Goal: Check status: Check status

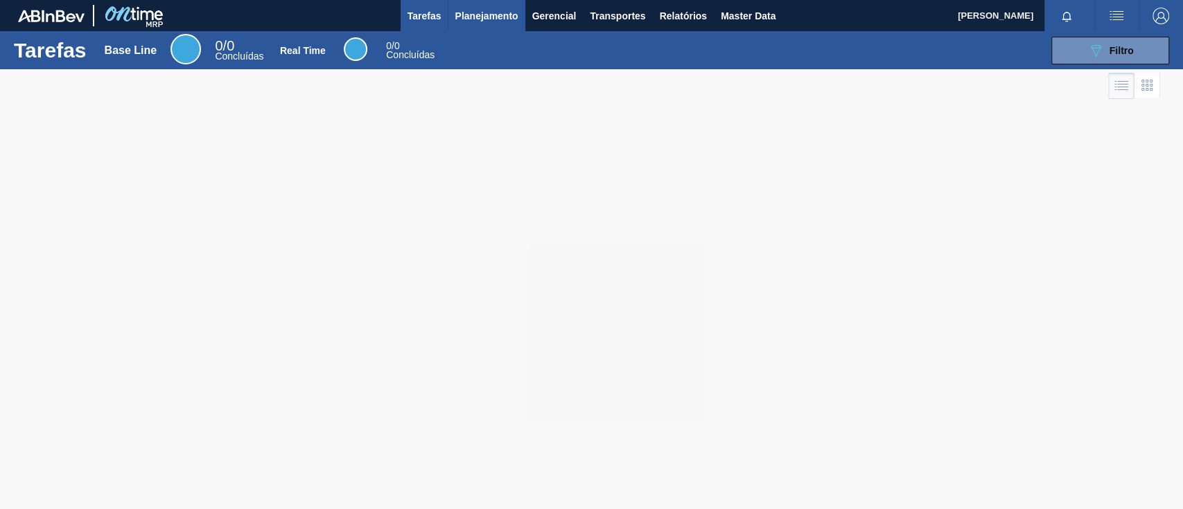
click at [473, 19] on span "Planejamento" at bounding box center [486, 16] width 63 height 17
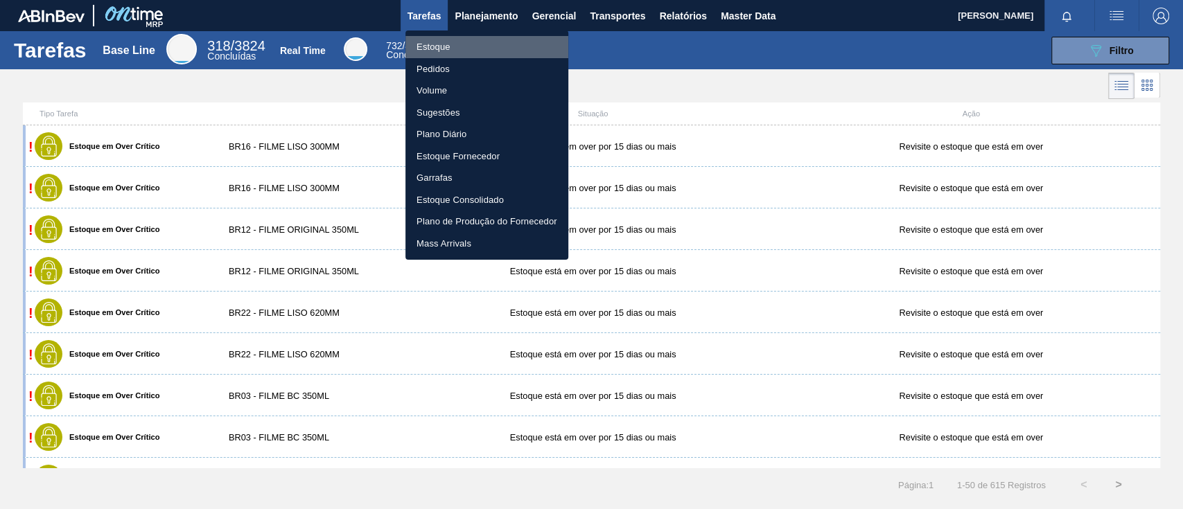
click at [466, 41] on li "Estoque" at bounding box center [487, 47] width 163 height 22
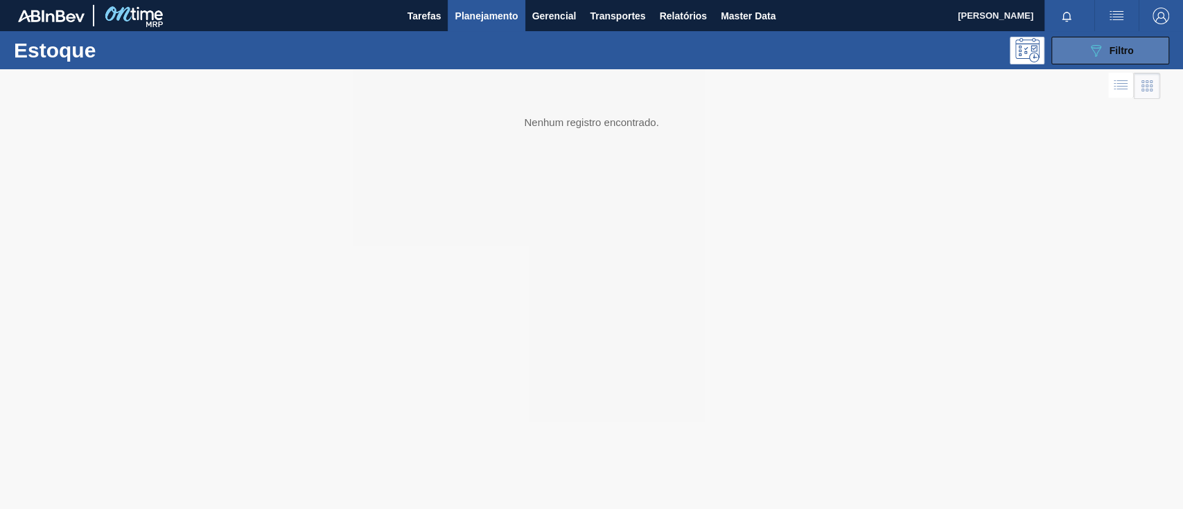
click at [1153, 52] on button "089F7B8B-B2A5-4AFE-B5C0-19BA573D28AC Filtro" at bounding box center [1111, 51] width 118 height 28
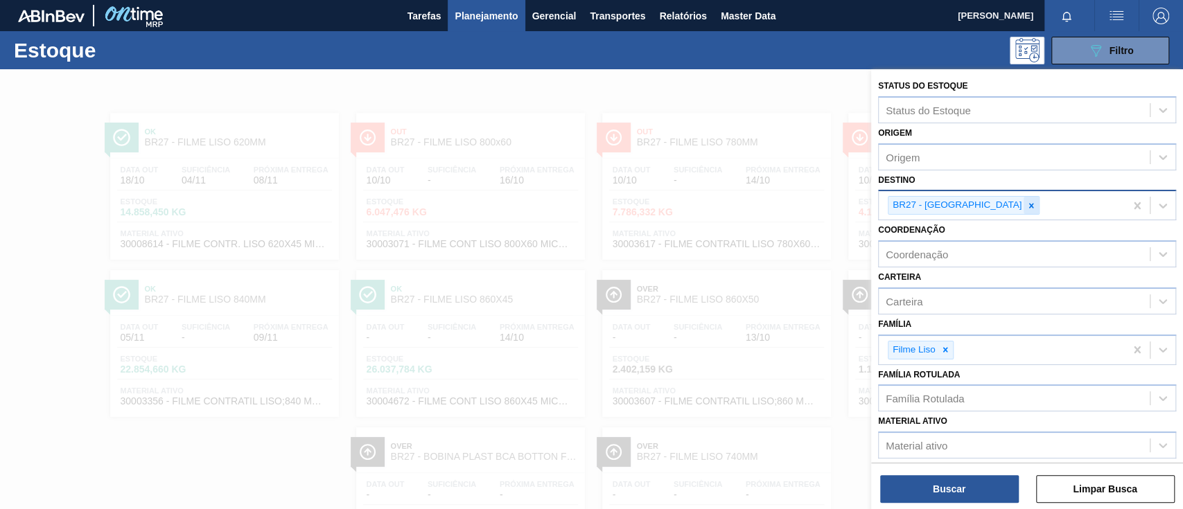
click at [1029, 205] on icon at bounding box center [1031, 205] width 5 height 5
click at [945, 355] on div at bounding box center [945, 350] width 15 height 17
click at [950, 390] on div "Família Rotulada" at bounding box center [925, 396] width 78 height 12
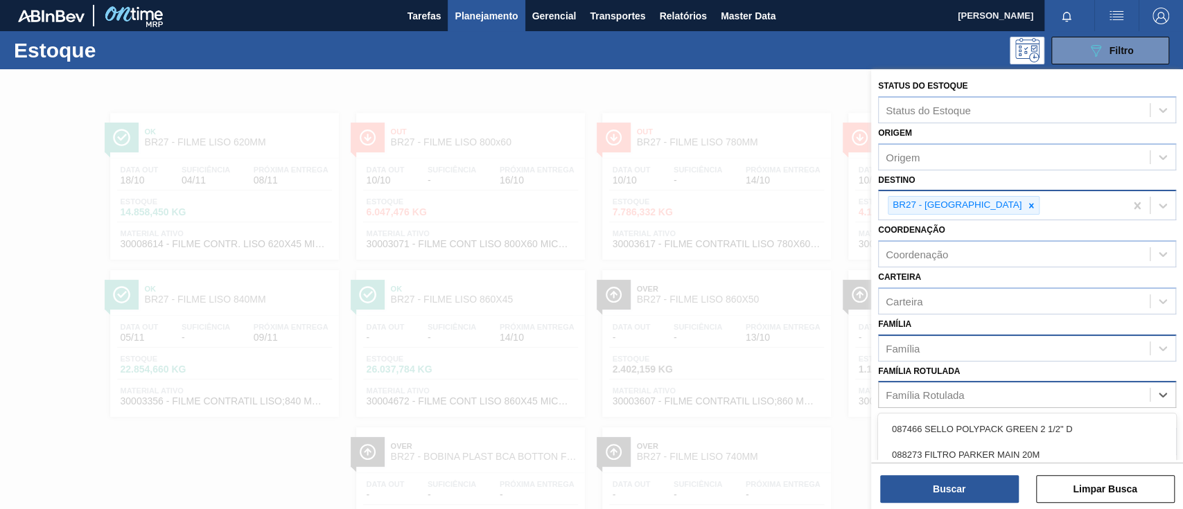
scroll to position [101, 0]
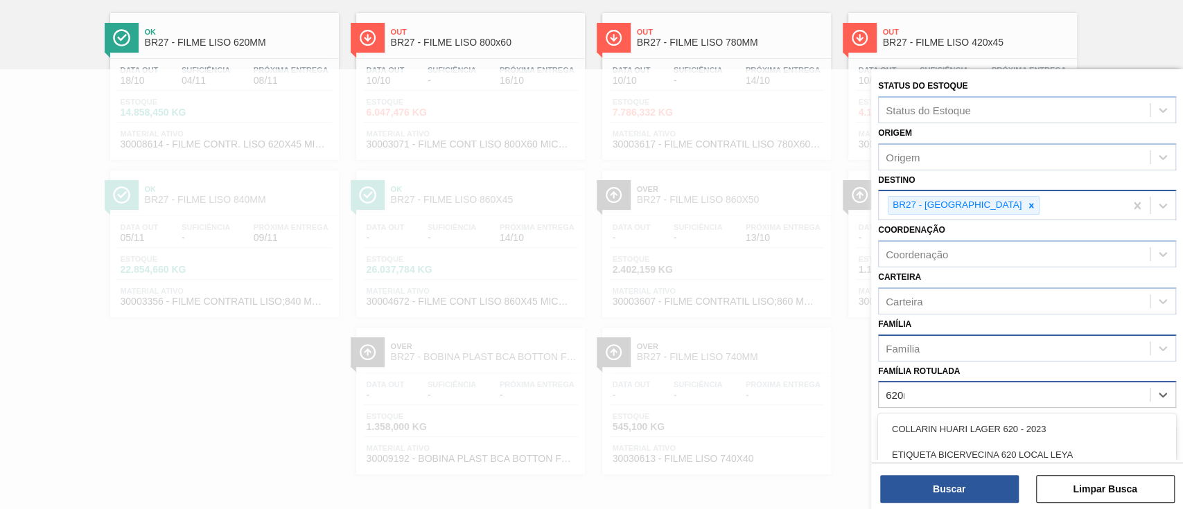
type Rotulada "620mM"
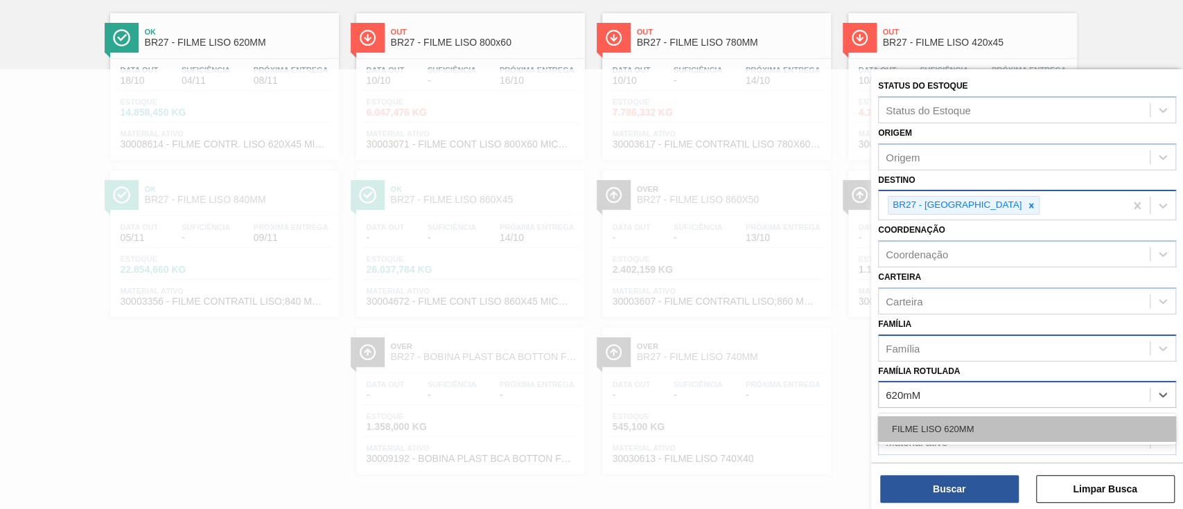
click at [975, 421] on div "FILME LISO 620MM" at bounding box center [1027, 430] width 298 height 26
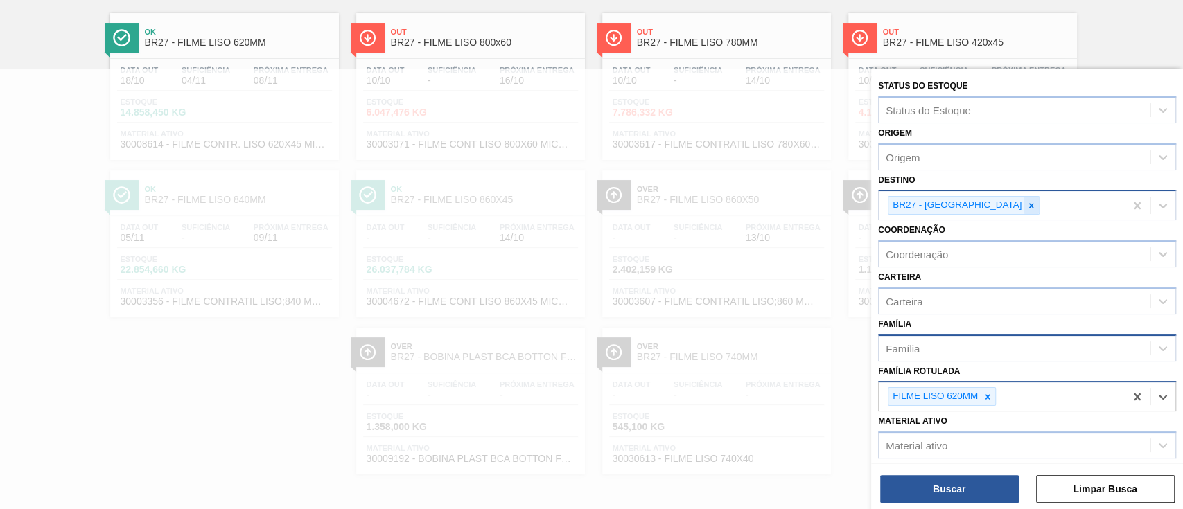
click at [1024, 213] on div at bounding box center [1031, 205] width 15 height 17
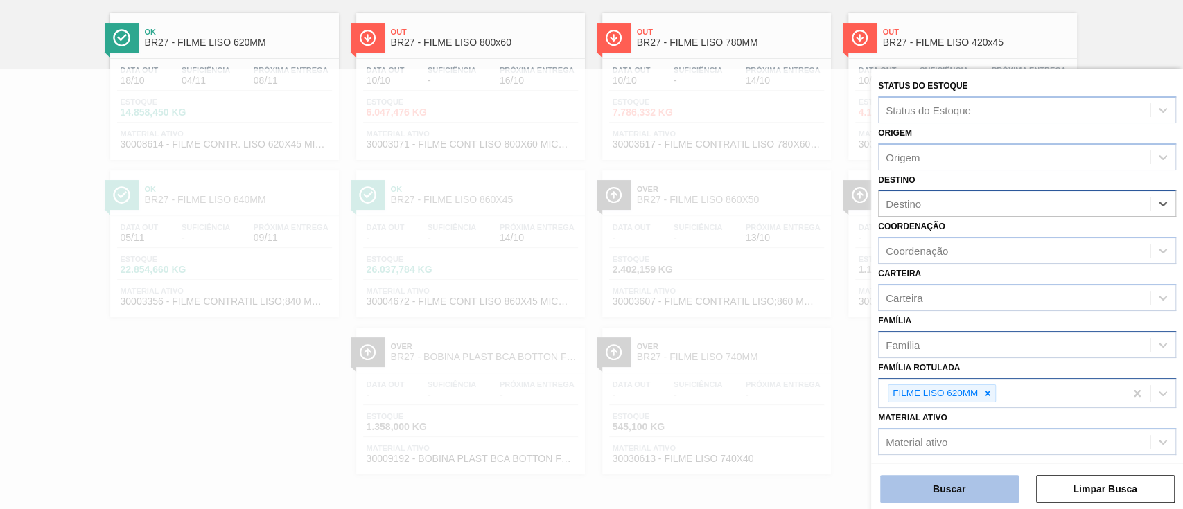
click at [967, 483] on button "Buscar" at bounding box center [949, 490] width 139 height 28
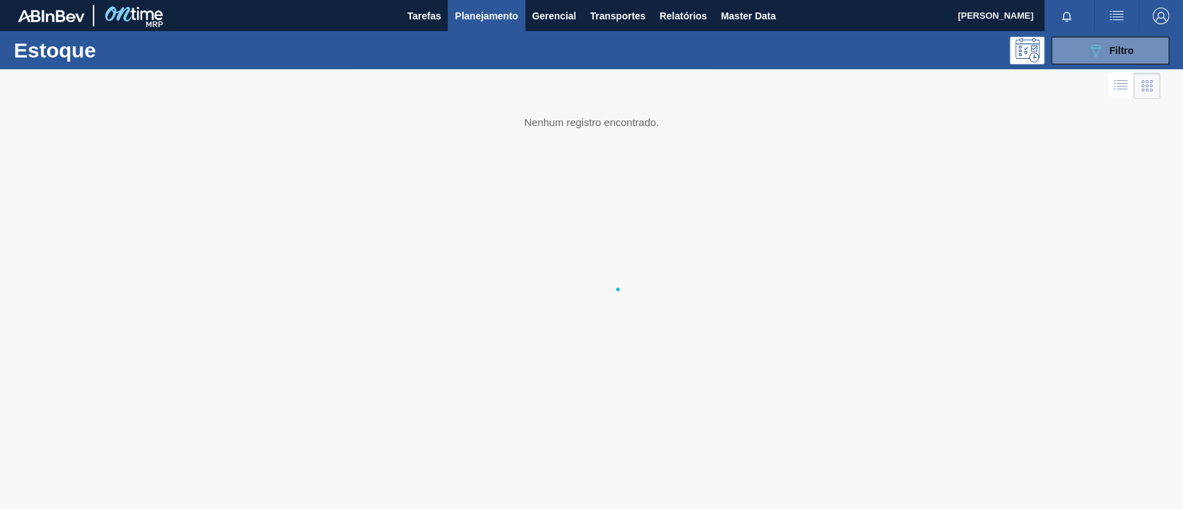
scroll to position [0, 0]
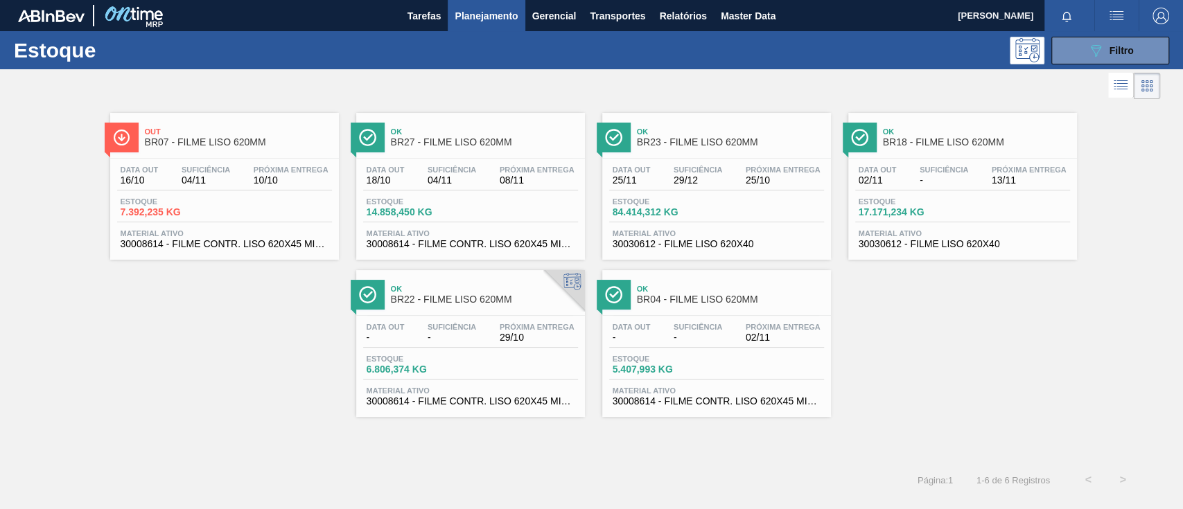
click at [479, 127] on div "Ok BR27 - FILME LISO 620MM" at bounding box center [484, 137] width 187 height 31
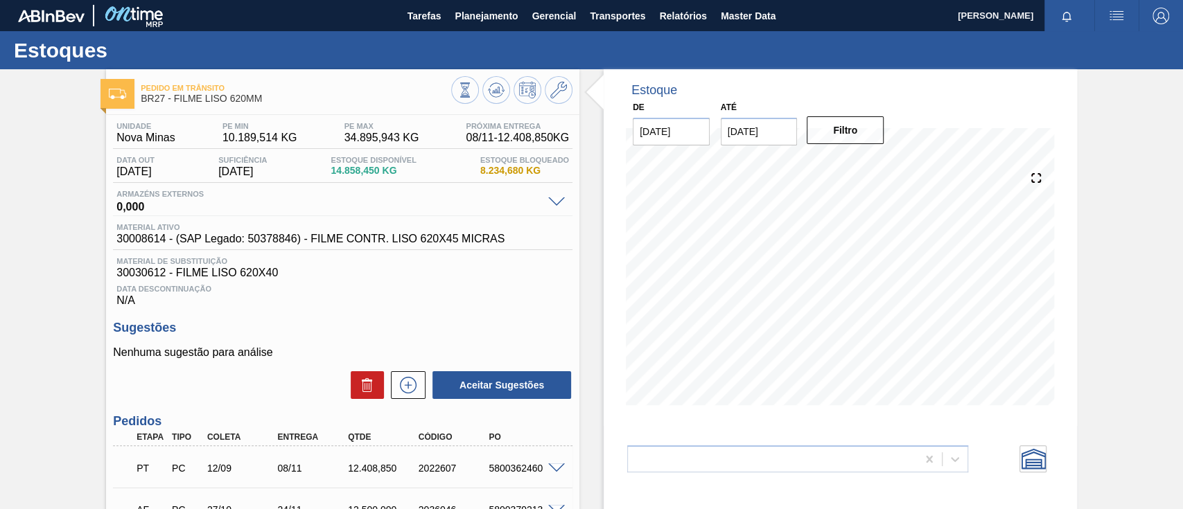
click at [770, 130] on input "24/10/2025" at bounding box center [759, 132] width 77 height 28
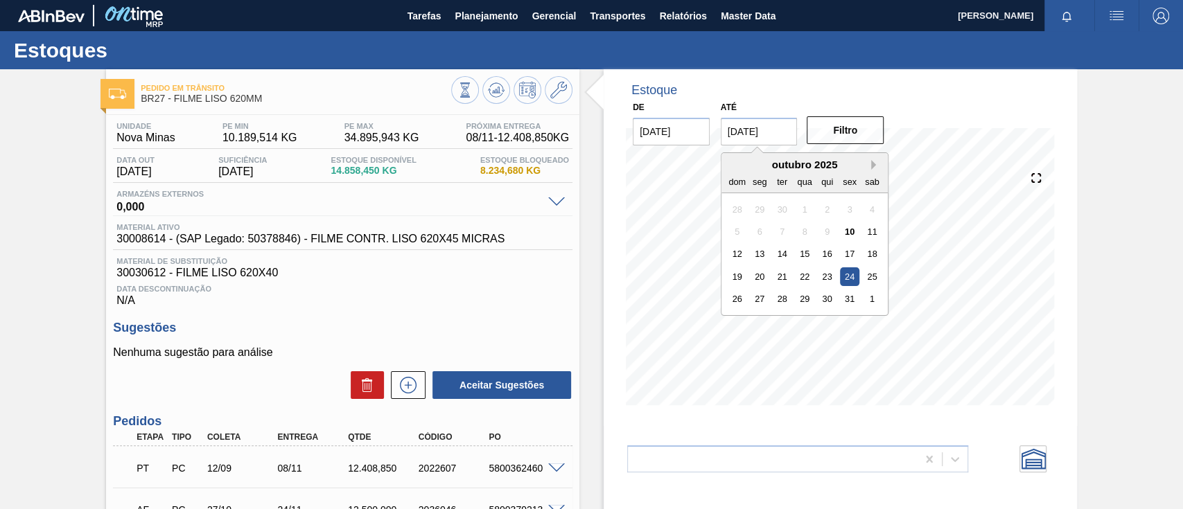
click at [873, 160] on button "Next Month" at bounding box center [876, 165] width 10 height 10
click at [803, 274] on div "25" at bounding box center [804, 277] width 19 height 19
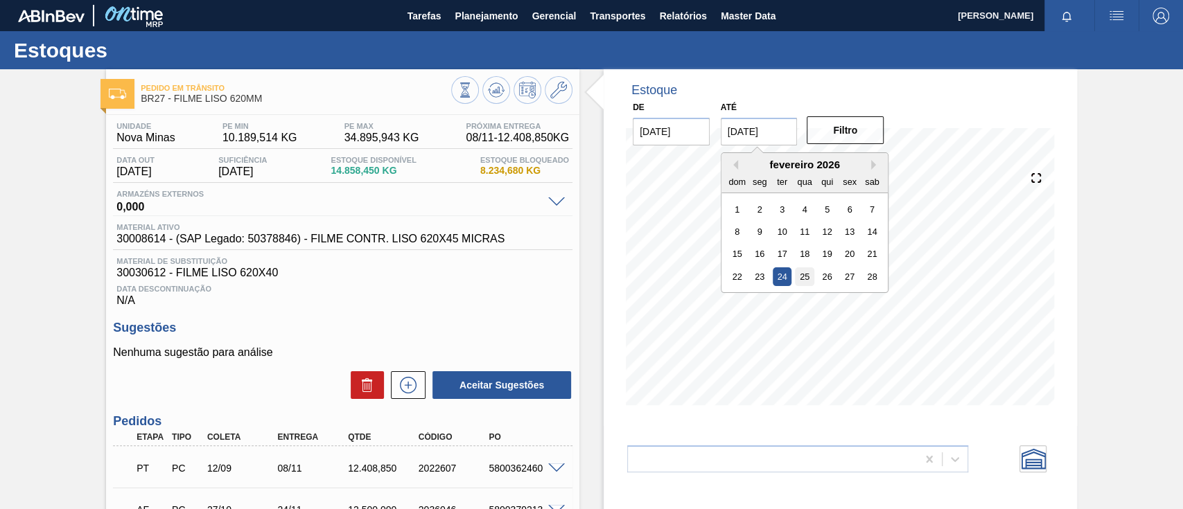
type input "[DATE]"
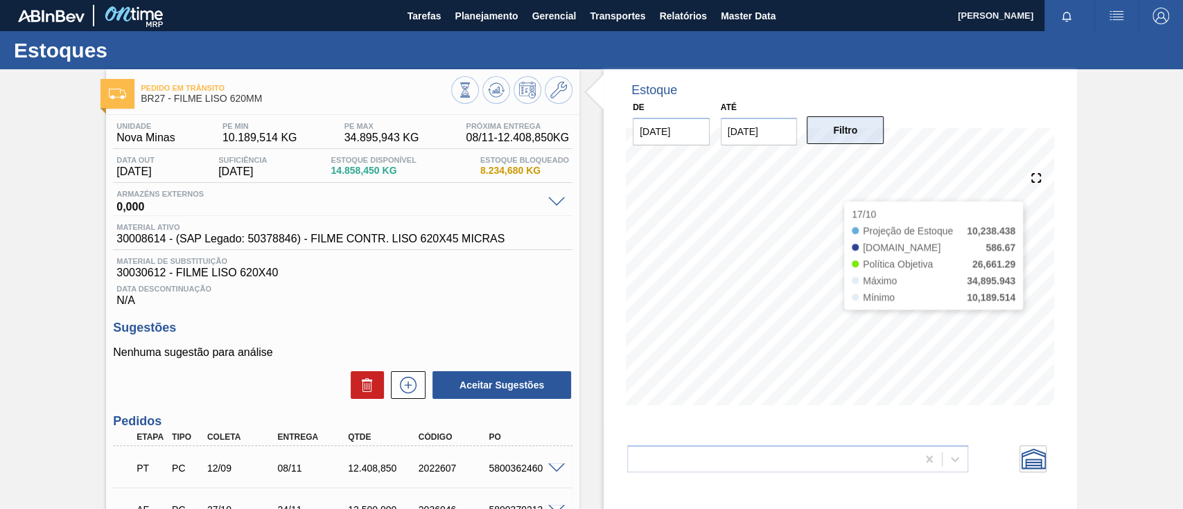
click at [839, 130] on button "Filtro" at bounding box center [845, 130] width 77 height 28
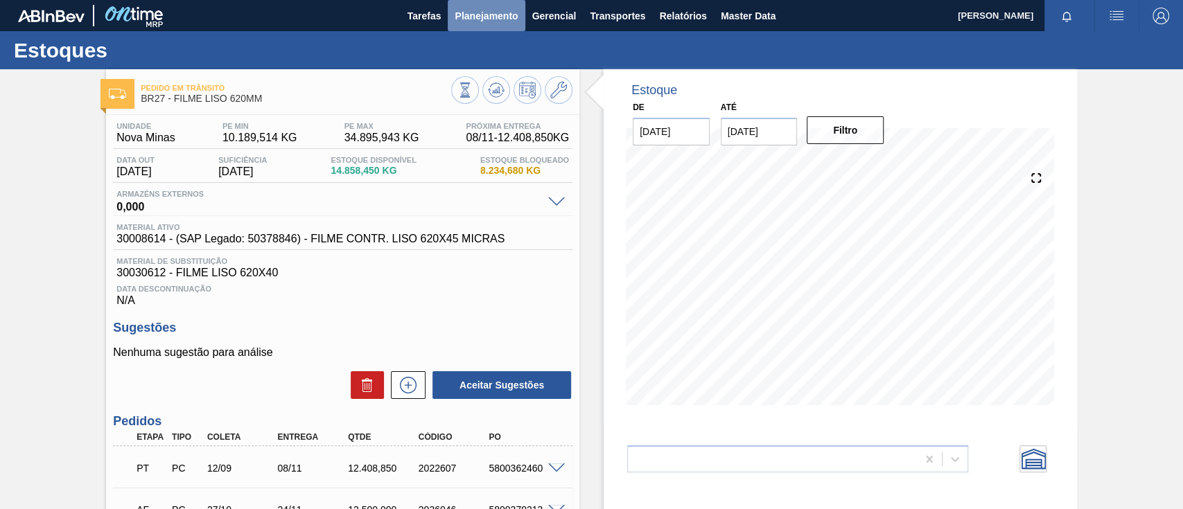
click at [496, 21] on span "Planejamento" at bounding box center [486, 16] width 63 height 17
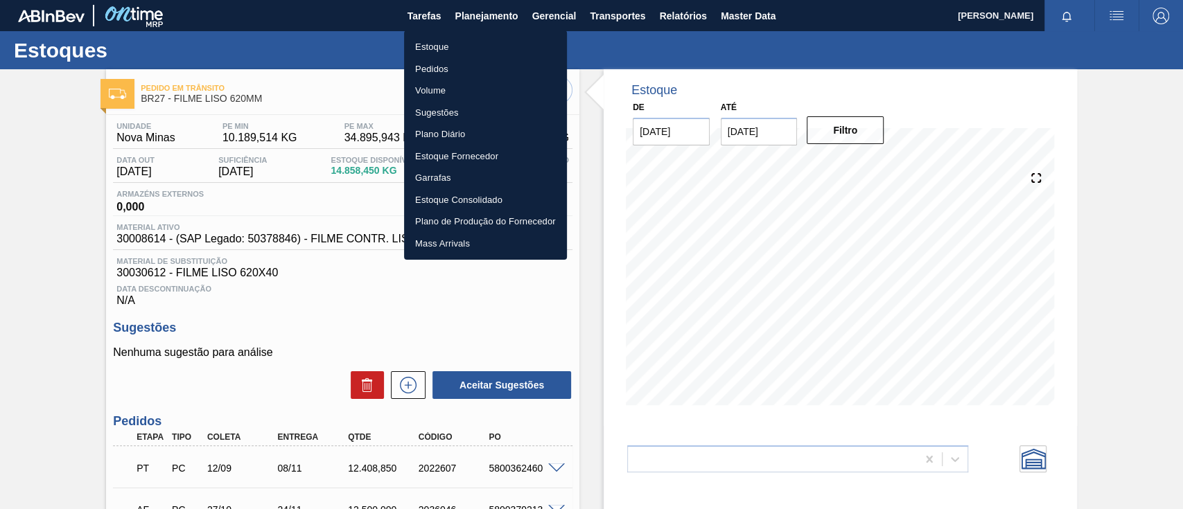
click at [482, 39] on li "Estoque" at bounding box center [485, 47] width 163 height 22
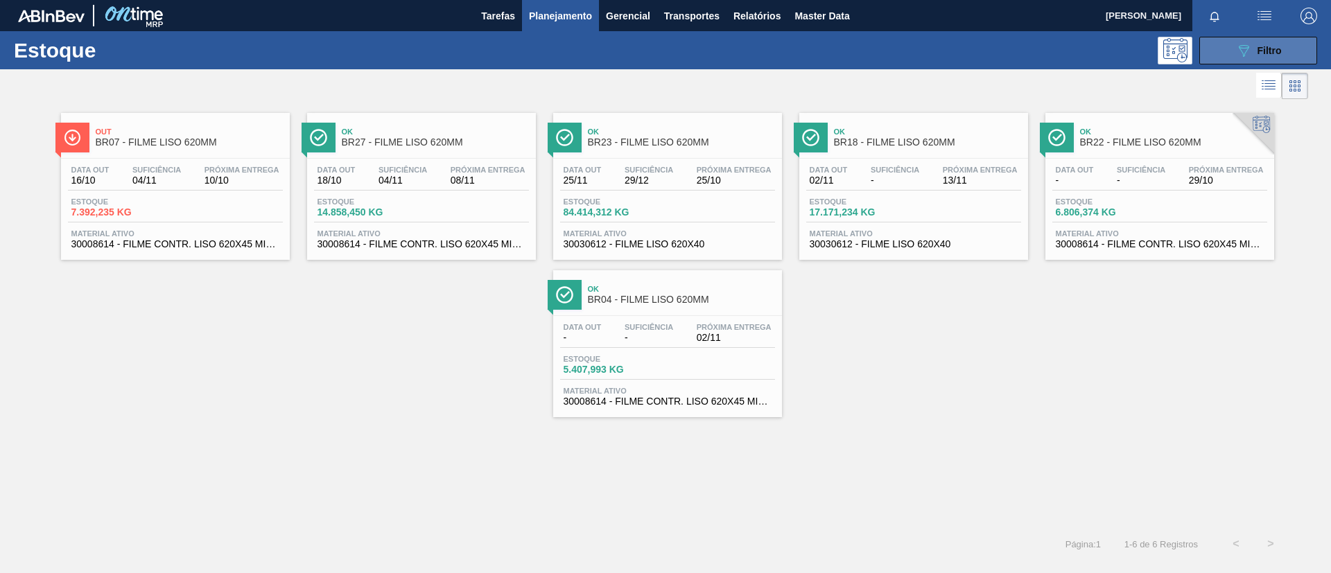
click at [1183, 59] on button "089F7B8B-B2A5-4AFE-B5C0-19BA573D28AC Filtro" at bounding box center [1258, 51] width 118 height 28
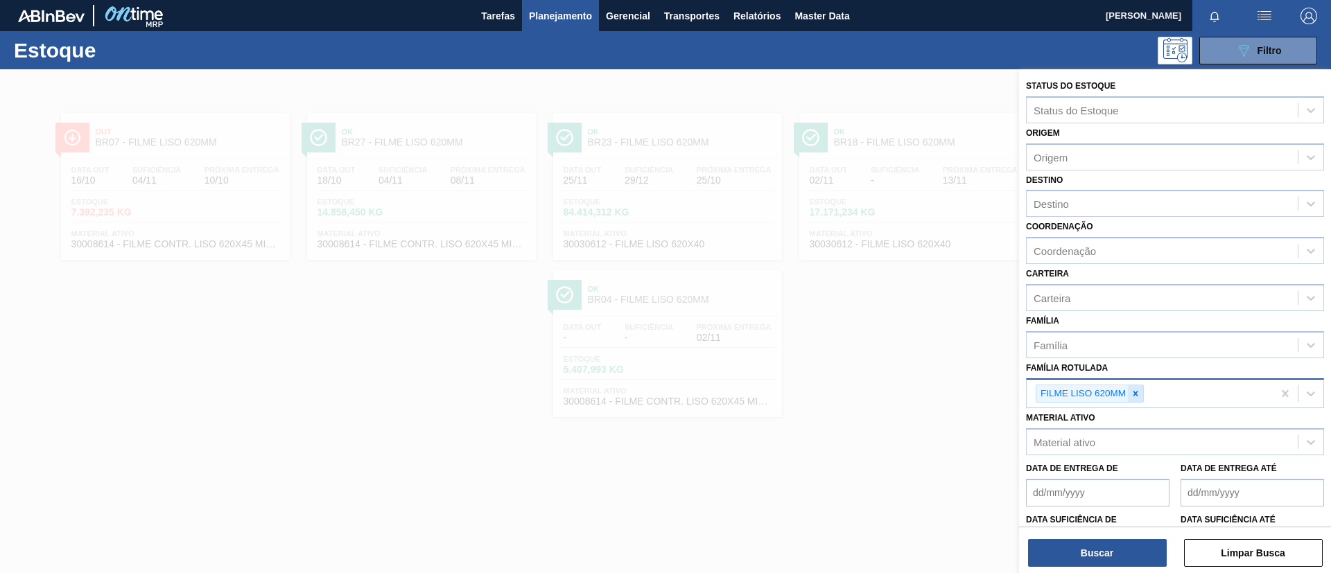
click at [1137, 398] on icon at bounding box center [1136, 394] width 10 height 10
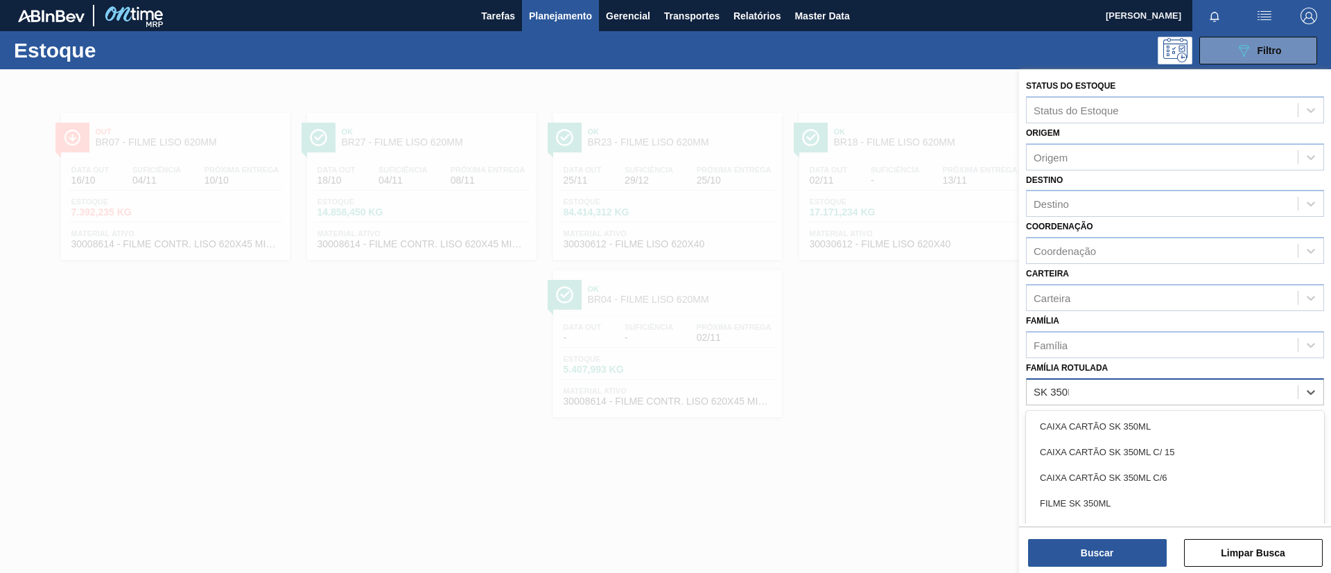
type Rotulada "SK 350ML"
click at [1124, 494] on div "FILME SK 350ML" at bounding box center [1175, 504] width 298 height 26
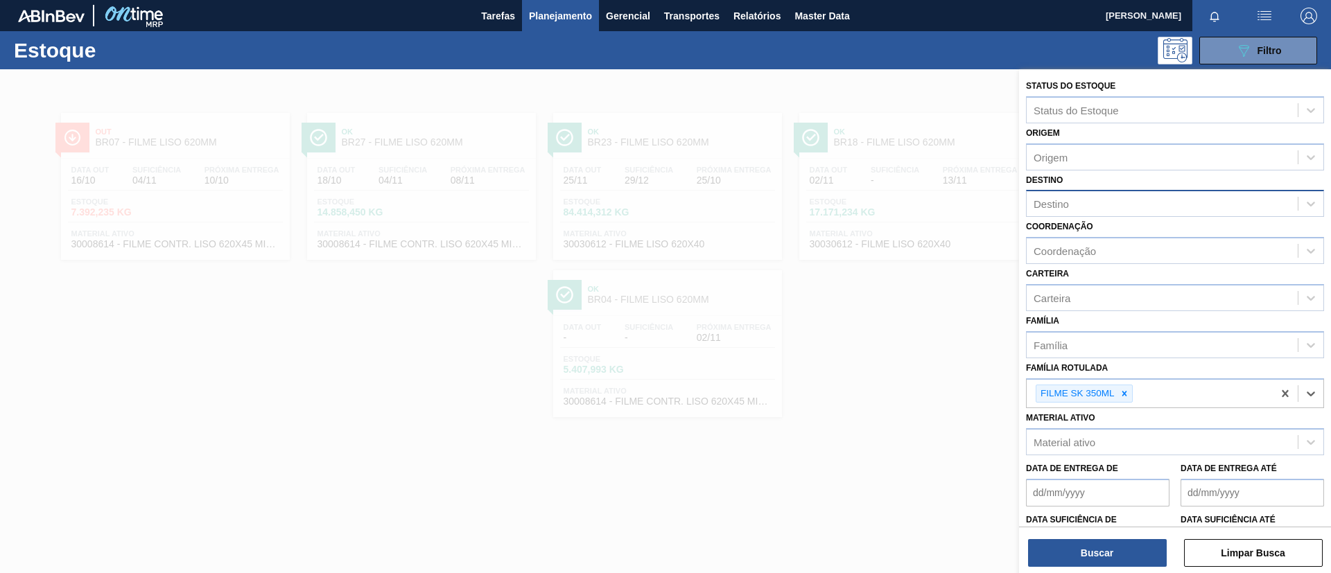
drag, startPoint x: 1097, startPoint y: 210, endPoint x: 1090, endPoint y: 203, distance: 9.8
click at [1097, 209] on div "Destino" at bounding box center [1162, 204] width 271 height 20
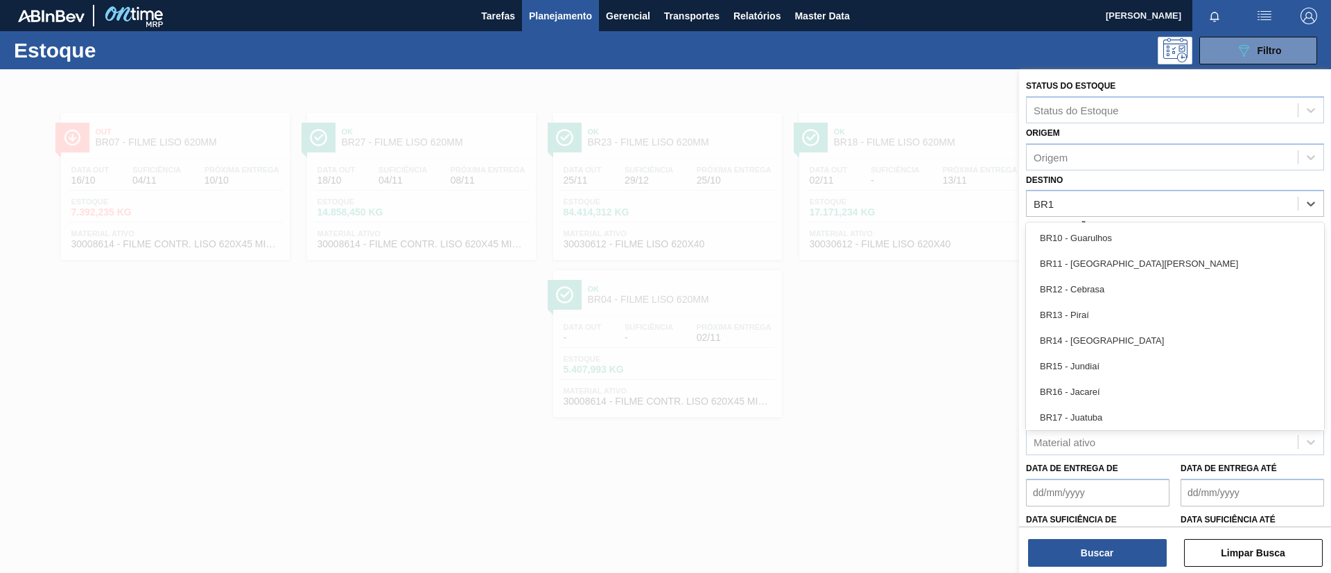
type input "BR18"
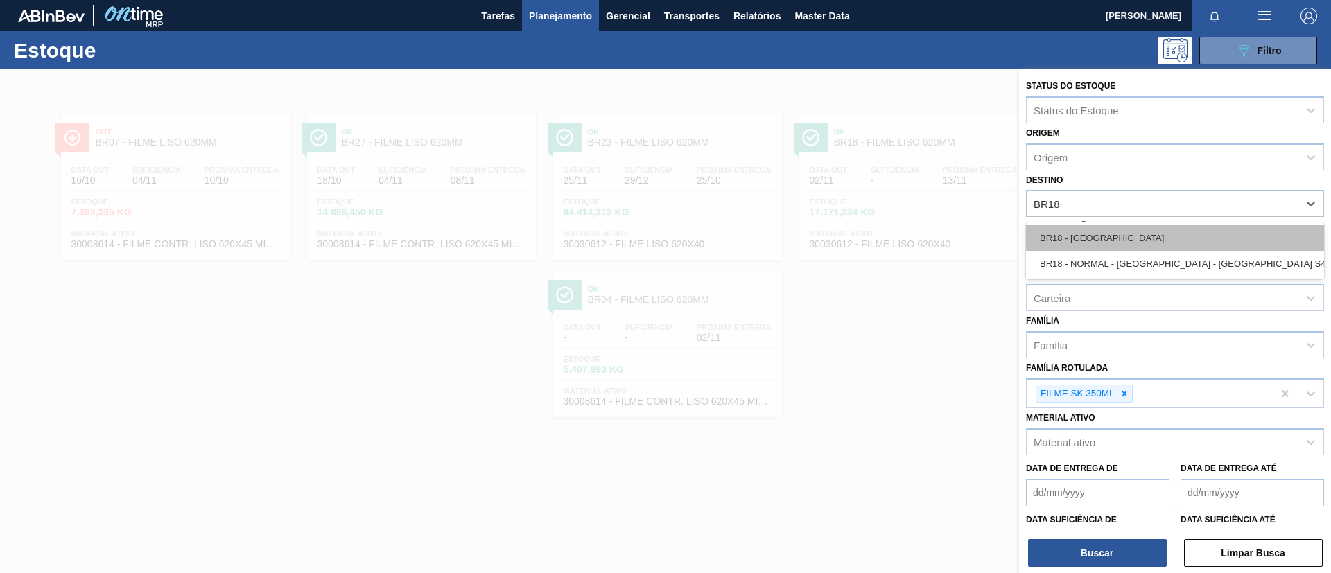
click at [1095, 227] on div "BR18 - Pernambuco" at bounding box center [1175, 238] width 298 height 26
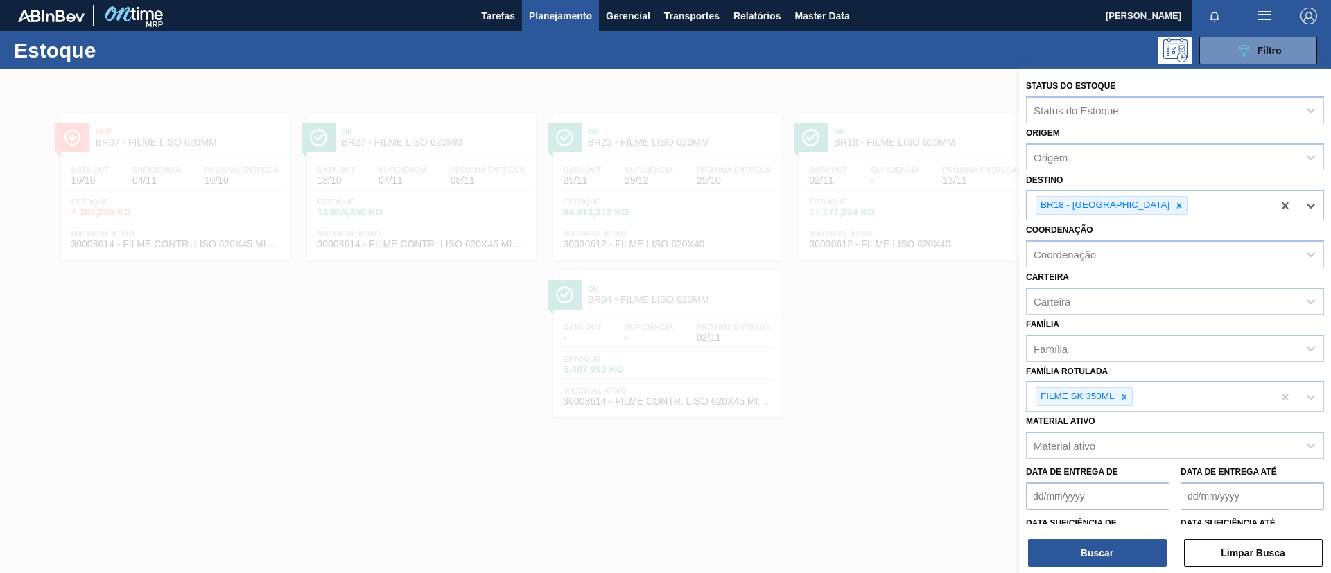
click at [1124, 509] on div "Buscar Limpar Busca" at bounding box center [1175, 546] width 312 height 39
click at [1126, 509] on button "Buscar" at bounding box center [1097, 553] width 139 height 28
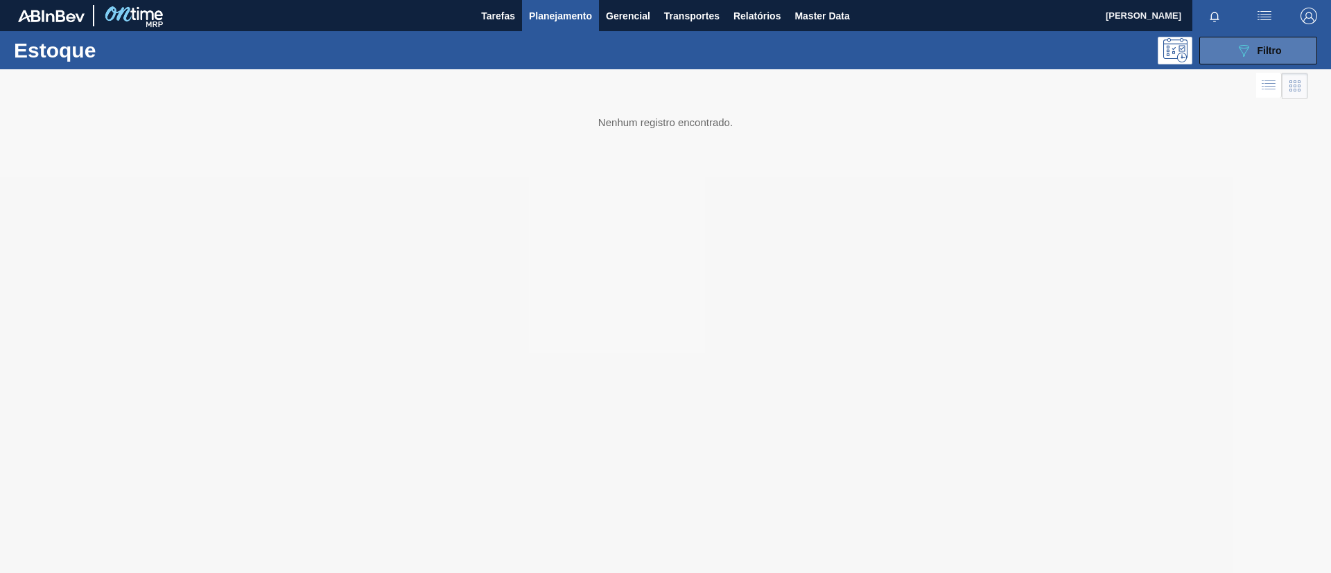
click at [1183, 40] on button "089F7B8B-B2A5-4AFE-B5C0-19BA573D28AC Filtro" at bounding box center [1258, 51] width 118 height 28
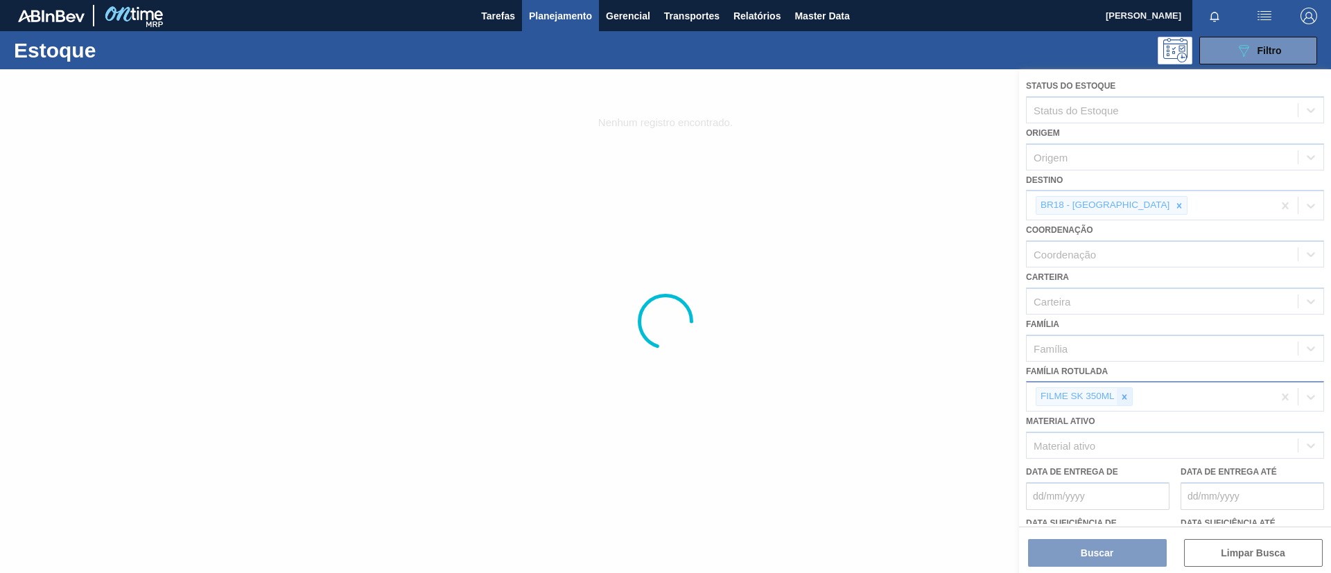
click at [1122, 390] on div at bounding box center [1124, 396] width 15 height 17
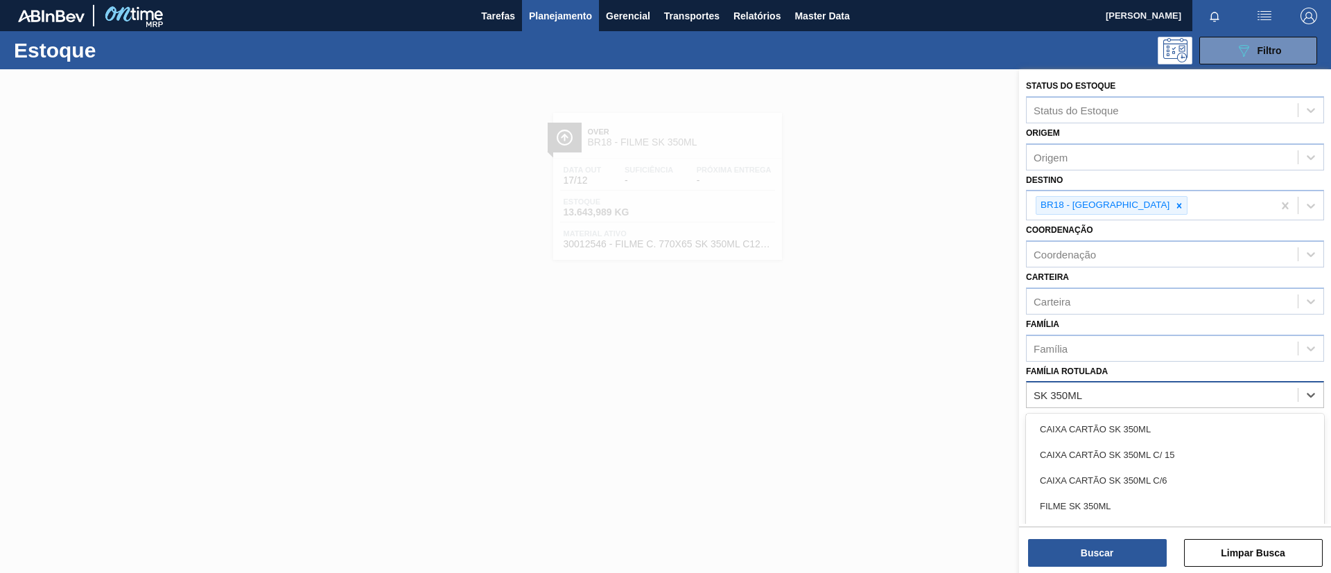
type Rotulada "SK 350ML MP"
click at [1156, 469] on div "FILME SK 350ML MP C/12" at bounding box center [1175, 481] width 298 height 26
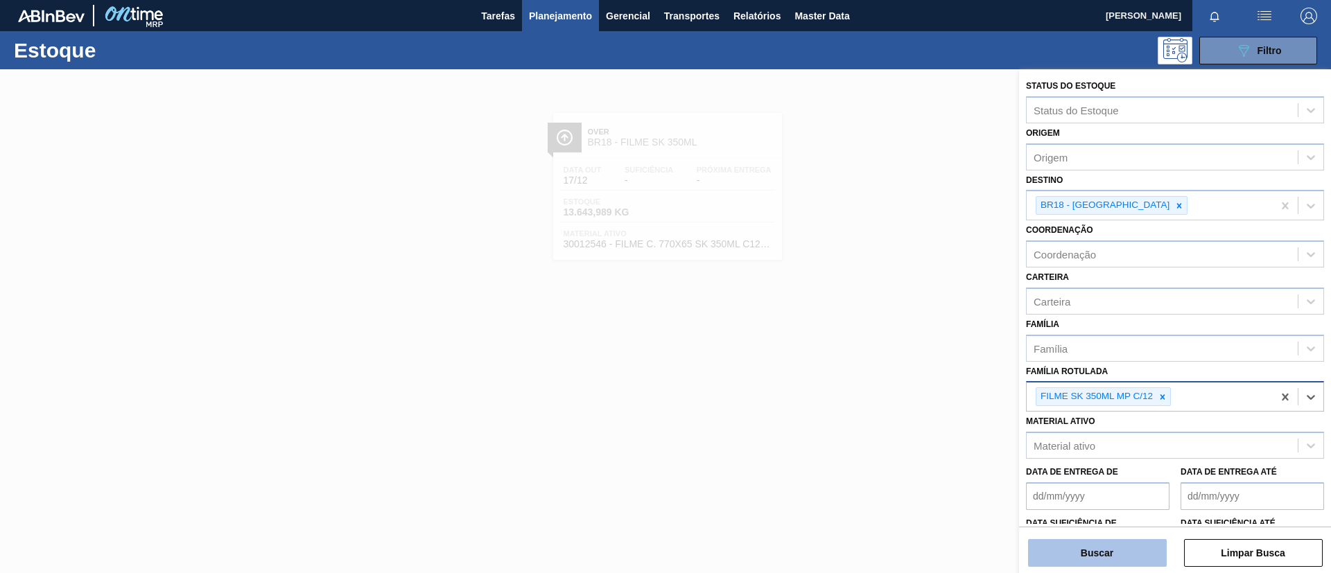
click at [1117, 509] on button "Buscar" at bounding box center [1097, 553] width 139 height 28
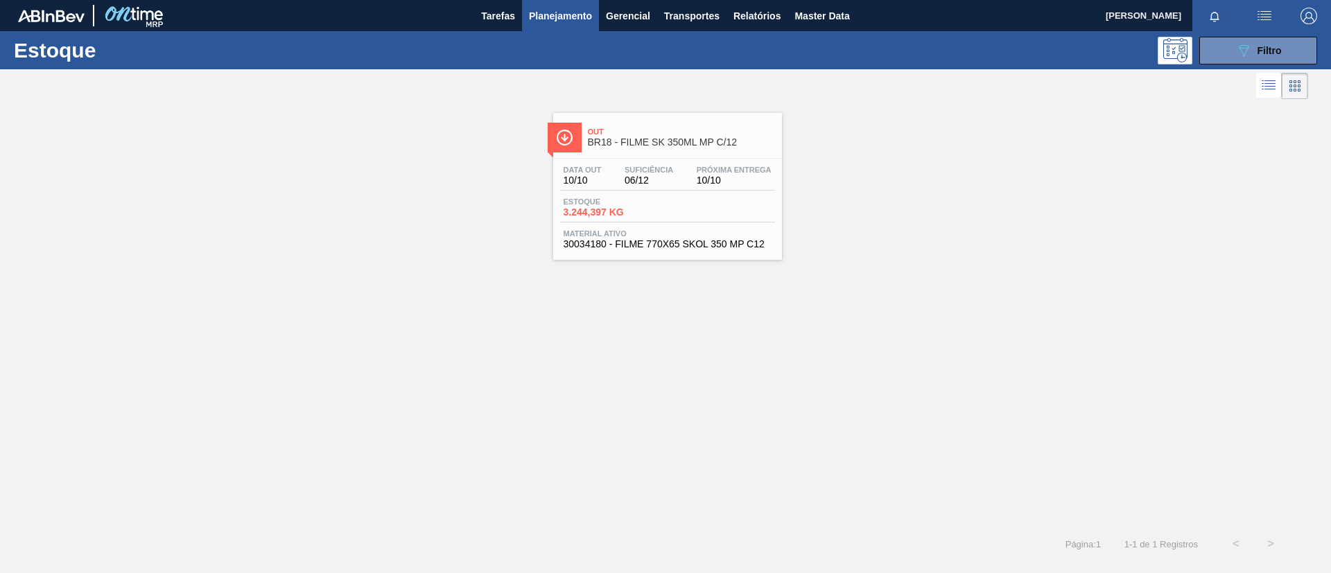
click at [695, 125] on div "Out BR18 - FILME SK 350ML MP C/12" at bounding box center [681, 137] width 187 height 31
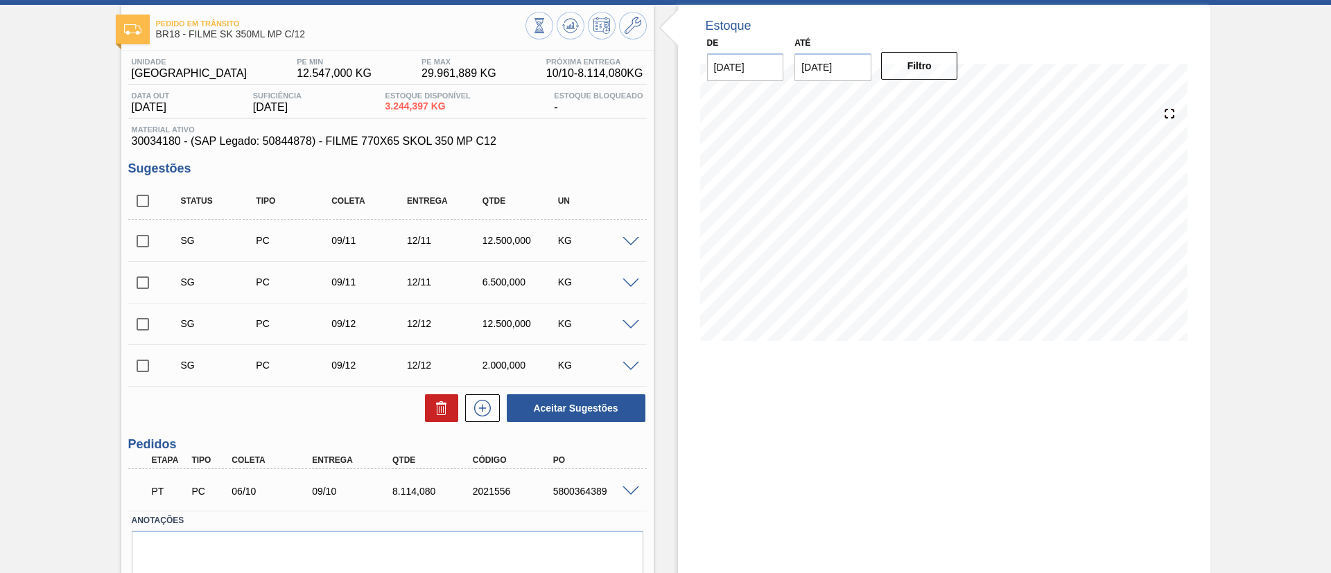
scroll to position [116, 0]
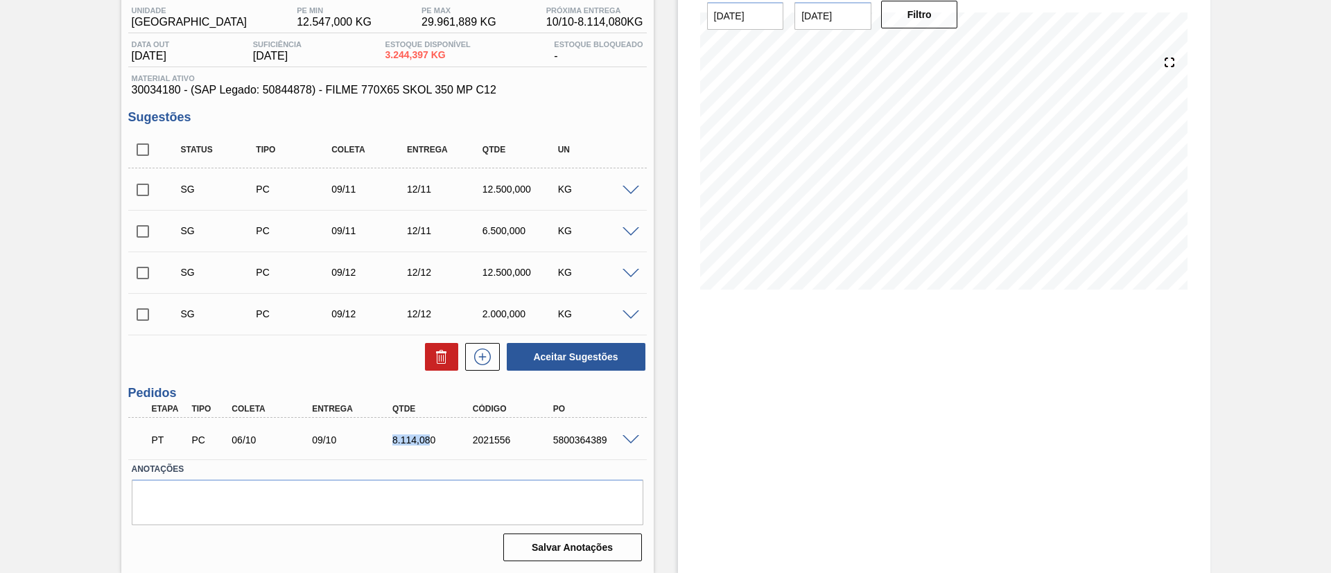
drag, startPoint x: 395, startPoint y: 451, endPoint x: 426, endPoint y: 453, distance: 31.3
click at [426, 453] on div "PT PC 06/10 09/10 8.114,080 2021556 5800364389" at bounding box center [387, 438] width 518 height 35
copy div "8.114,08"
click at [629, 227] on span at bounding box center [630, 232] width 17 height 10
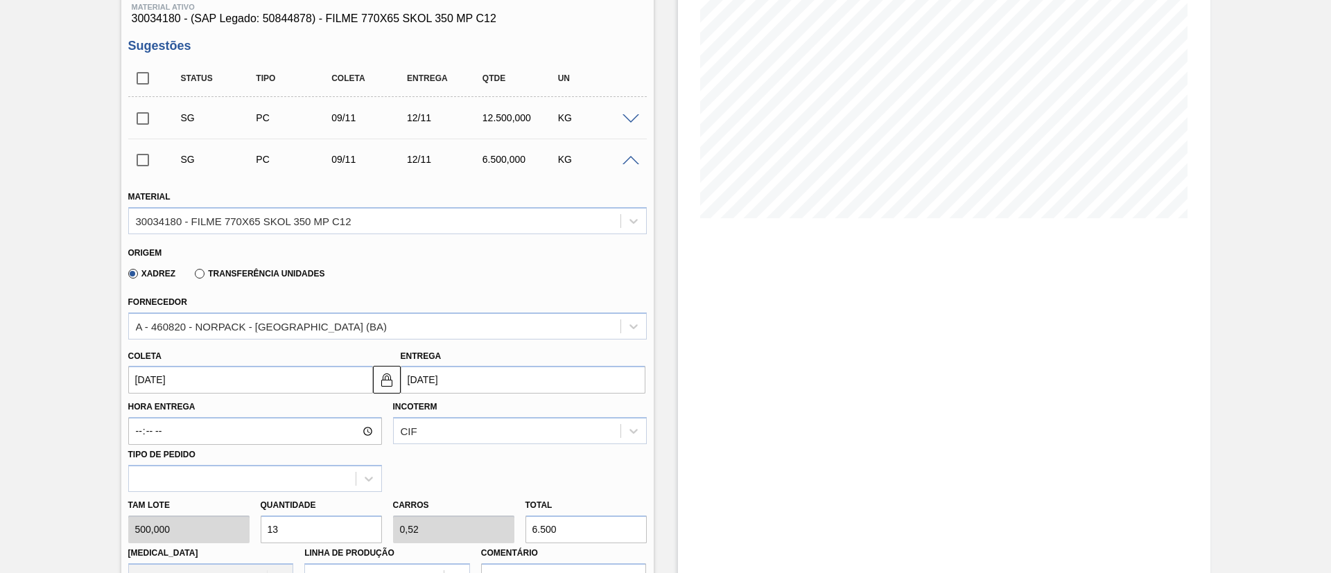
scroll to position [220, 0]
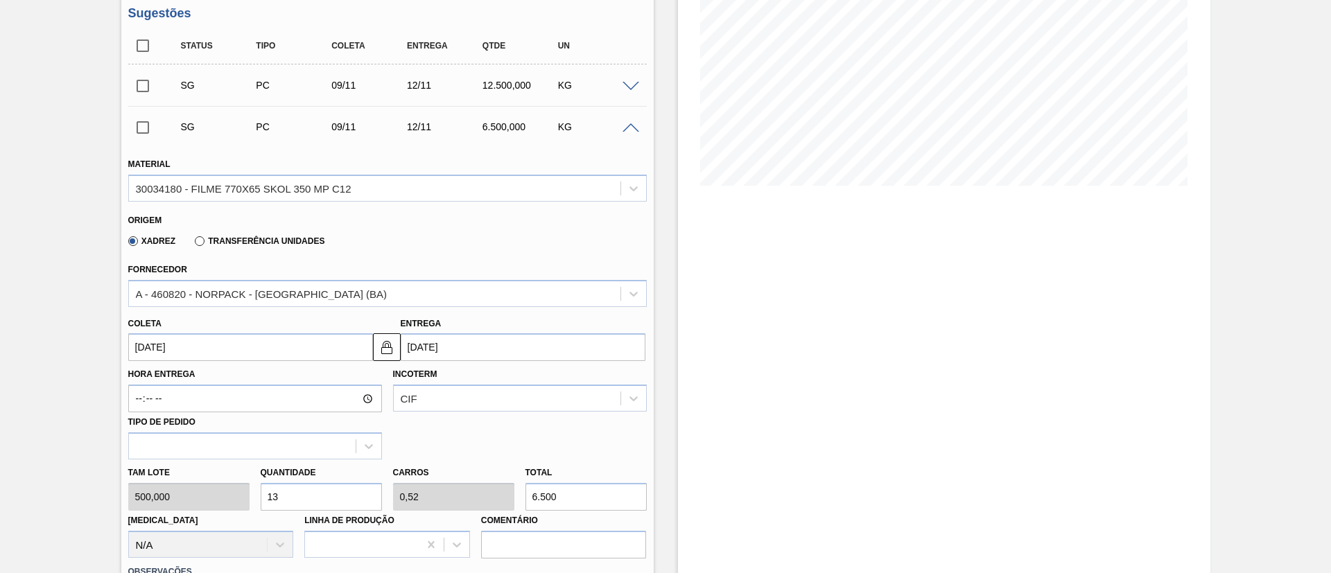
click at [506, 485] on div "Tam lote 500,000 Quantidade 13 Carros 0,52 Total 6.500 Doca N/A Linha de Produç…" at bounding box center [388, 509] width 530 height 99
paste input "8.114,08"
type input "16,228"
type input "0,649"
type input "8.114,08"
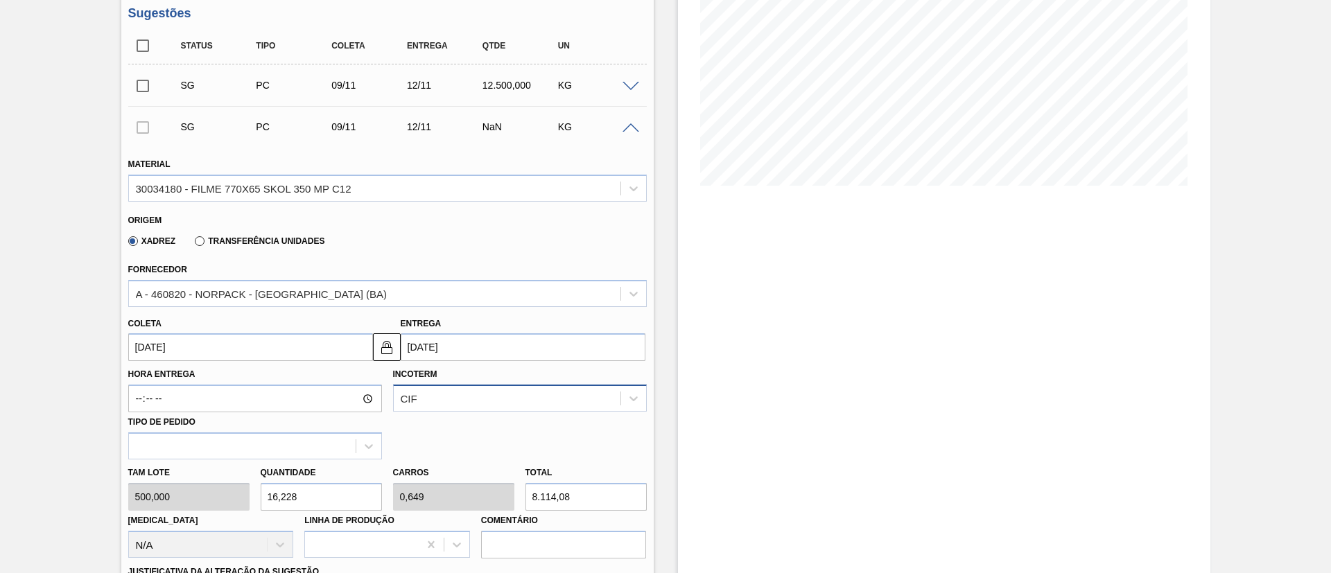
click at [446, 393] on div "CIF" at bounding box center [520, 398] width 254 height 27
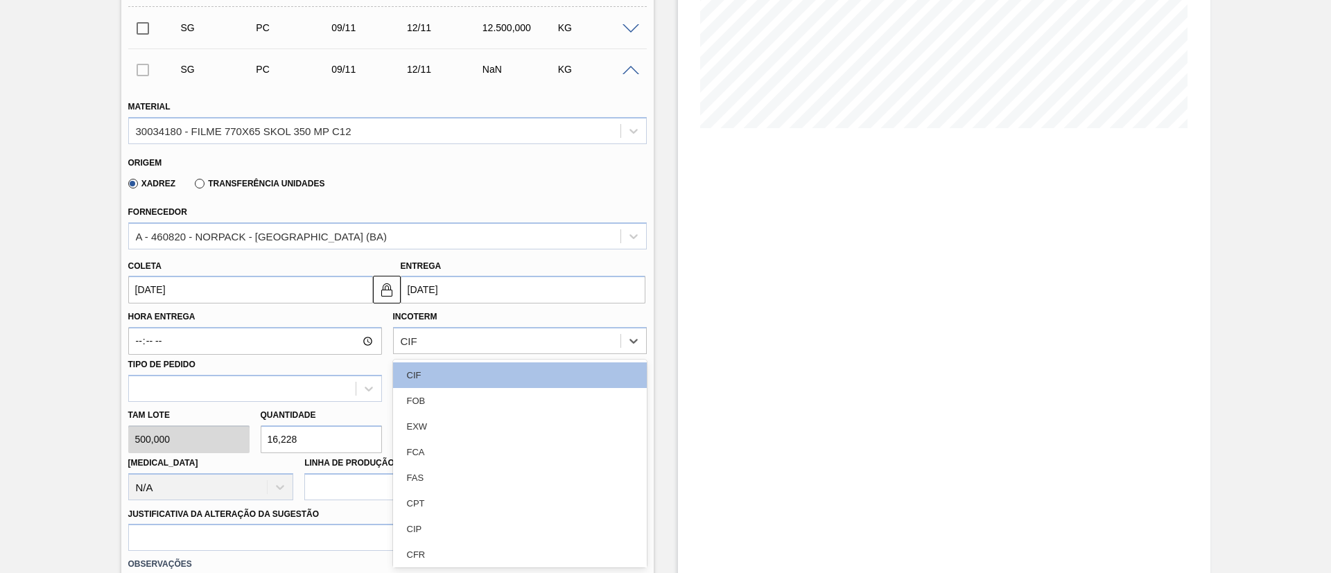
click at [778, 377] on div "Estoque De 10/10/2025 Até 25/02/2026 Filtro" at bounding box center [944, 386] width 532 height 1188
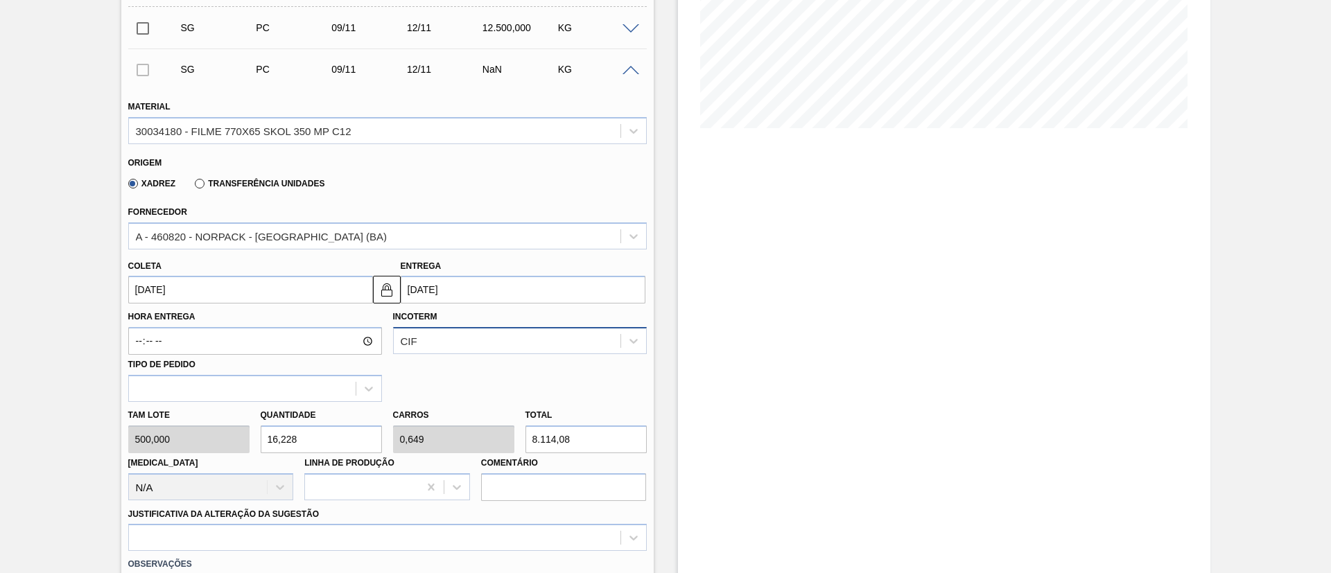
click at [546, 329] on div "CIF" at bounding box center [520, 340] width 254 height 27
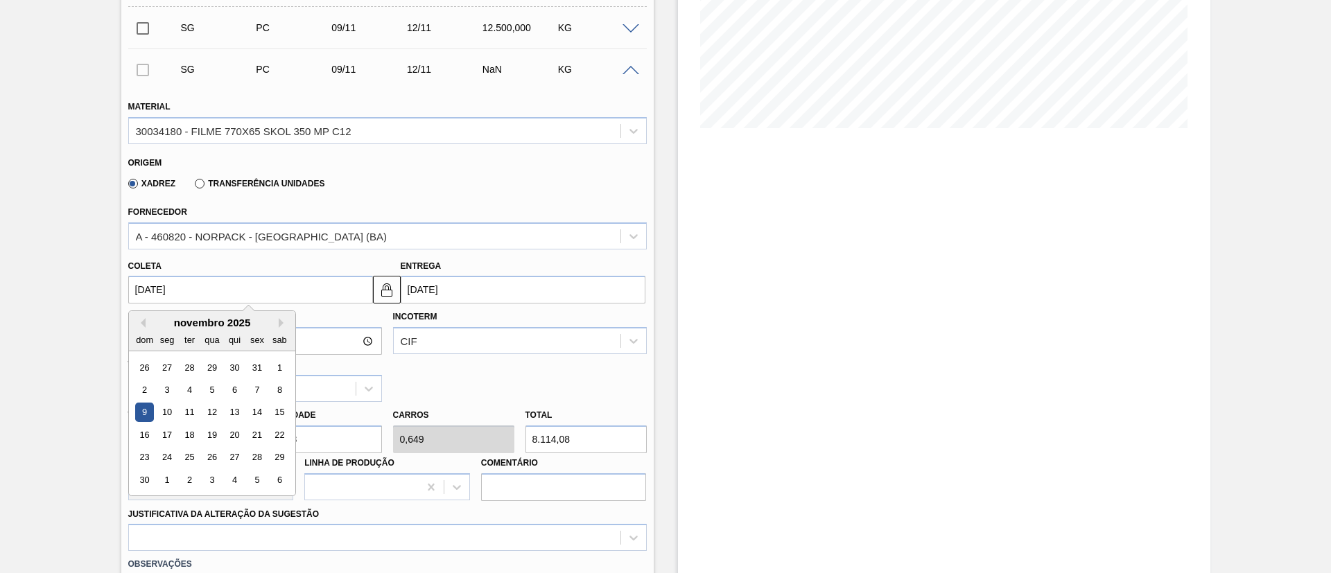
click at [231, 286] on input "09/11/2025" at bounding box center [250, 290] width 245 height 28
click at [144, 326] on button "Previous Month" at bounding box center [141, 323] width 10 height 10
click at [264, 390] on div "10" at bounding box center [256, 390] width 19 height 19
type input "[DATE]"
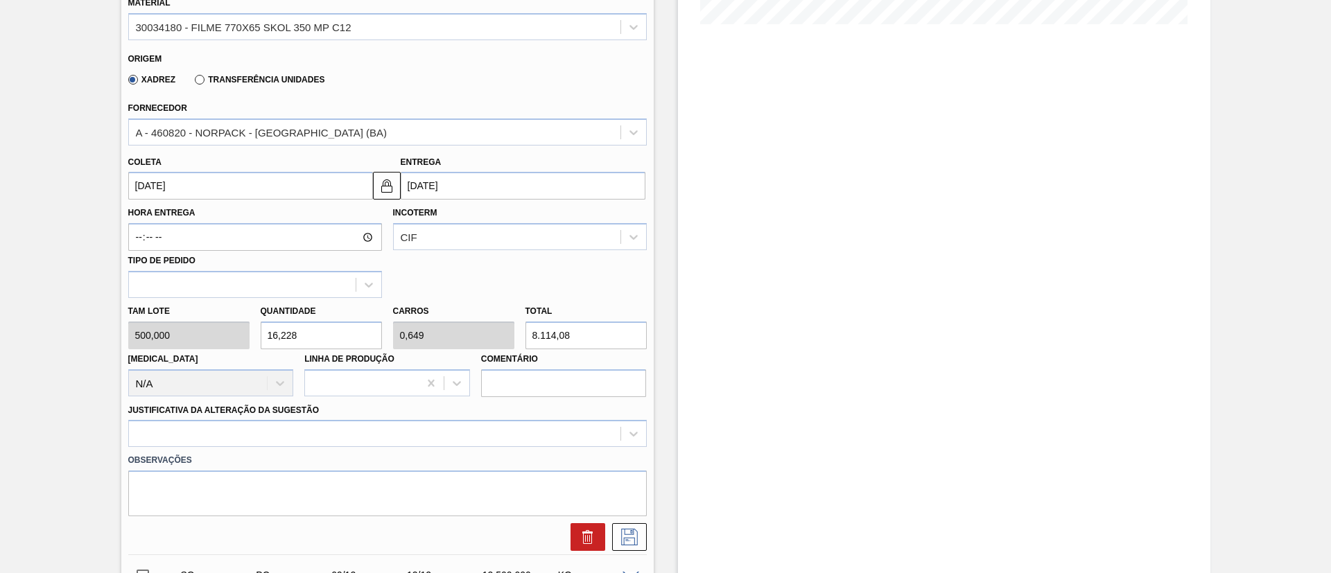
click at [265, 404] on div "Justificativa da Alteração da Sugestão" at bounding box center [387, 424] width 518 height 47
click at [270, 420] on div at bounding box center [387, 433] width 518 height 27
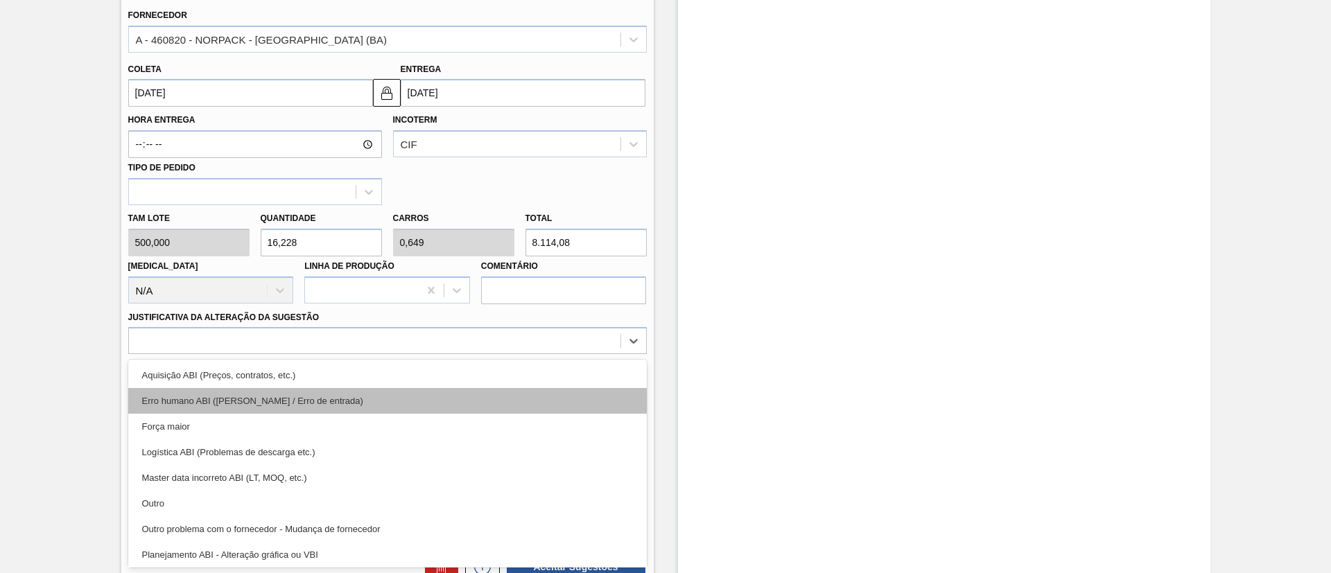
click at [236, 414] on div "Força maior" at bounding box center [387, 427] width 518 height 26
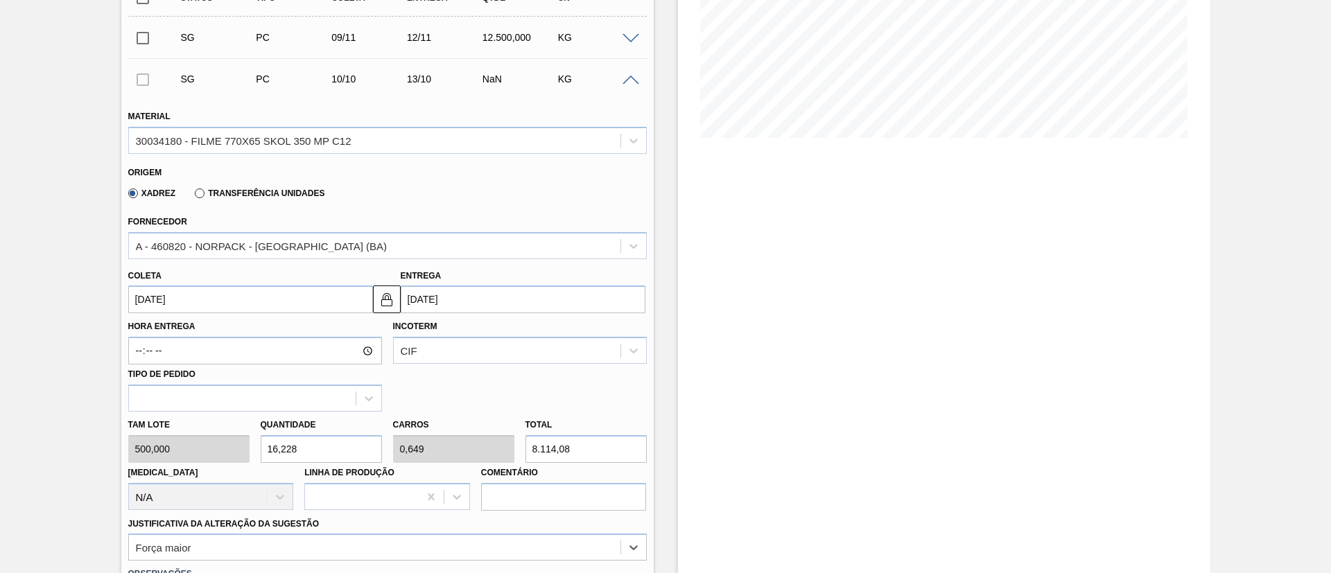
scroll to position [266, 0]
click at [633, 88] on div "SG PC 10/10 13/10 NaN KG" at bounding box center [387, 80] width 518 height 35
click at [633, 86] on div "SG PC 10/10 13/10 NaN KG" at bounding box center [387, 80] width 518 height 35
click at [631, 78] on span at bounding box center [630, 82] width 17 height 10
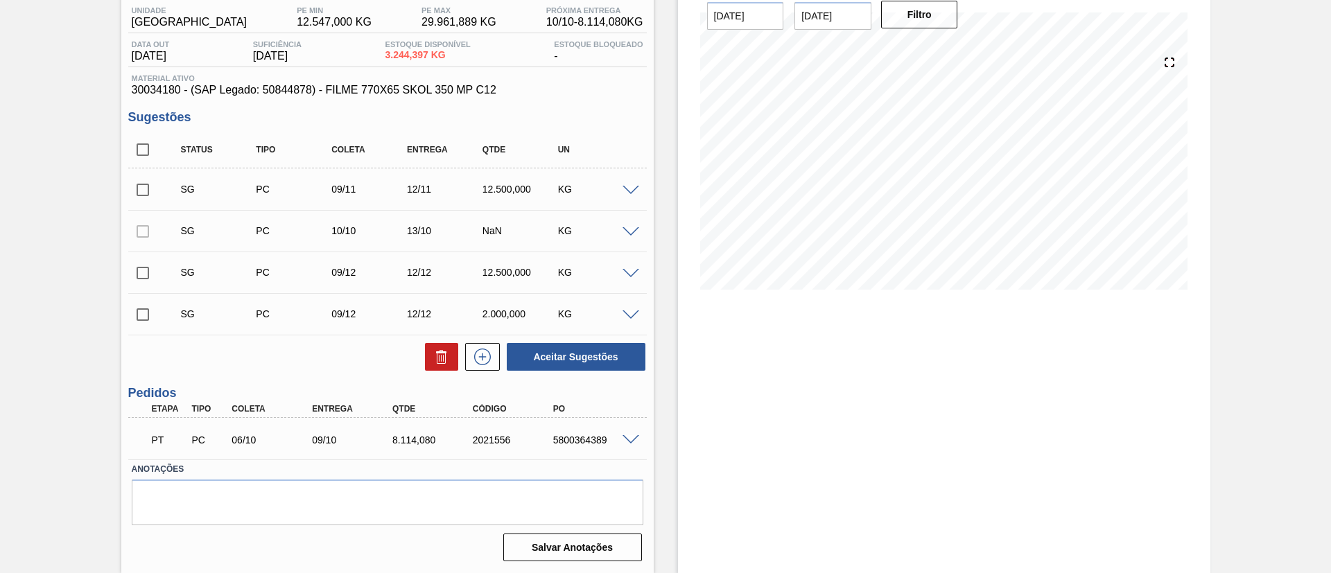
scroll to position [116, 0]
click at [632, 229] on span at bounding box center [630, 232] width 17 height 10
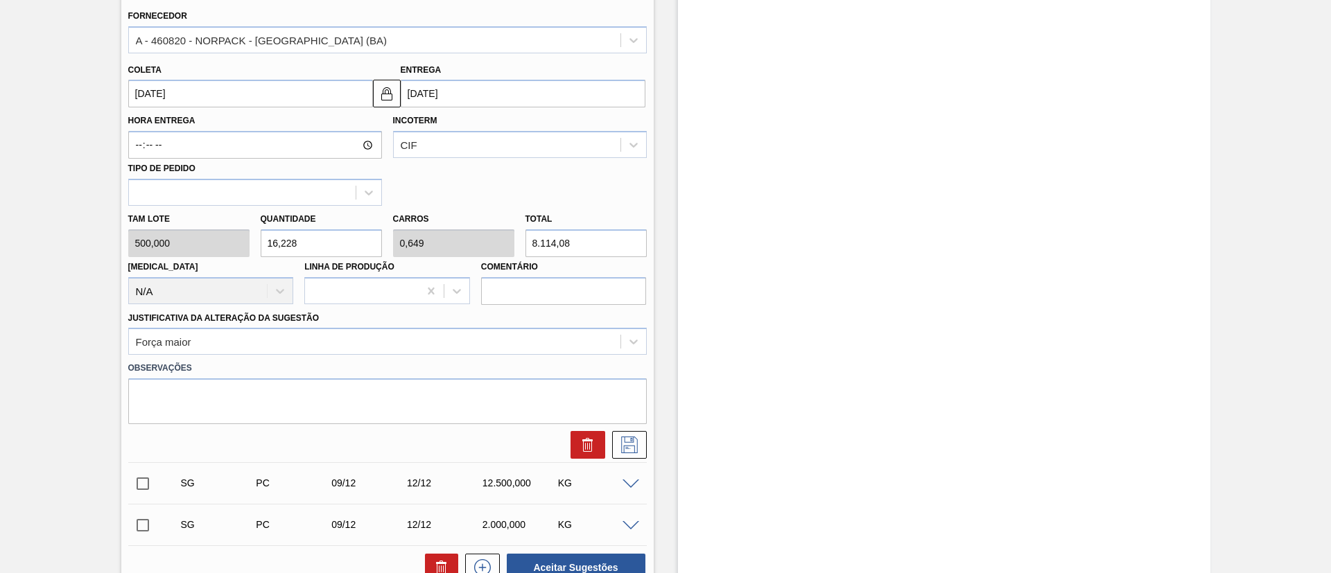
scroll to position [474, 0]
click at [638, 450] on icon at bounding box center [629, 444] width 22 height 17
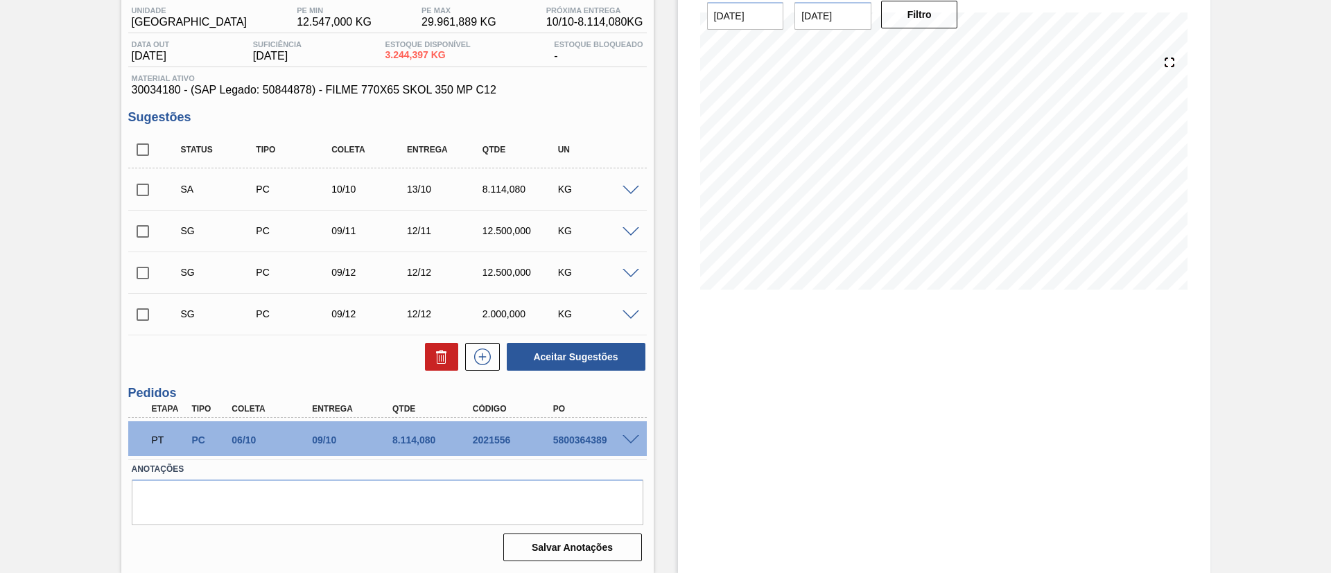
scroll to position [116, 0]
click at [141, 184] on input "checkbox" at bounding box center [142, 189] width 29 height 29
click at [611, 356] on button "Aceitar Sugestões" at bounding box center [576, 357] width 139 height 28
checkbox input "false"
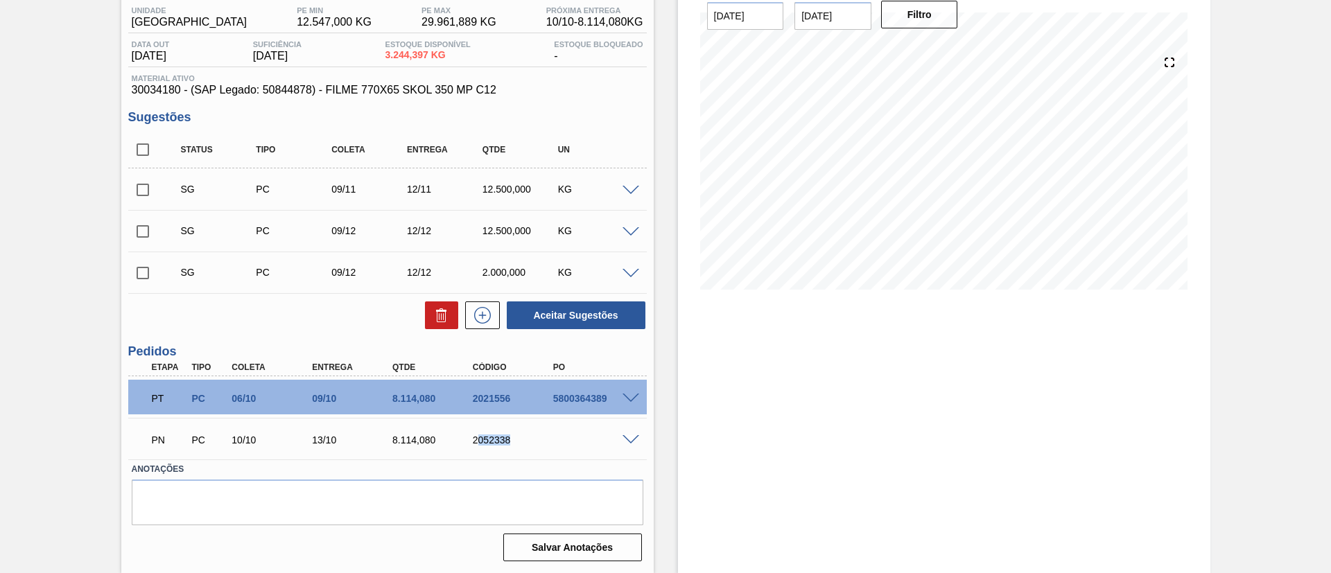
drag, startPoint x: 478, startPoint y: 439, endPoint x: 538, endPoint y: 445, distance: 59.9
click at [538, 445] on div "2052338" at bounding box center [514, 440] width 90 height 11
click at [480, 433] on div "PN PC 10/10 13/10 8.114,080 2052338" at bounding box center [384, 439] width 482 height 28
drag, startPoint x: 475, startPoint y: 444, endPoint x: 524, endPoint y: 447, distance: 49.3
click at [524, 447] on div "PN PC 10/10 13/10 8.114,080 2052338" at bounding box center [384, 439] width 482 height 28
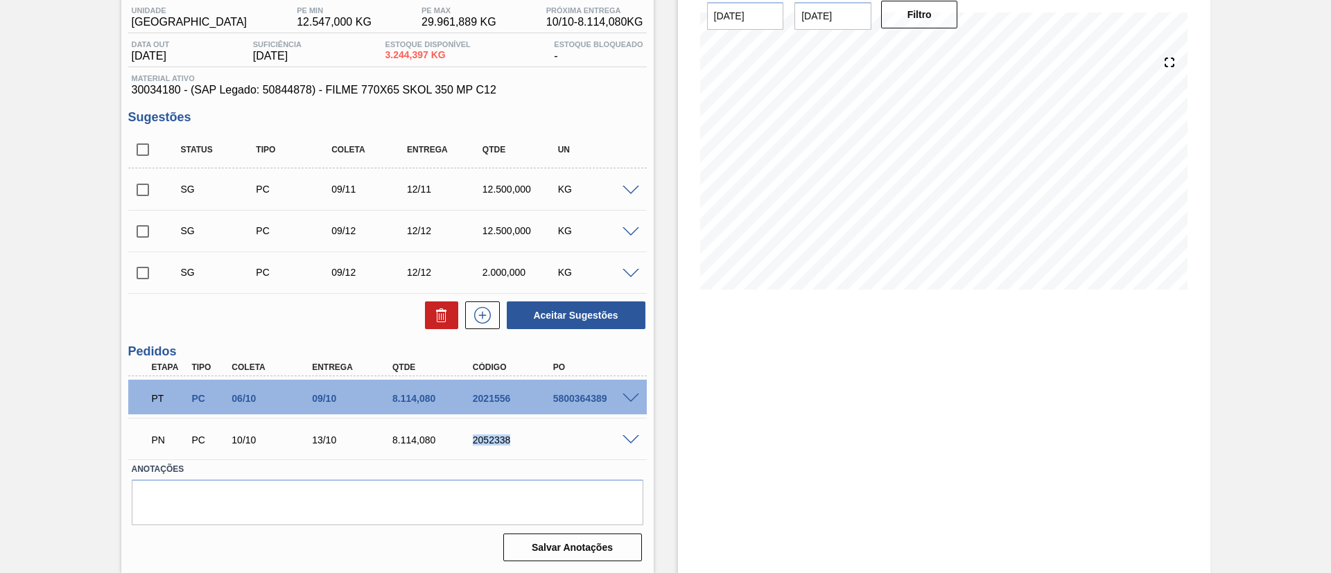
copy div "2052338"
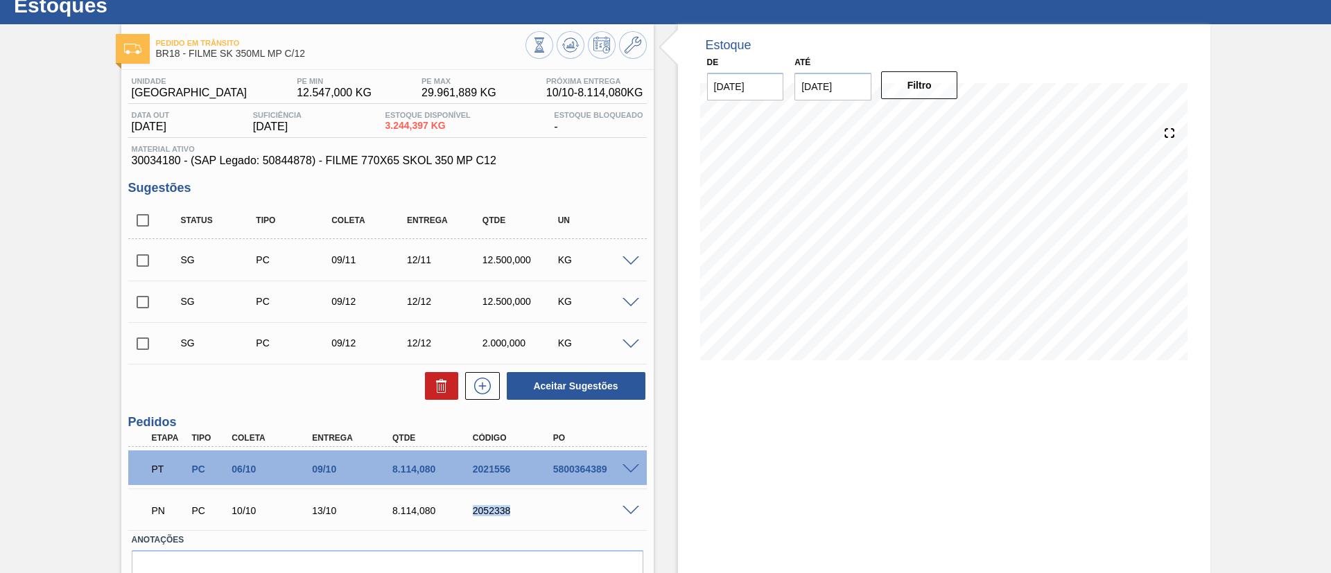
scroll to position [0, 0]
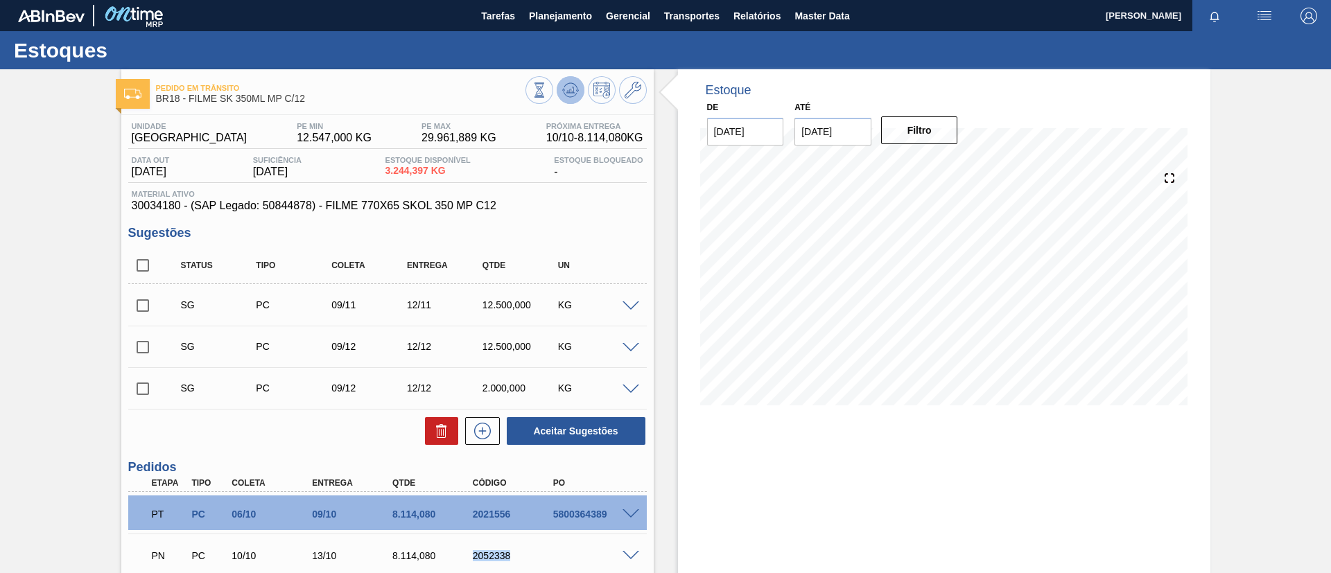
click at [565, 85] on icon at bounding box center [571, 87] width 14 height 8
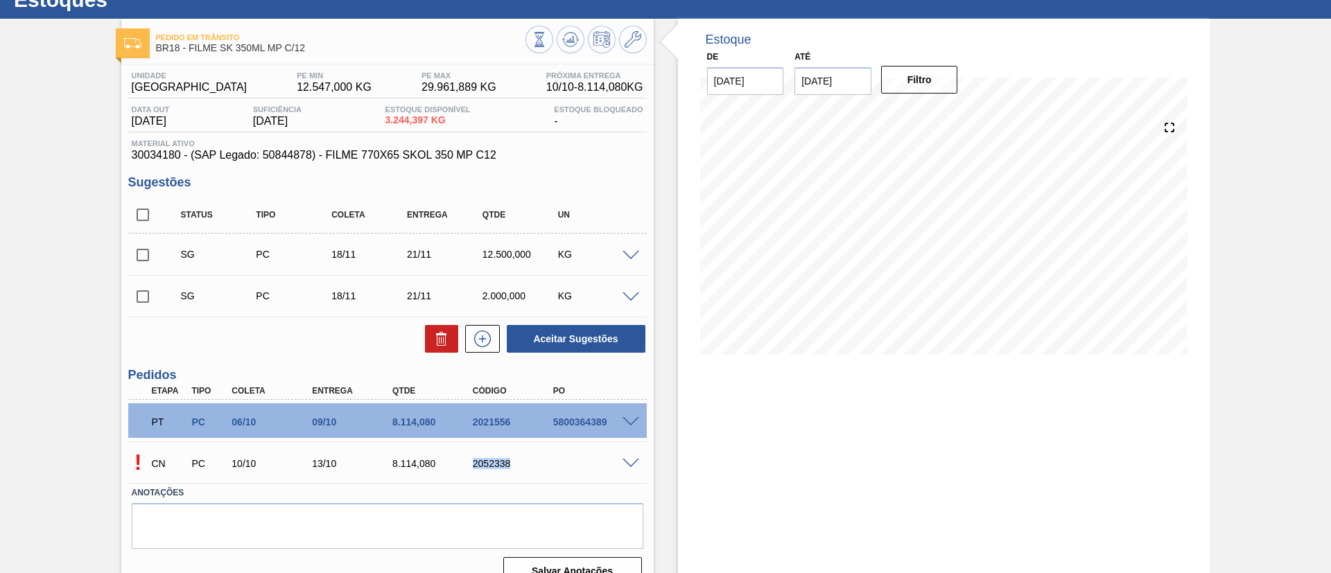
scroll to position [74, 0]
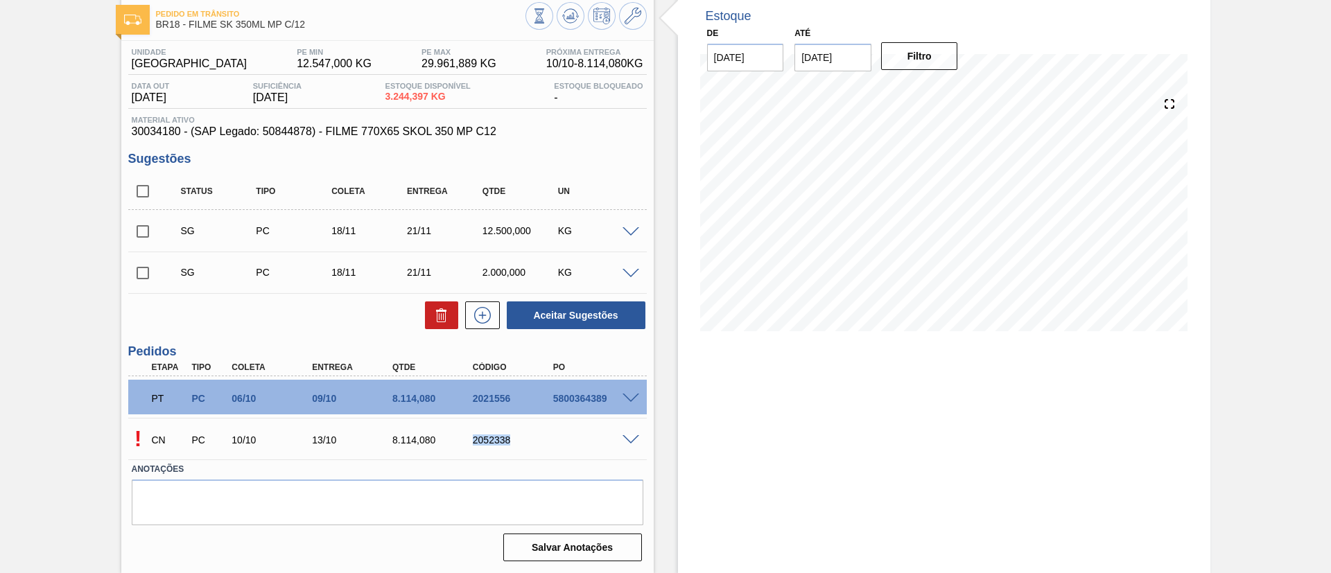
click at [625, 428] on div "! CN PC 10/10 13/10 8.114,080 2052338" at bounding box center [387, 438] width 518 height 35
click at [631, 441] on span at bounding box center [630, 440] width 17 height 10
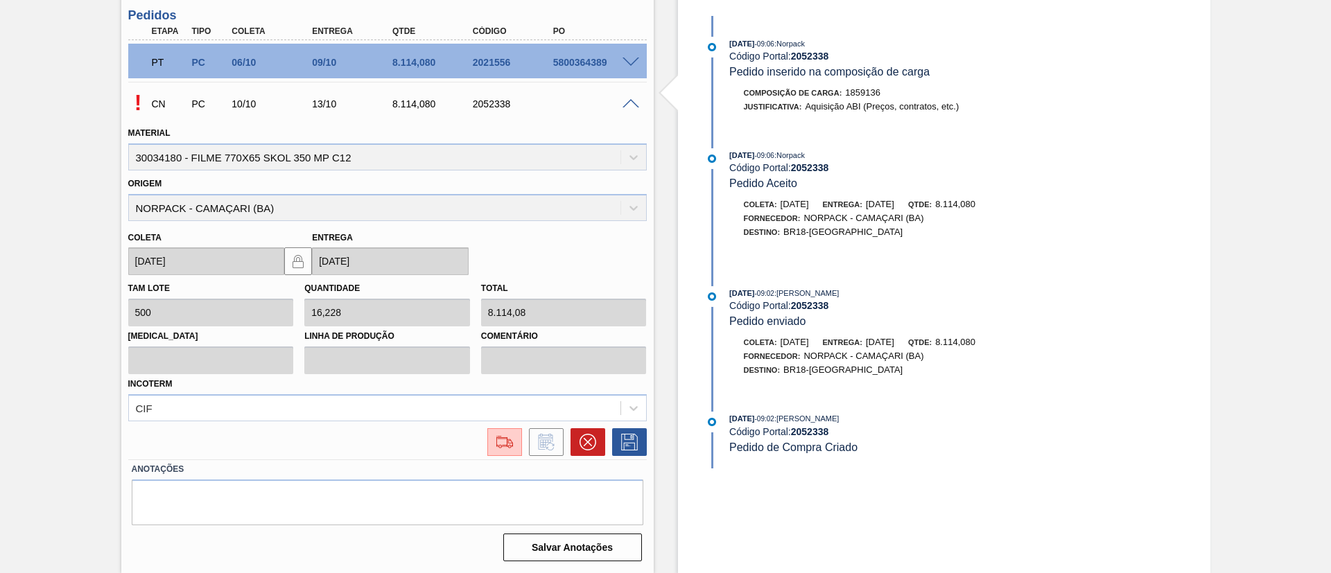
scroll to position [0, 0]
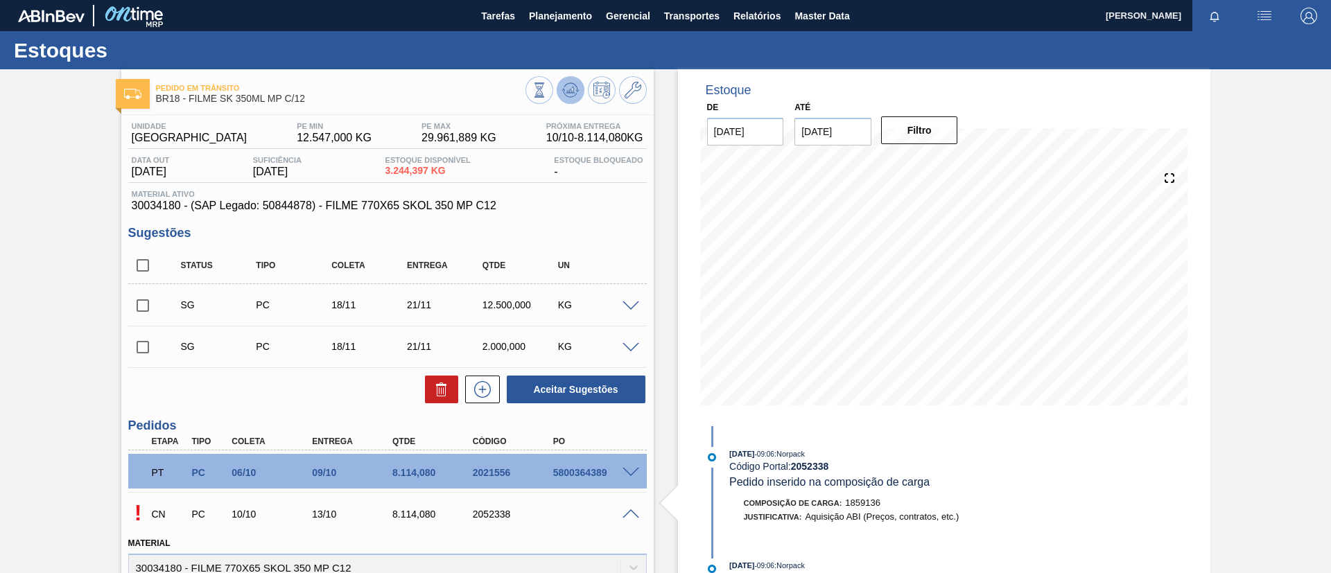
click at [572, 91] on icon at bounding box center [572, 90] width 1 height 6
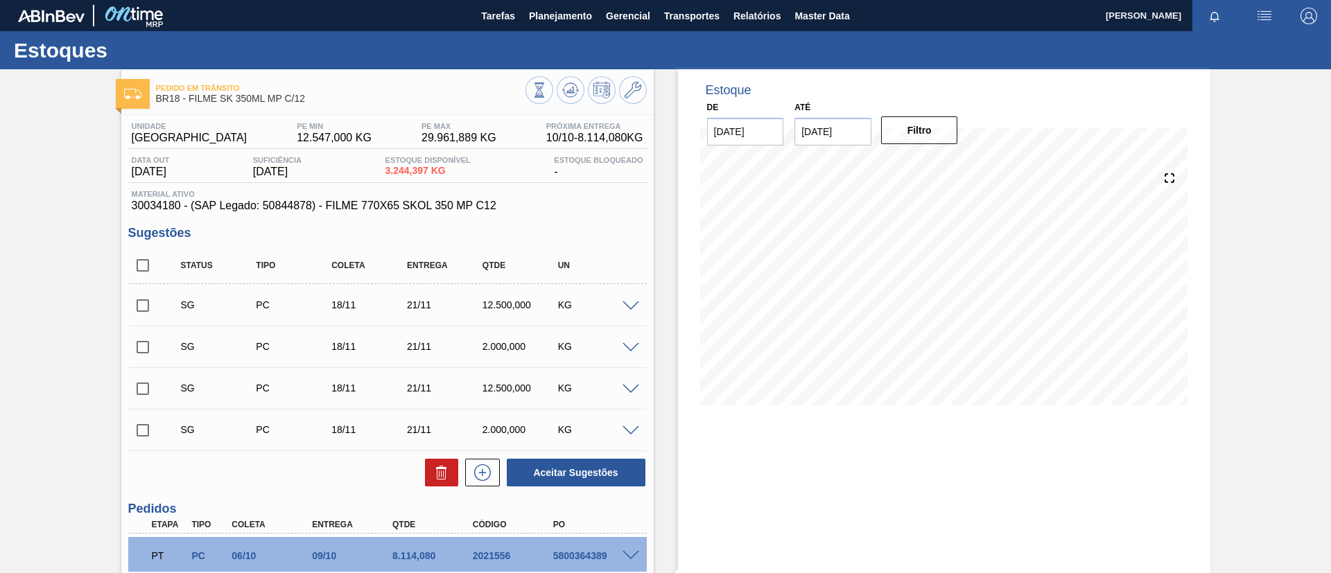
scroll to position [89, 0]
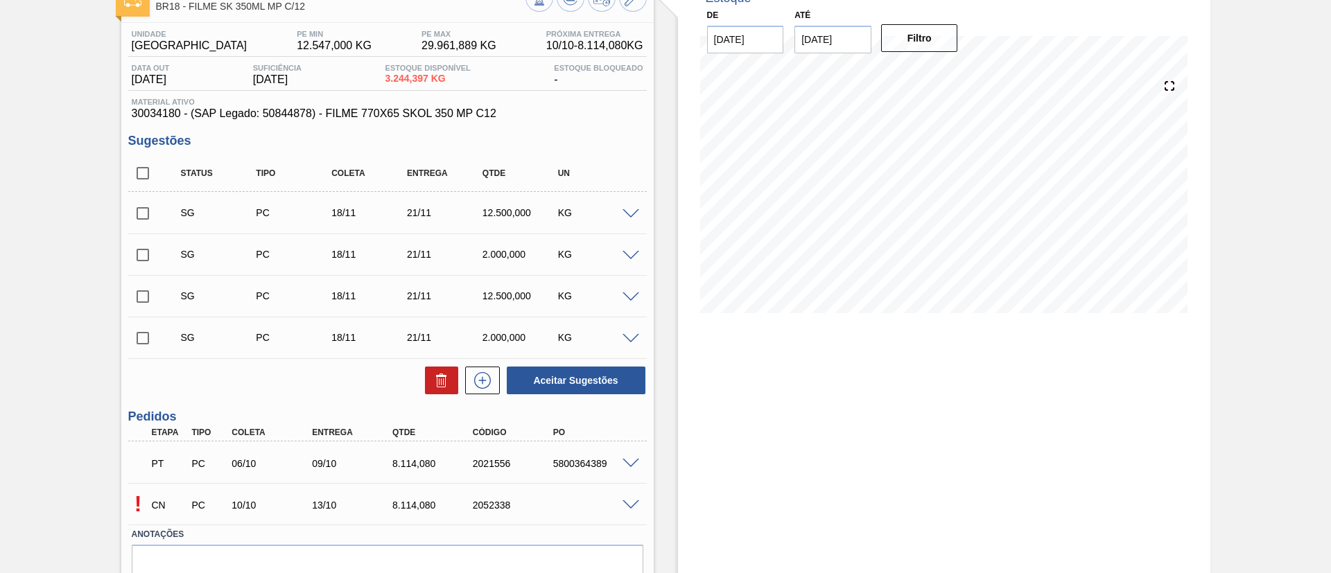
scroll to position [157, 0]
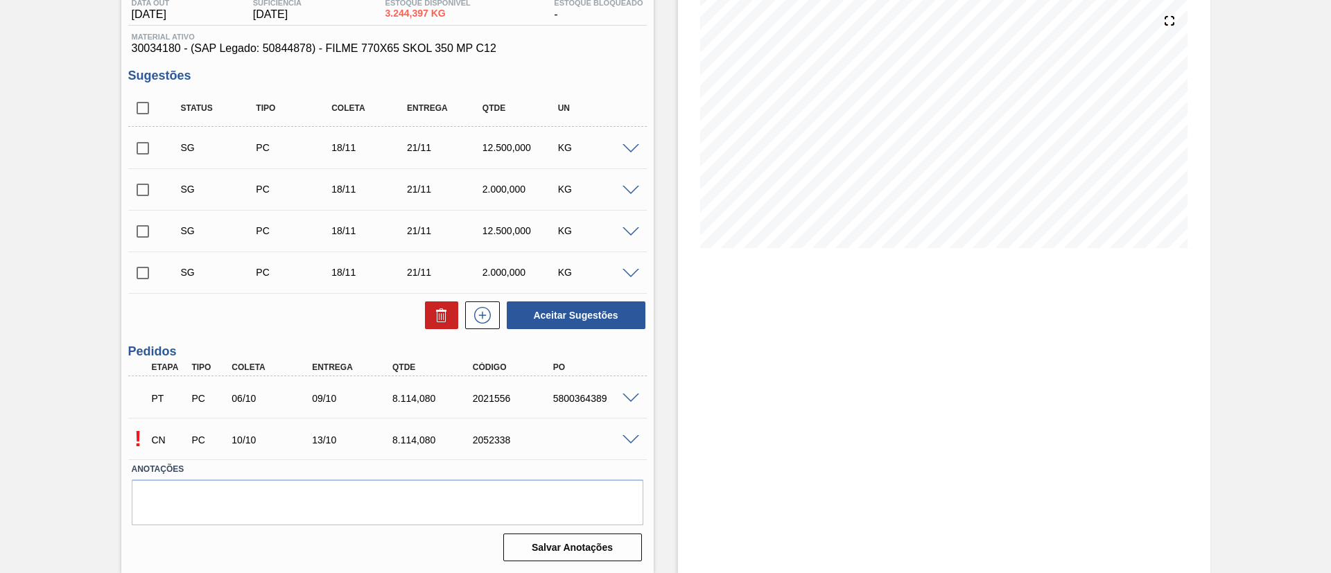
click at [633, 442] on span at bounding box center [630, 440] width 17 height 10
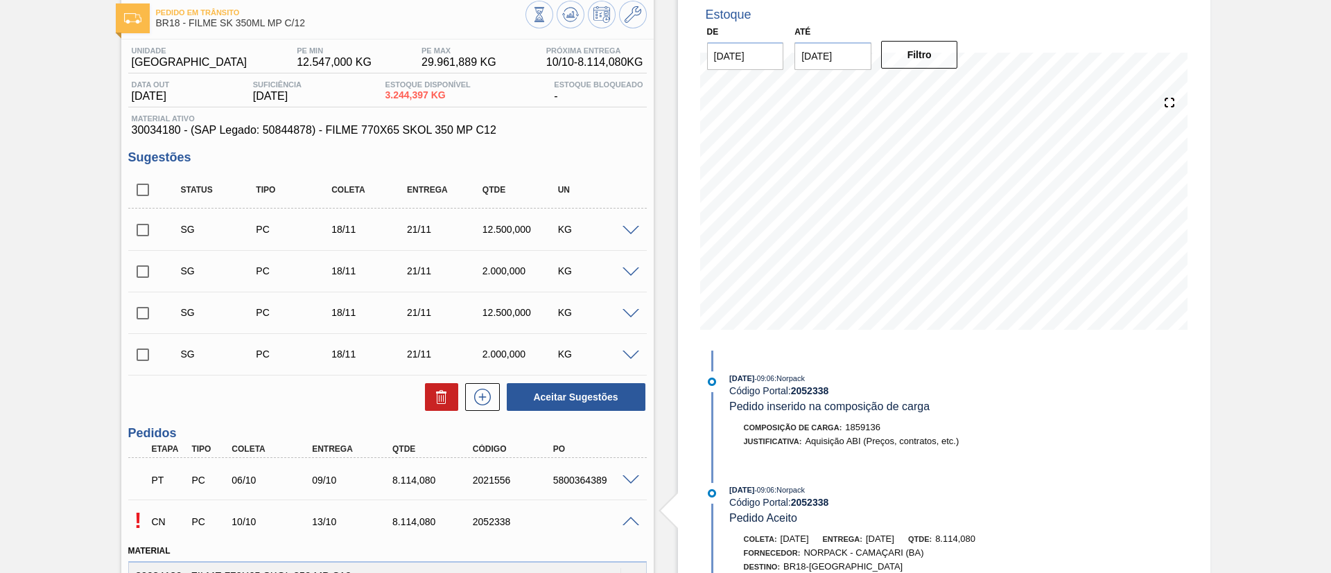
scroll to position [0, 0]
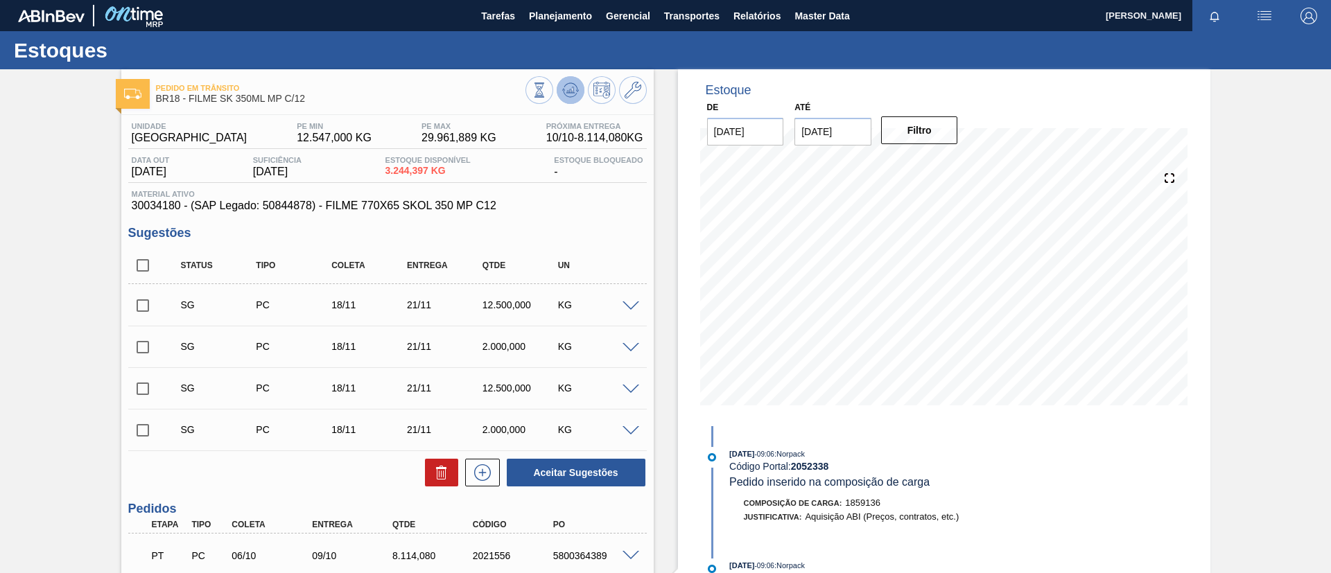
click at [564, 91] on icon at bounding box center [570, 90] width 17 height 17
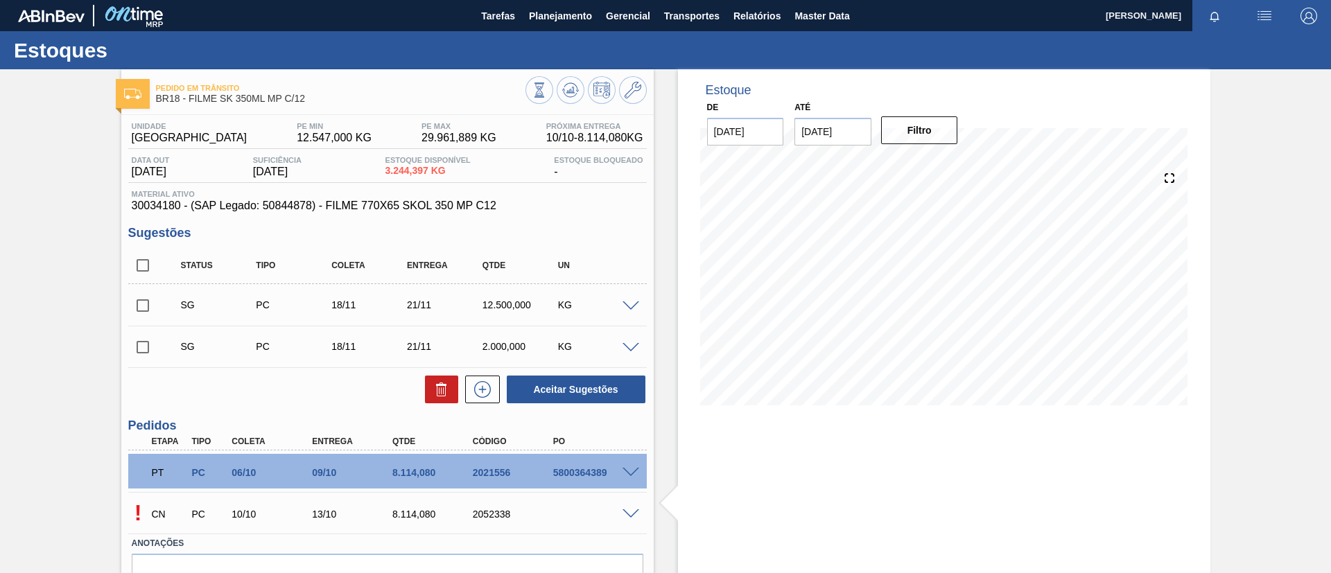
click at [625, 509] on span at bounding box center [630, 514] width 17 height 10
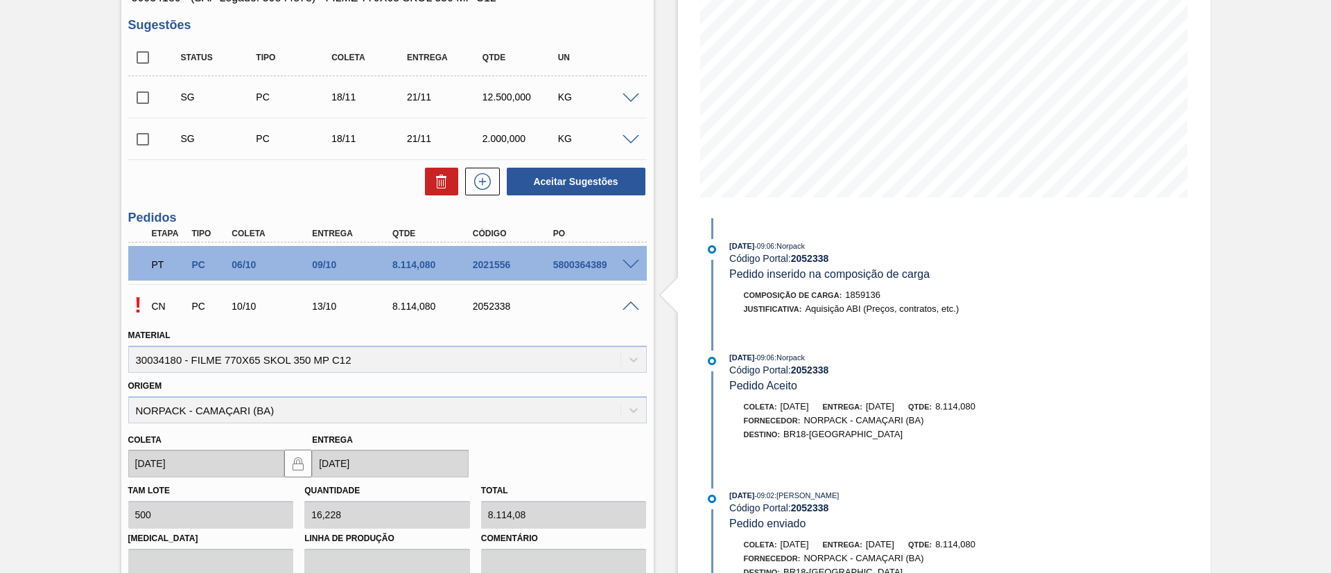
scroll to position [312, 0]
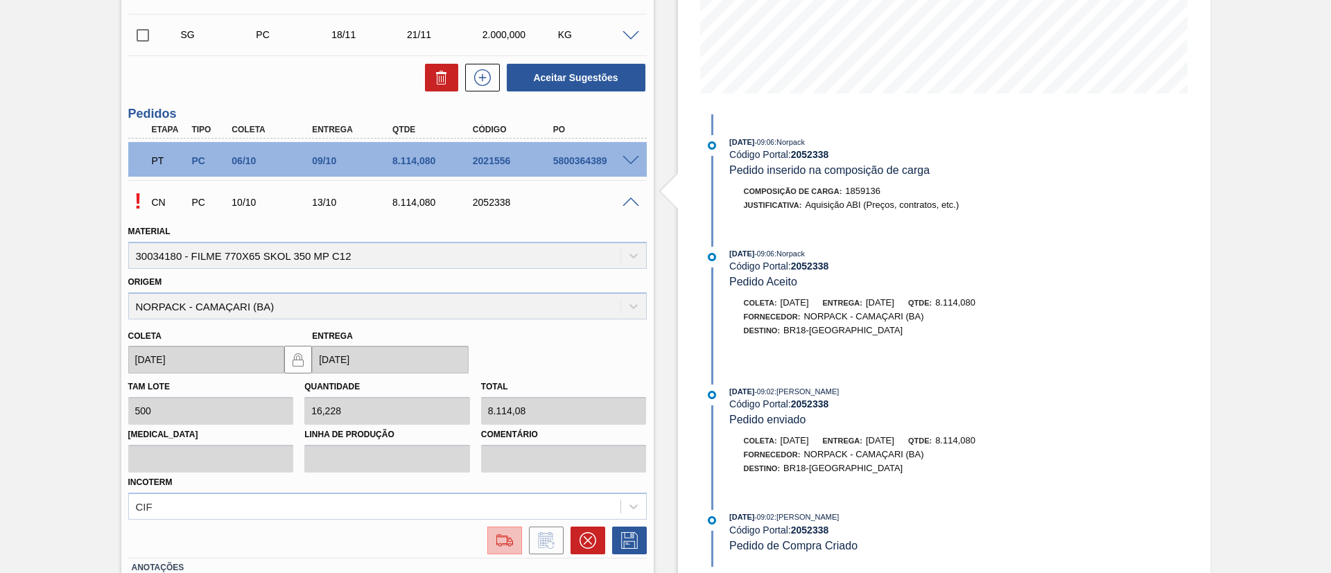
click at [516, 535] on button at bounding box center [504, 541] width 35 height 28
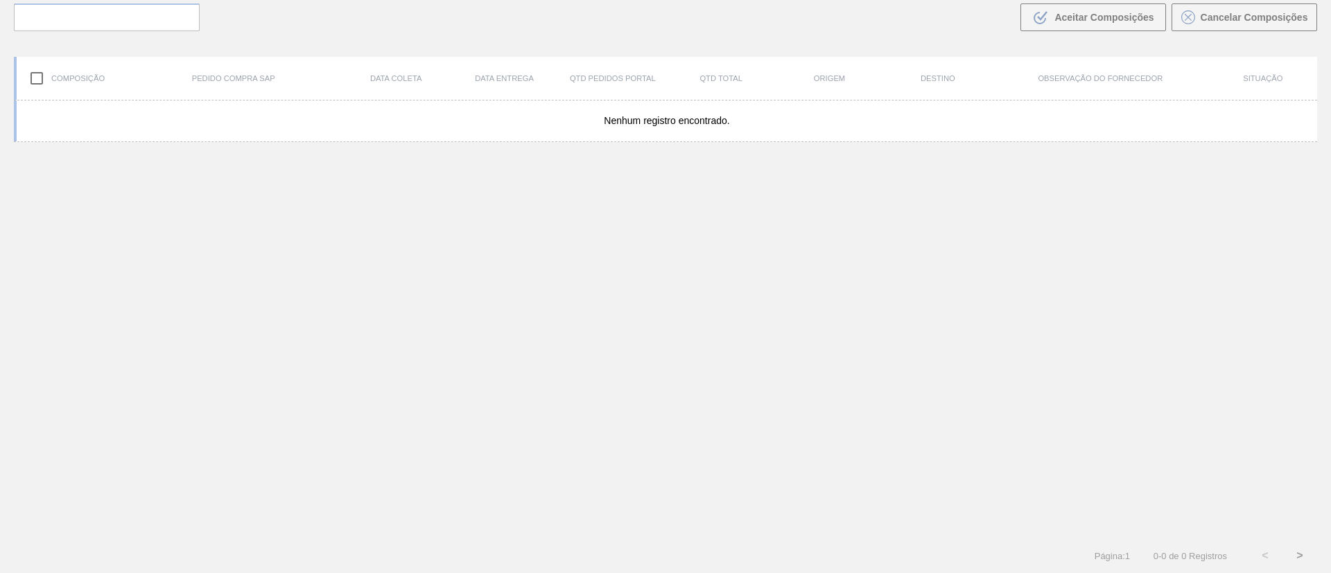
scroll to position [100, 0]
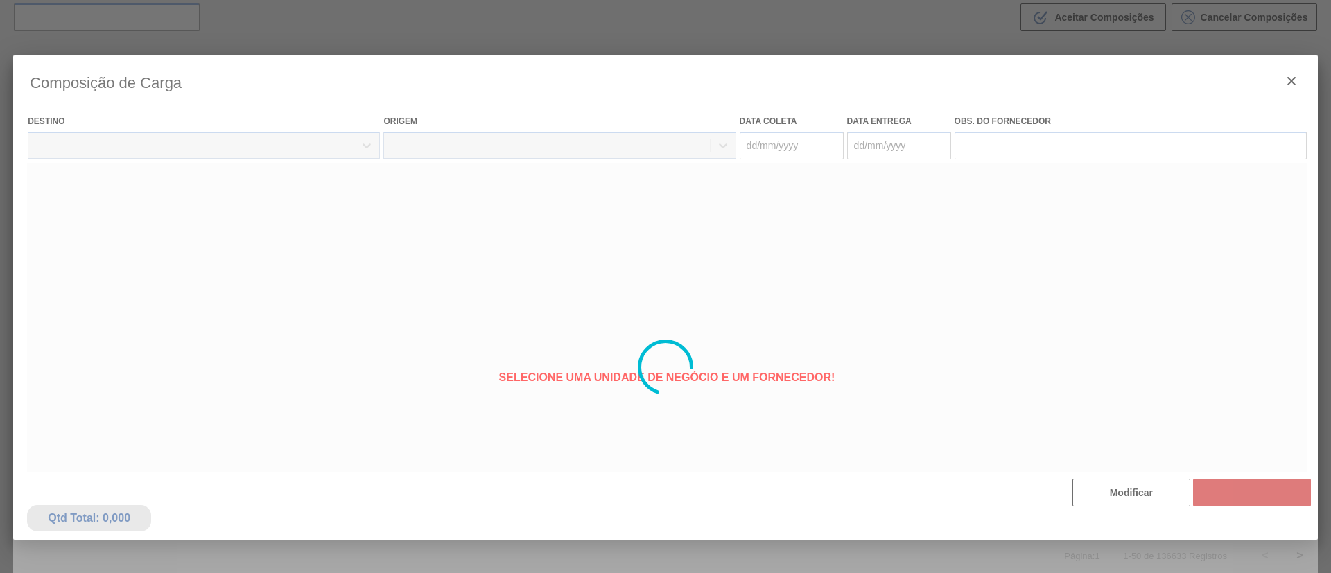
type coleta "[DATE]"
type Entrega "[DATE]"
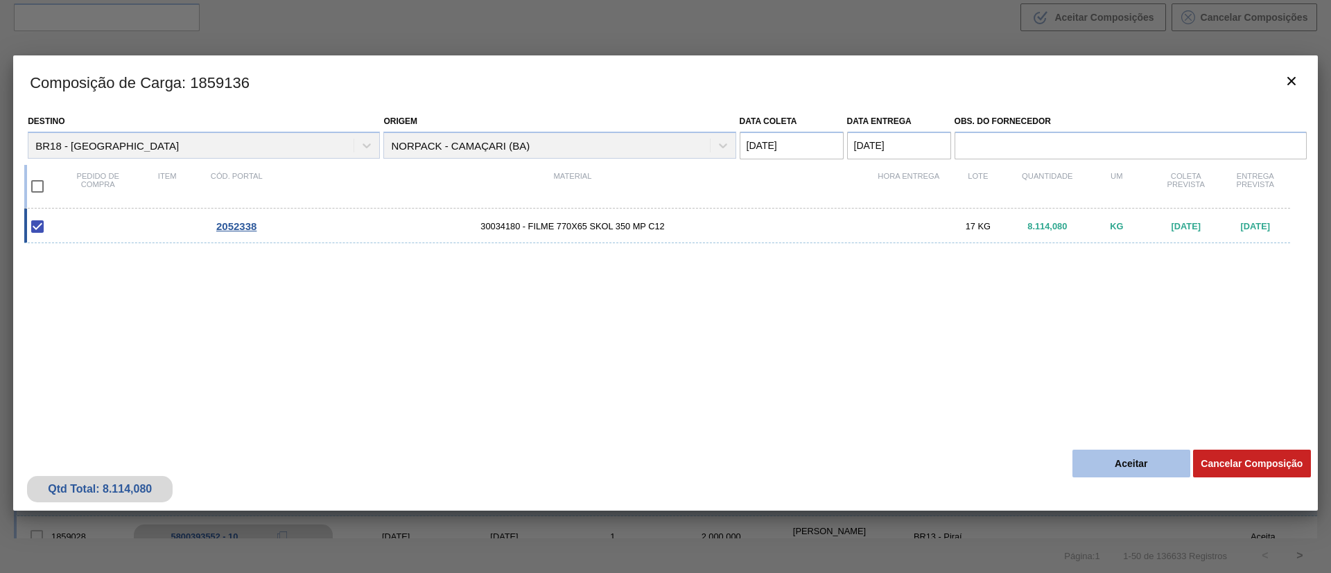
click at [1109, 463] on button "Aceitar" at bounding box center [1131, 464] width 118 height 28
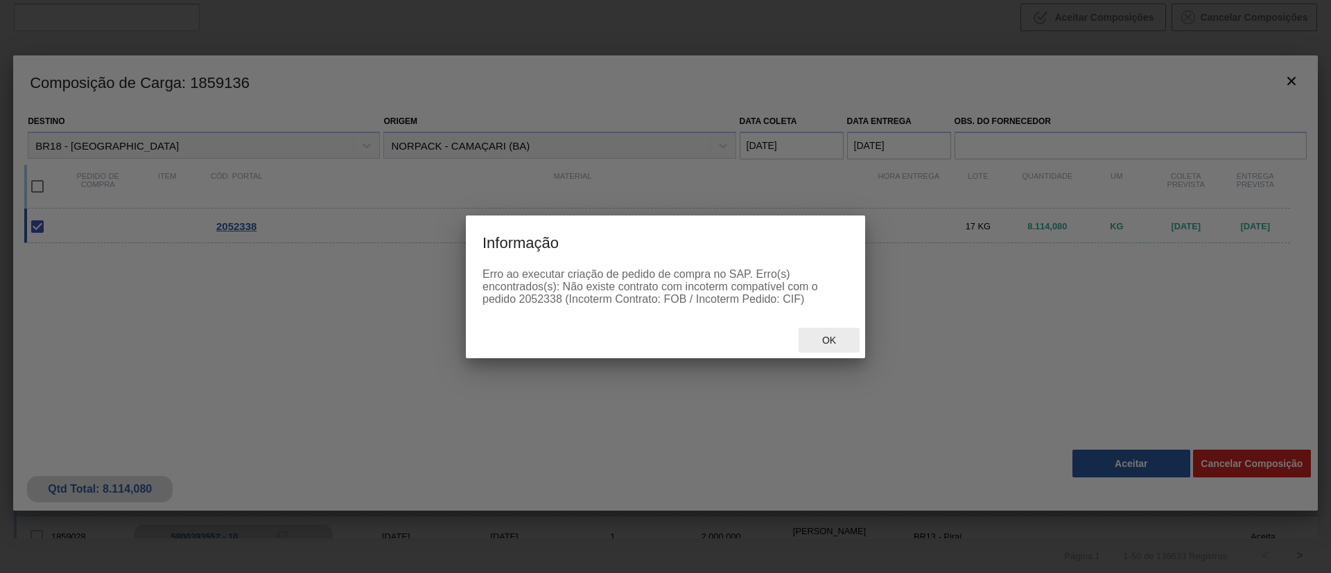
click at [826, 335] on span "Ok" at bounding box center [829, 340] width 36 height 11
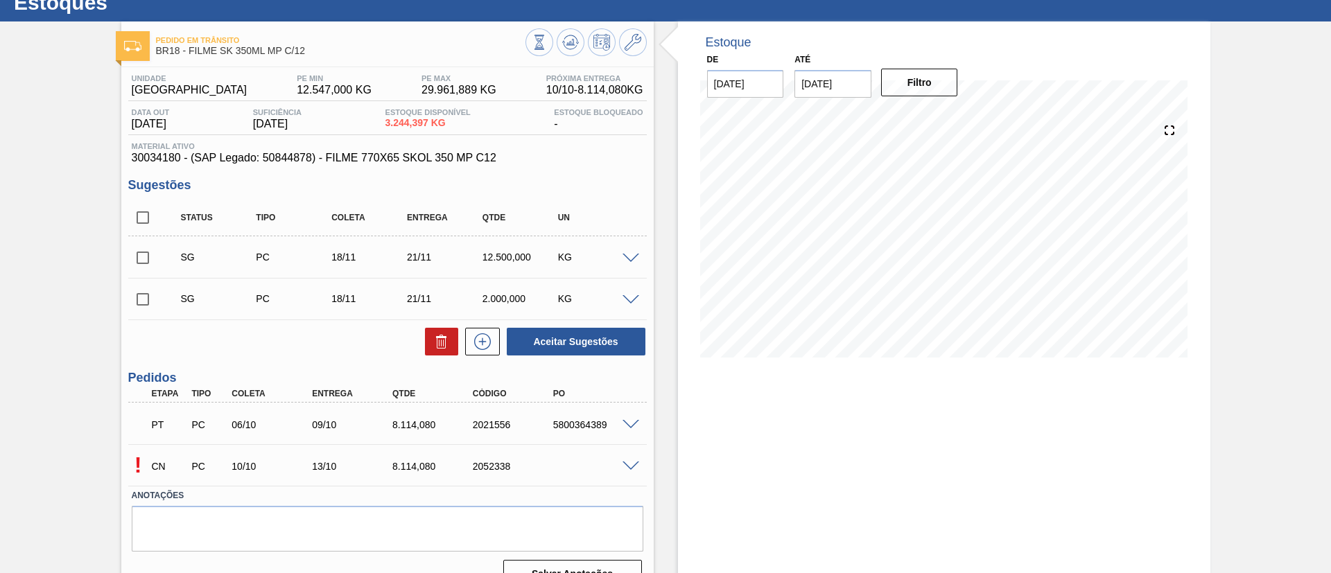
scroll to position [74, 0]
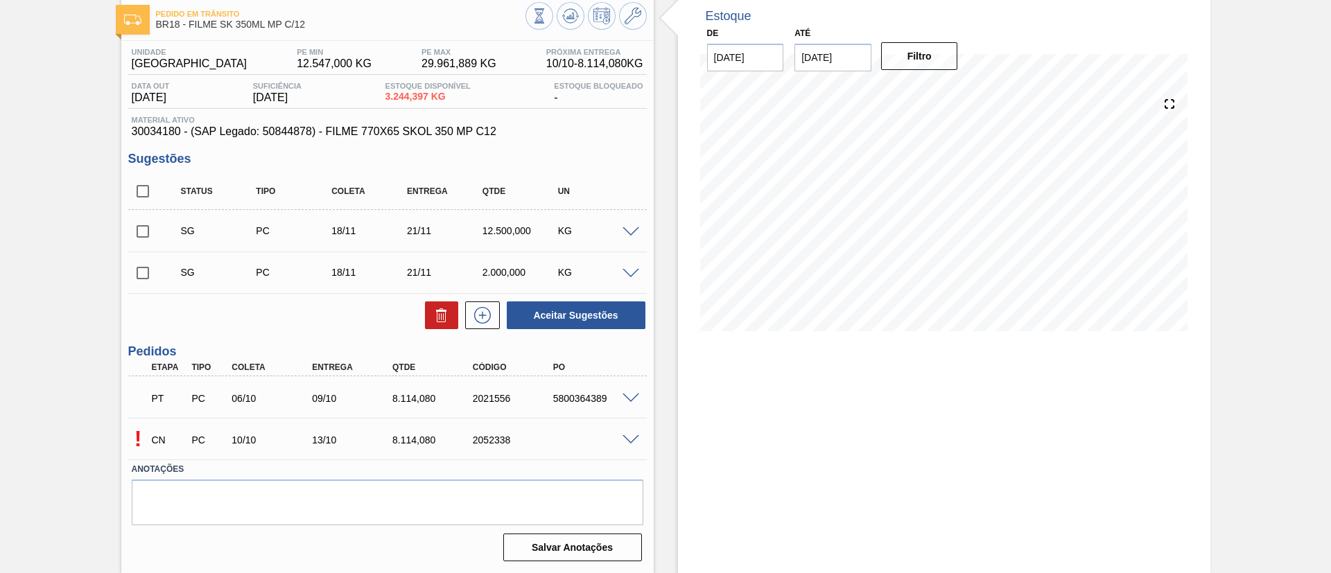
click at [625, 438] on span at bounding box center [630, 440] width 17 height 10
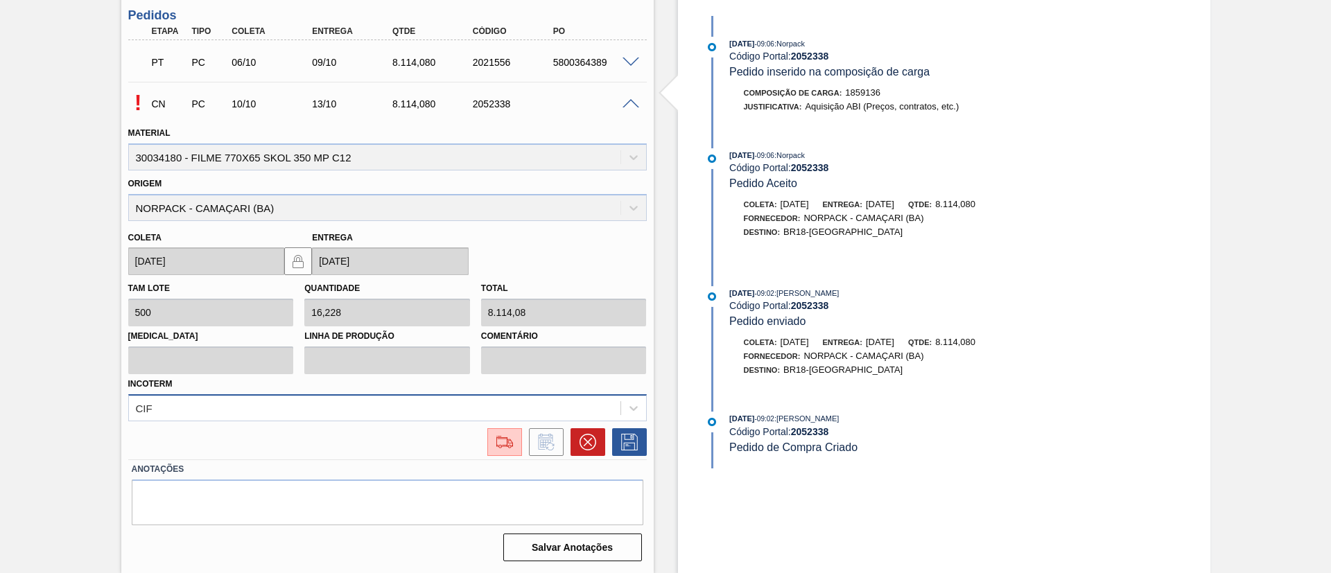
click at [223, 414] on div "CIF" at bounding box center [387, 407] width 518 height 27
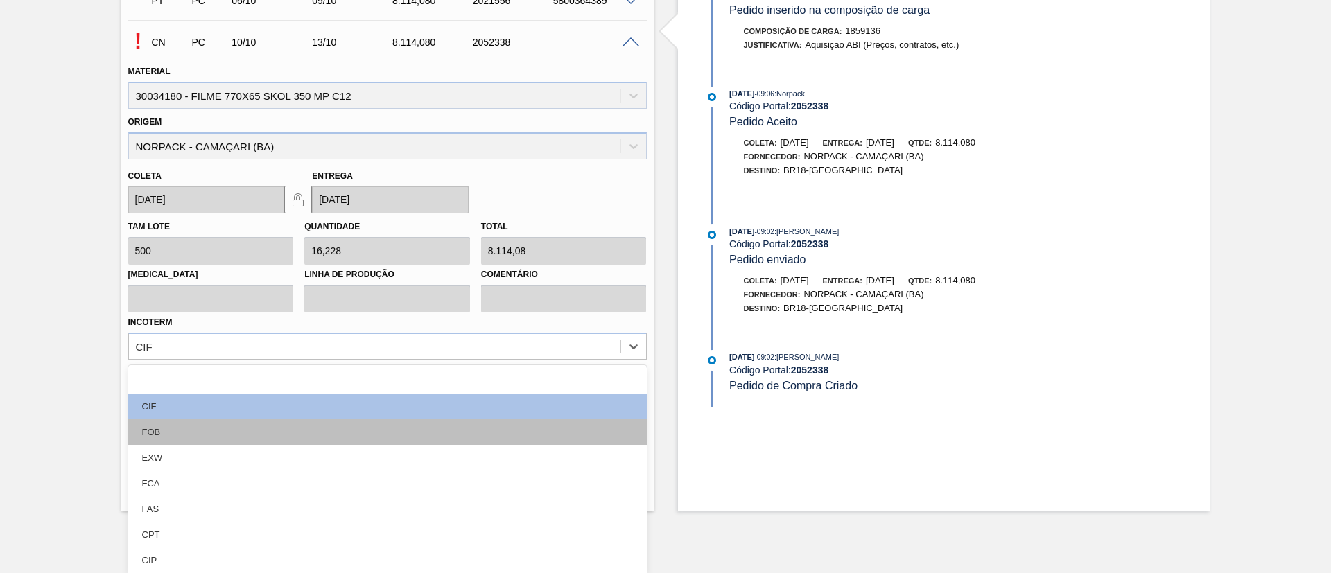
click at [225, 429] on div "FOB" at bounding box center [387, 432] width 518 height 26
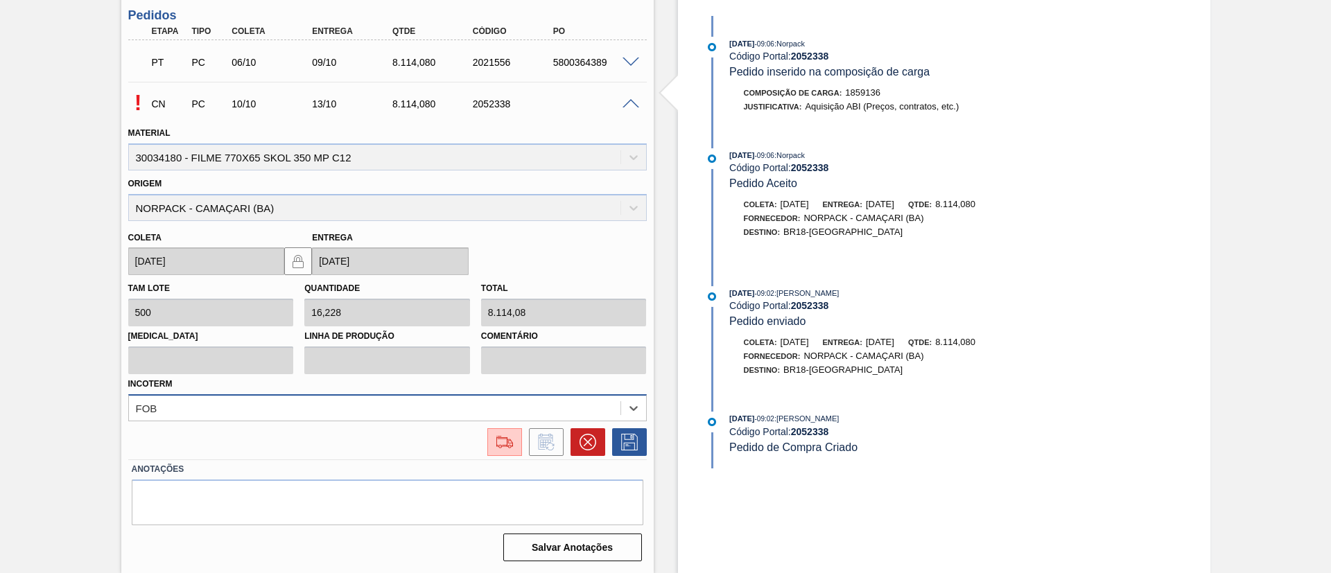
scroll to position [410, 0]
click at [627, 445] on icon at bounding box center [629, 442] width 22 height 17
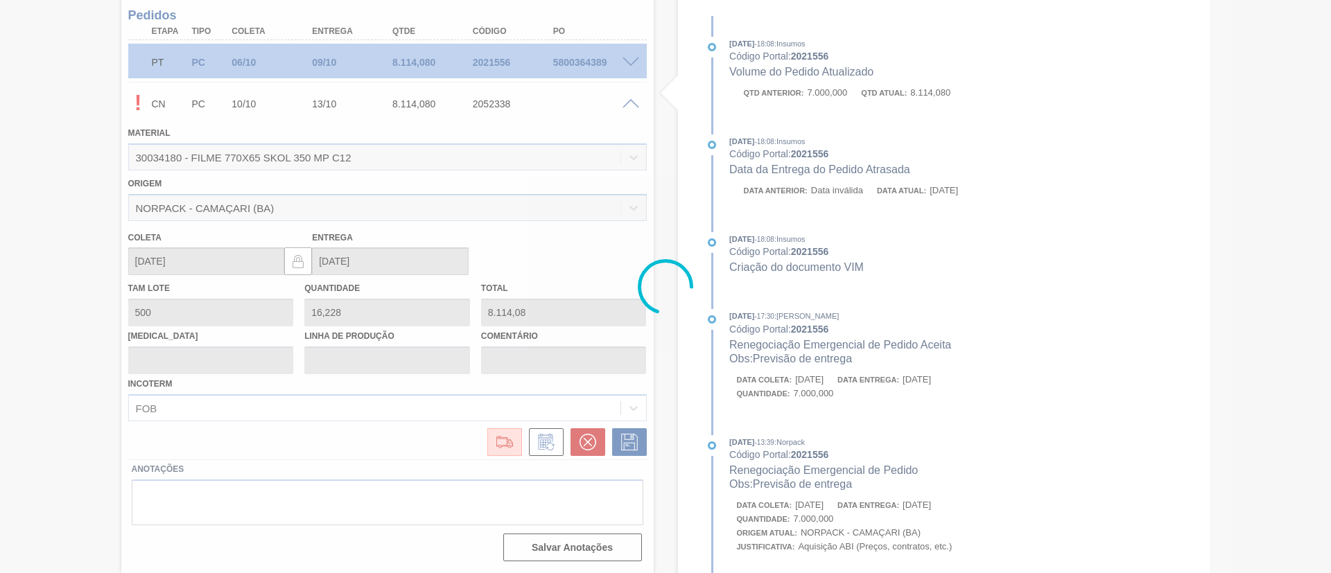
scroll to position [74, 0]
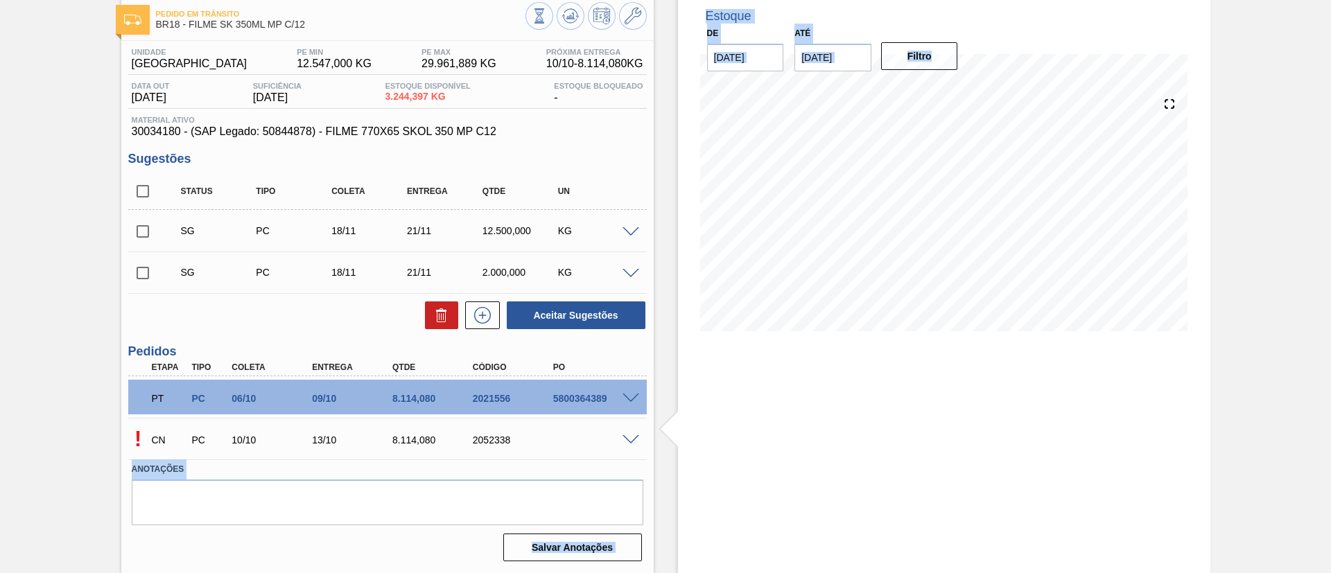
click at [631, 438] on span at bounding box center [630, 440] width 17 height 10
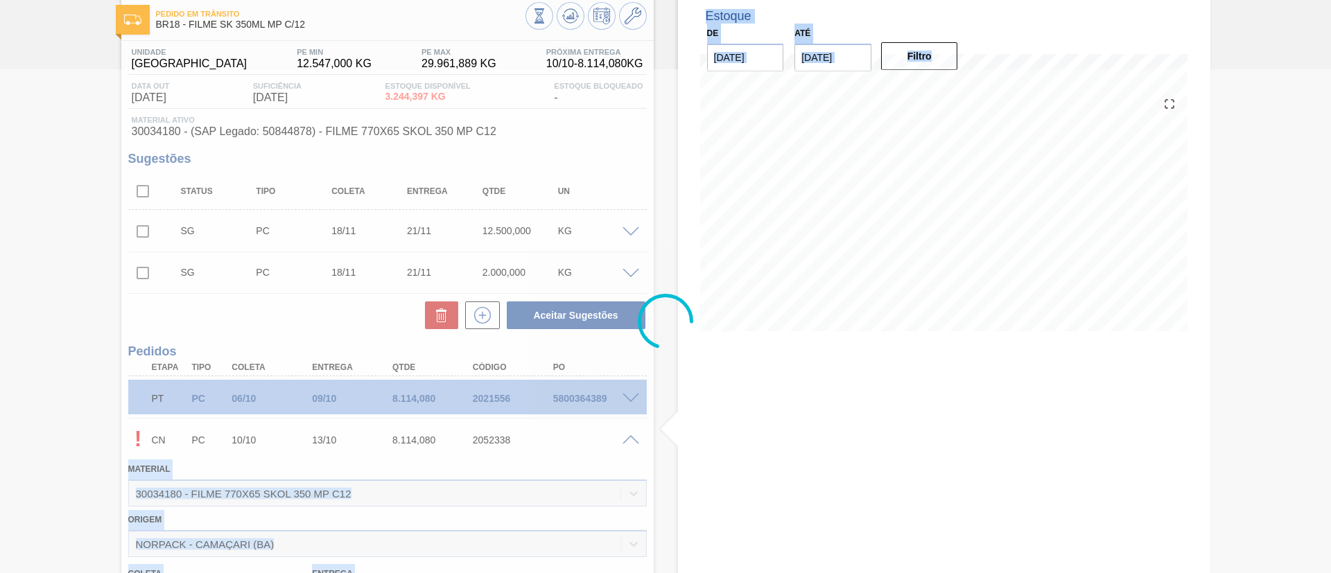
click at [413, 394] on div at bounding box center [665, 321] width 1331 height 504
click at [410, 417] on div at bounding box center [665, 321] width 1331 height 504
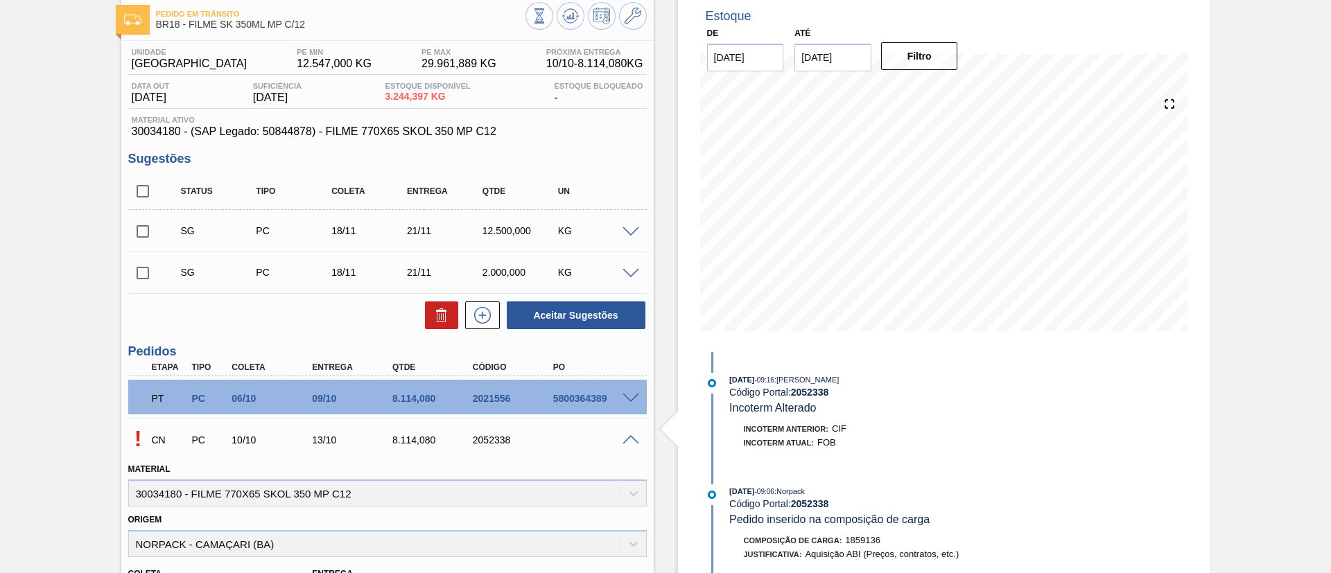
click at [414, 433] on div "CN PC 10/10 13/10 8.114,080 2052338" at bounding box center [384, 439] width 482 height 28
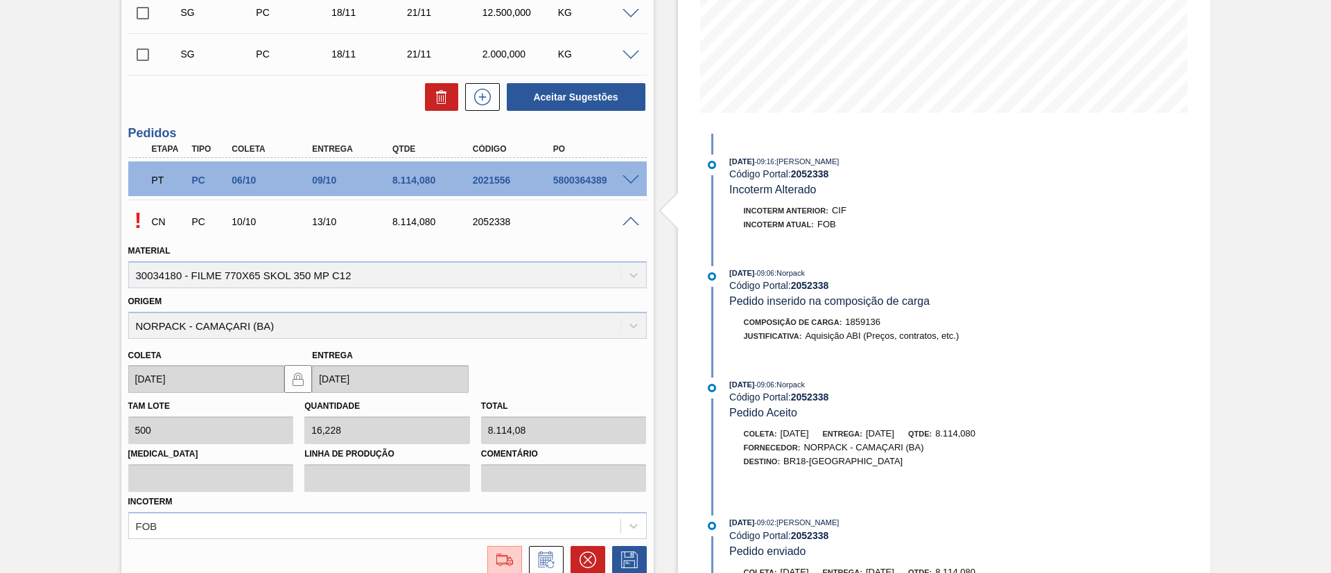
scroll to position [386, 0]
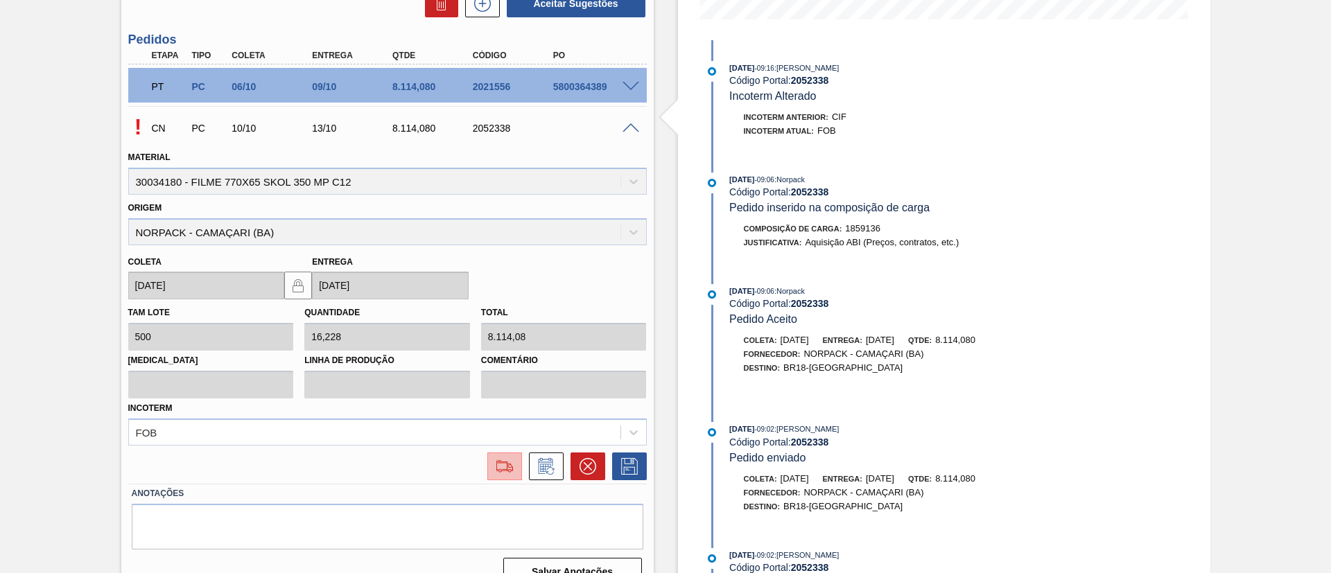
click at [510, 464] on img at bounding box center [505, 466] width 22 height 17
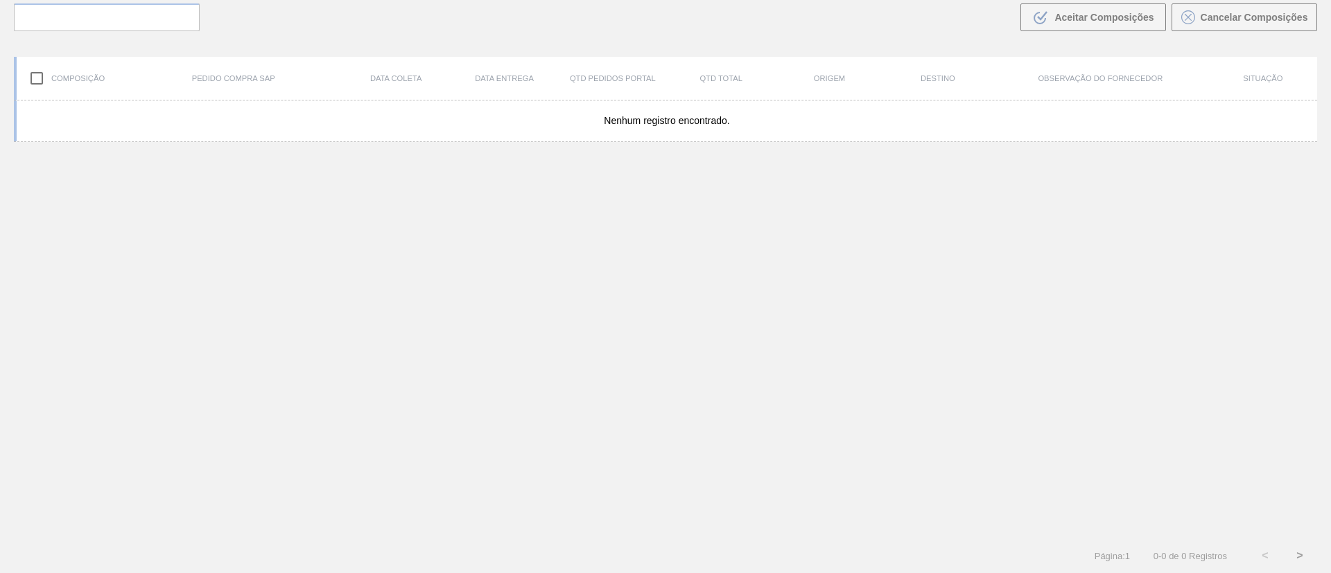
scroll to position [100, 0]
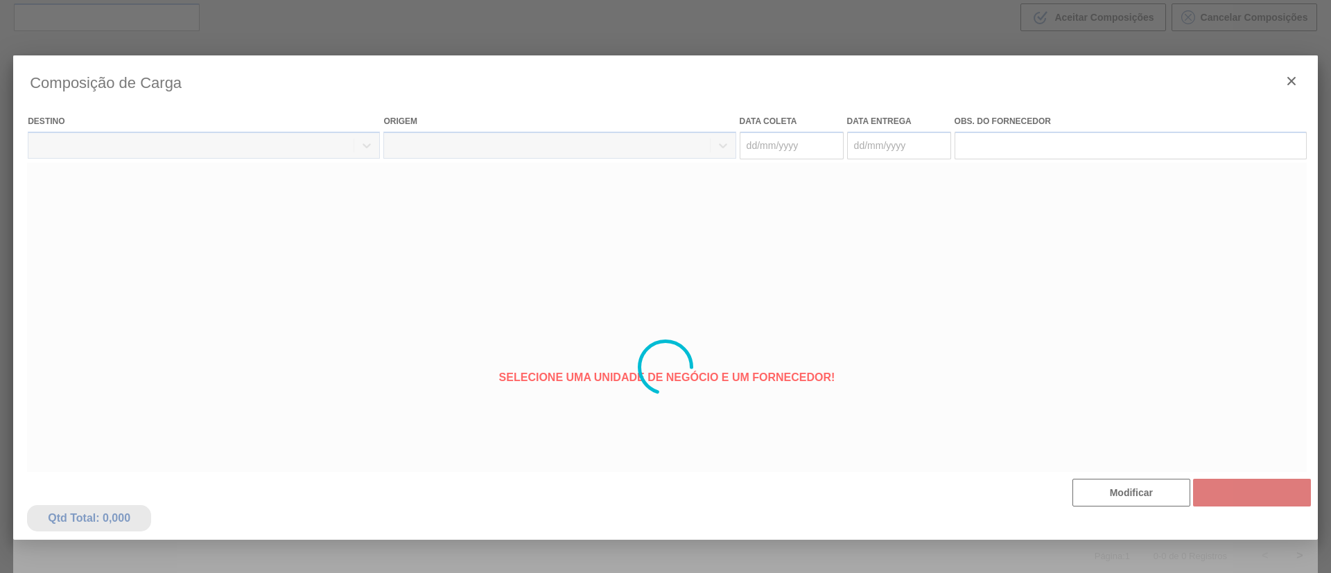
type coleta "[DATE]"
type Entrega "[DATE]"
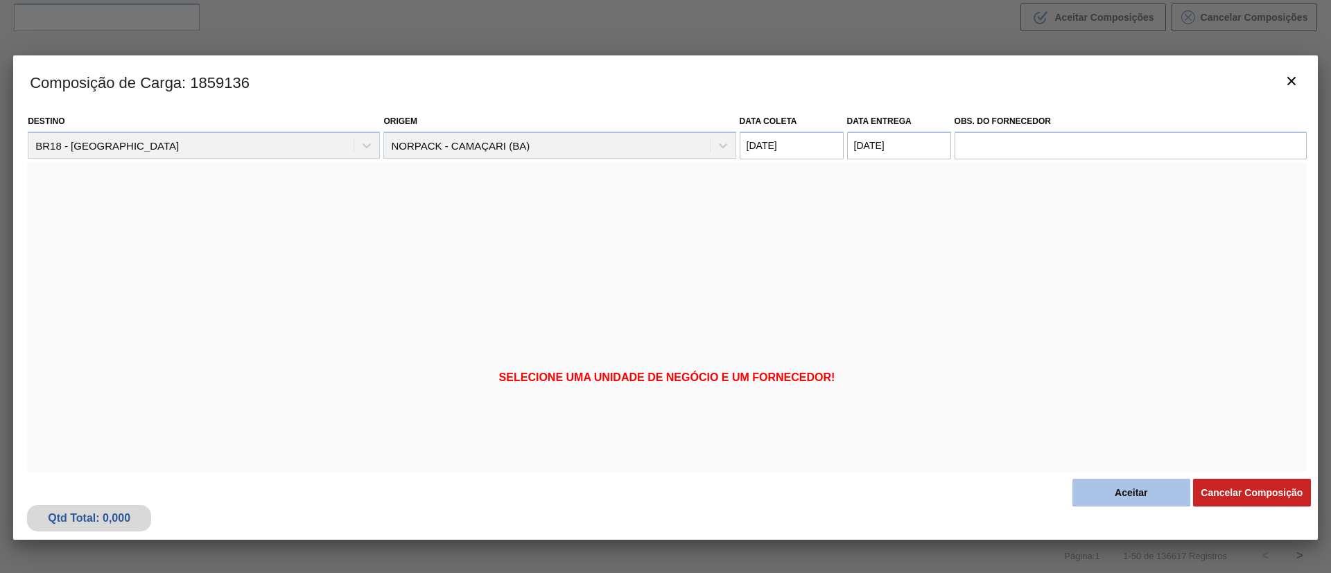
click at [1079, 490] on button "Aceitar" at bounding box center [1131, 493] width 118 height 28
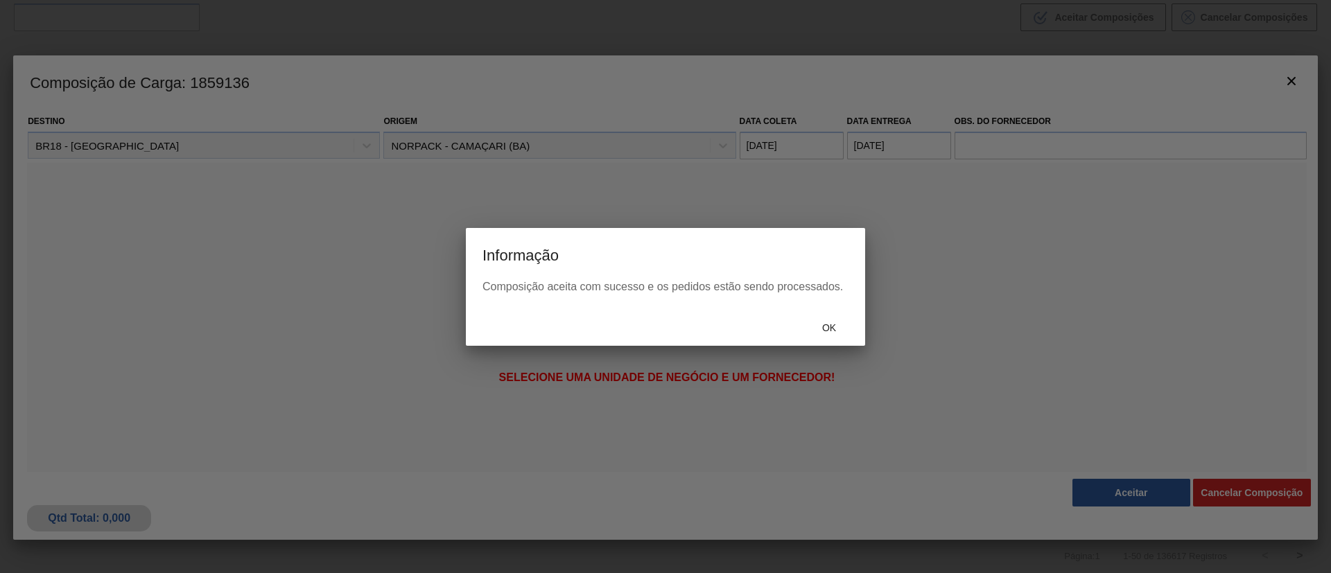
click at [859, 346] on div at bounding box center [665, 286] width 1331 height 573
click at [836, 318] on div "Ok" at bounding box center [829, 328] width 61 height 26
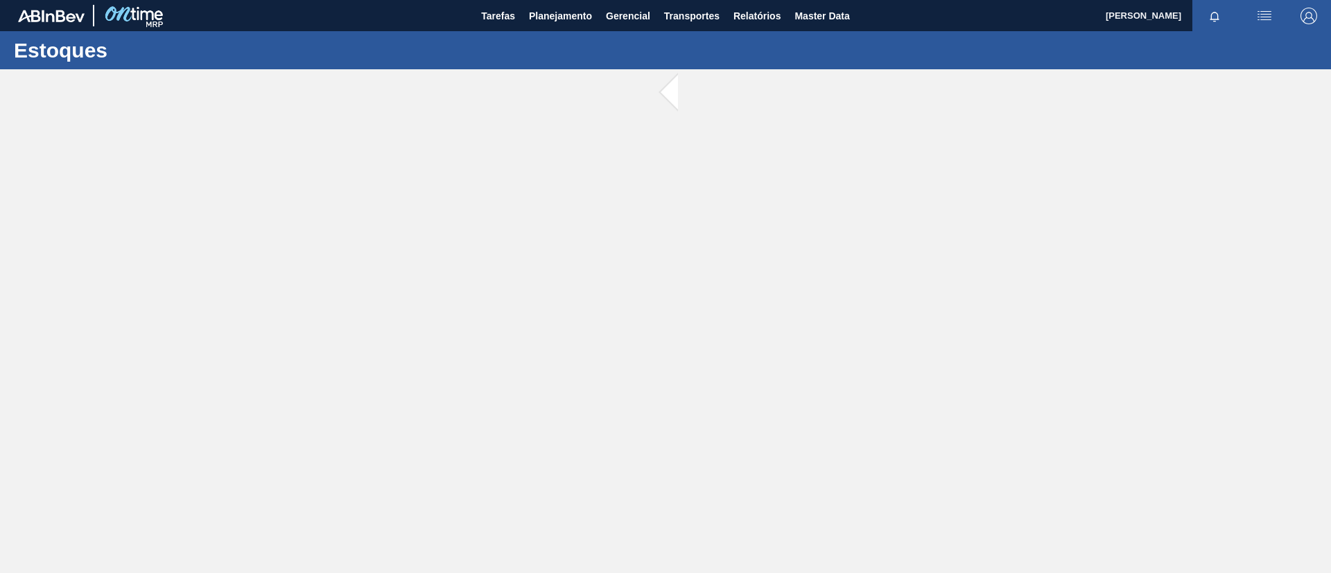
click at [624, 105] on main "Tarefas Planejamento Gerencial Transportes Relatórios Master Data TOMAS SIMOES …" at bounding box center [665, 286] width 1331 height 573
drag, startPoint x: 423, startPoint y: 170, endPoint x: 162, endPoint y: 184, distance: 261.7
click at [163, 186] on div at bounding box center [665, 321] width 1331 height 504
drag, startPoint x: 424, startPoint y: 85, endPoint x: 416, endPoint y: 93, distance: 11.3
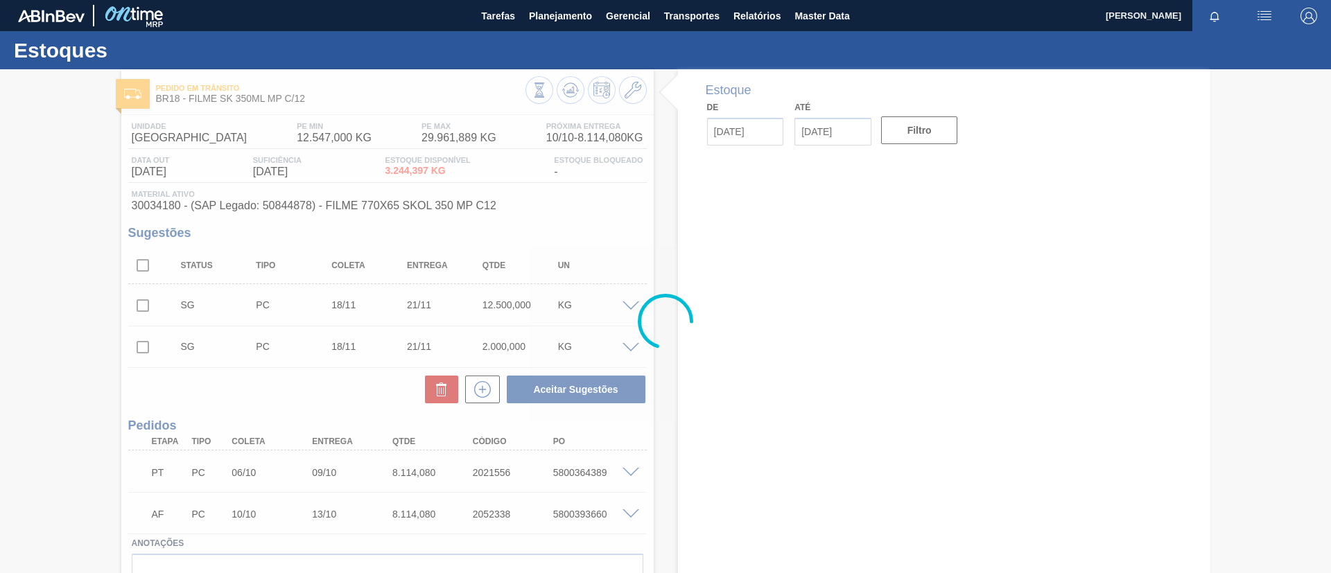
drag, startPoint x: 416, startPoint y: 93, endPoint x: 298, endPoint y: 112, distance: 119.3
click at [304, 118] on div at bounding box center [665, 321] width 1331 height 504
click at [629, 523] on div at bounding box center [665, 321] width 1331 height 504
click at [626, 514] on div at bounding box center [665, 321] width 1331 height 504
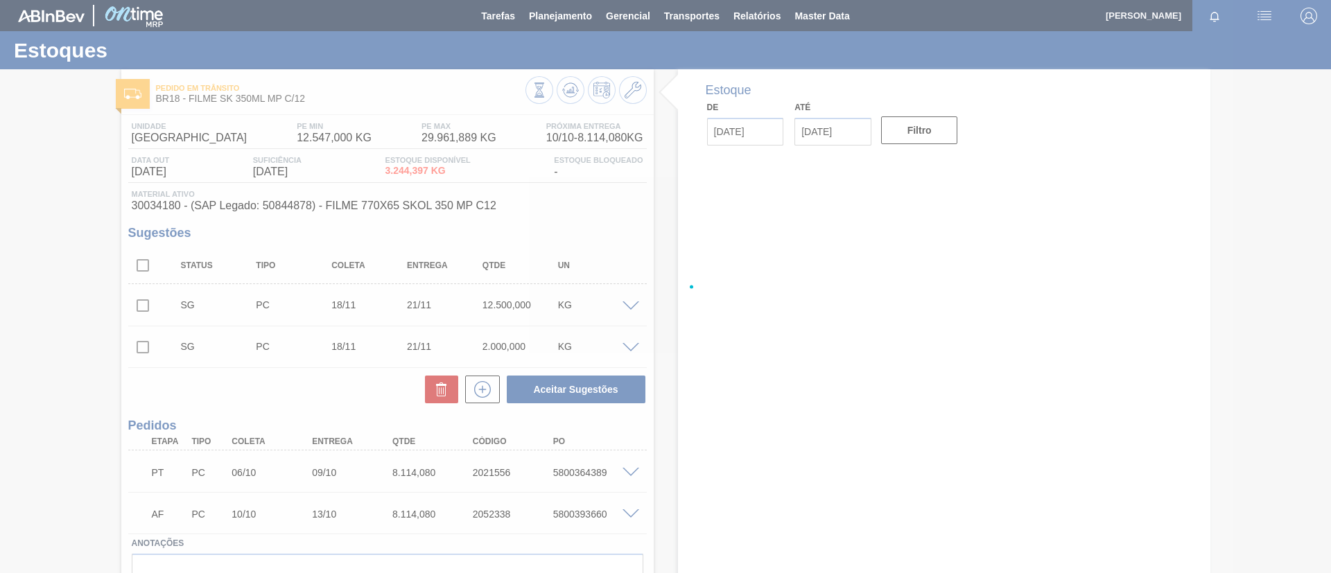
click at [625, 517] on div at bounding box center [665, 286] width 1331 height 573
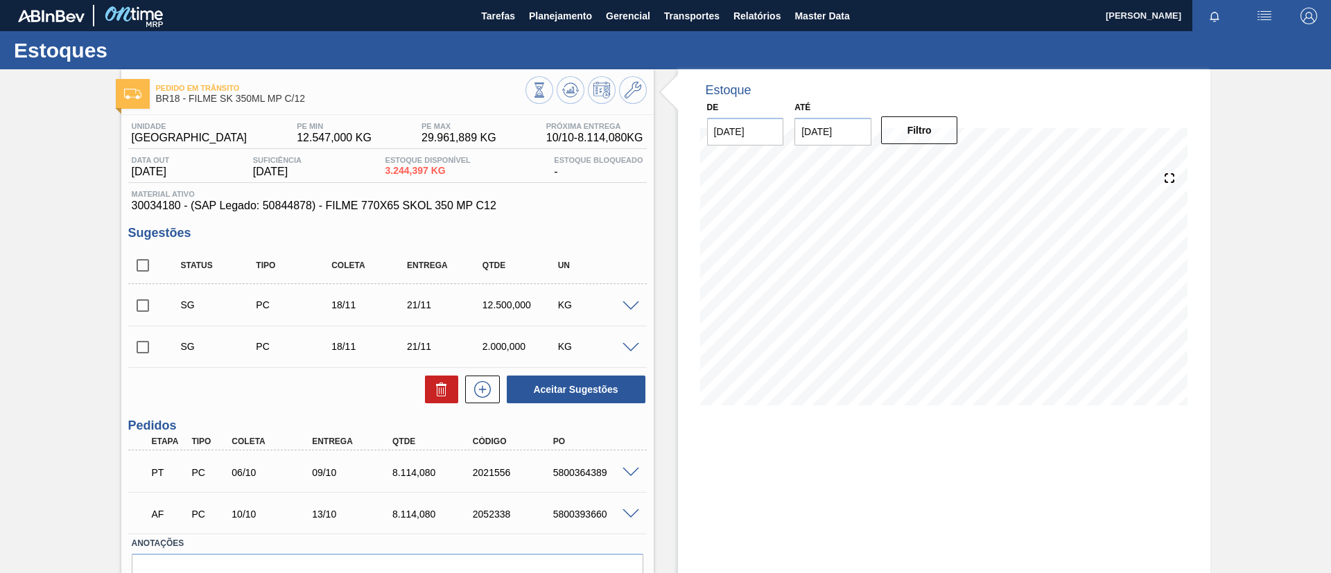
click at [622, 512] on span at bounding box center [630, 514] width 17 height 10
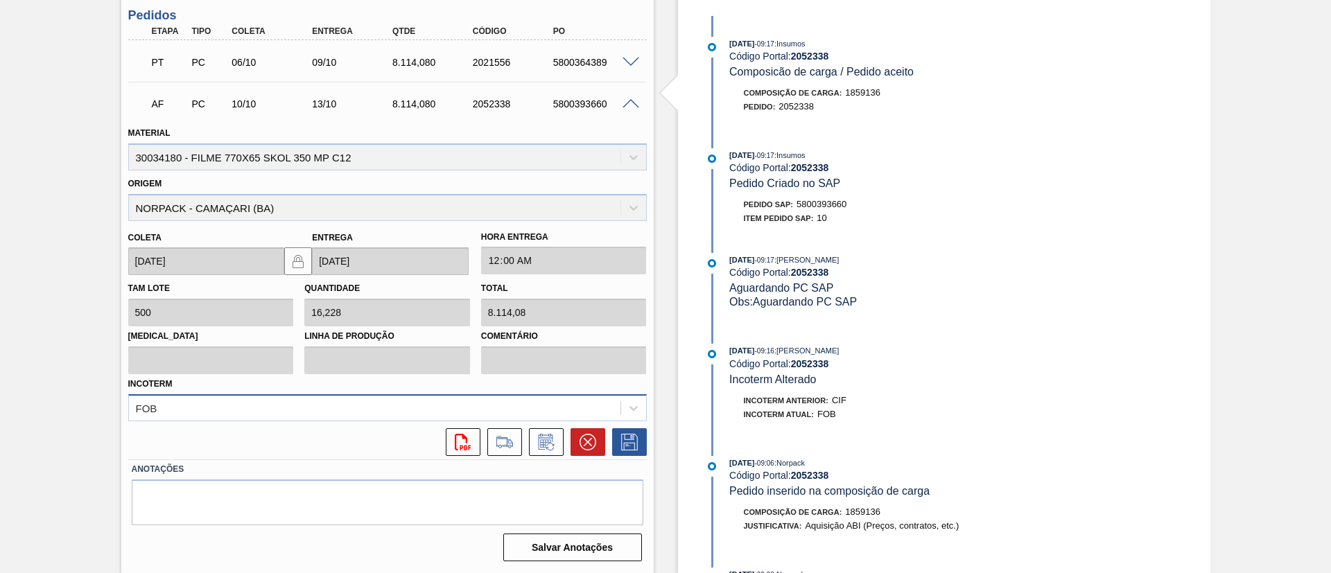
click at [288, 406] on div "FOB" at bounding box center [387, 407] width 518 height 27
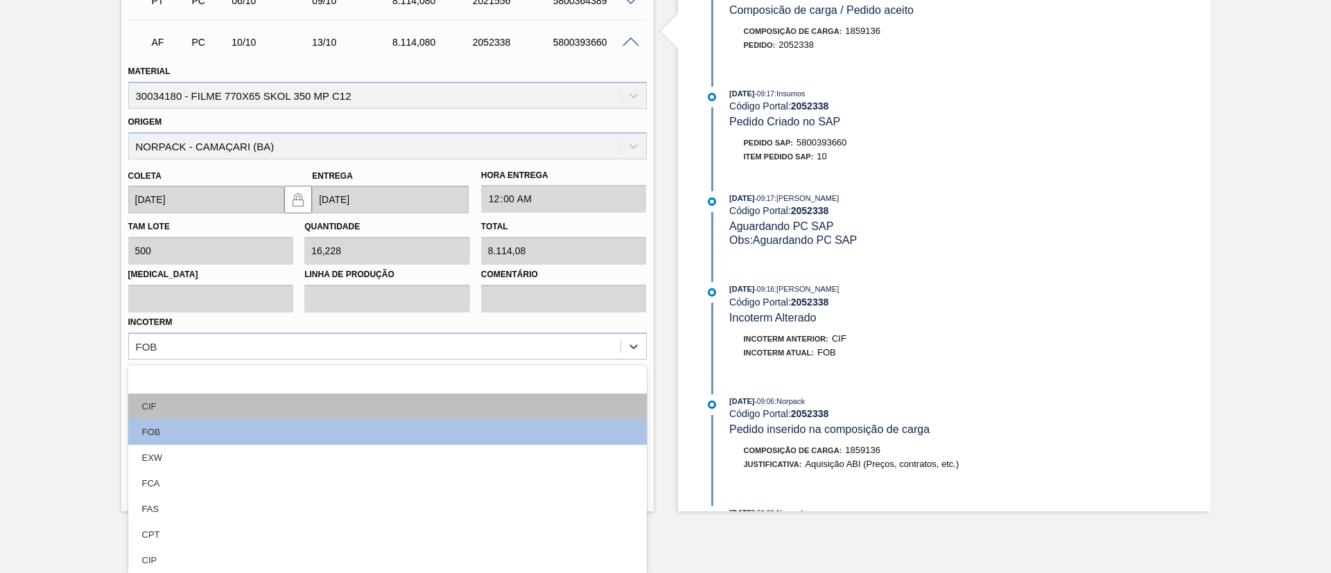
click at [252, 403] on div "CIF" at bounding box center [387, 407] width 518 height 26
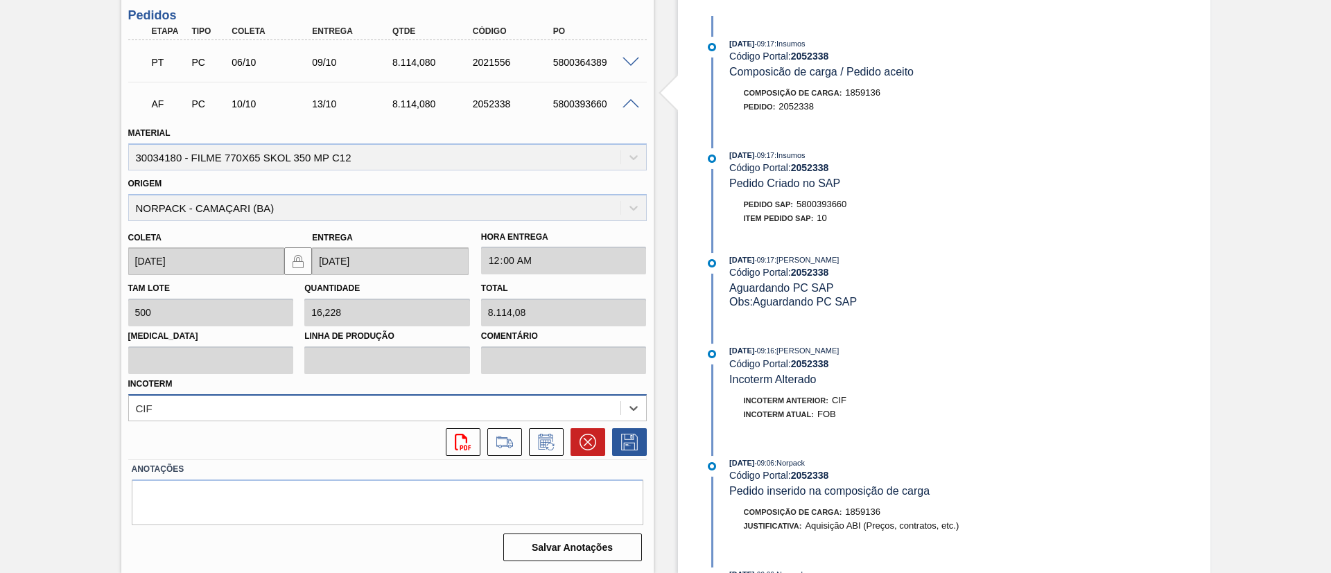
scroll to position [410, 0]
click at [616, 449] on button at bounding box center [629, 442] width 35 height 28
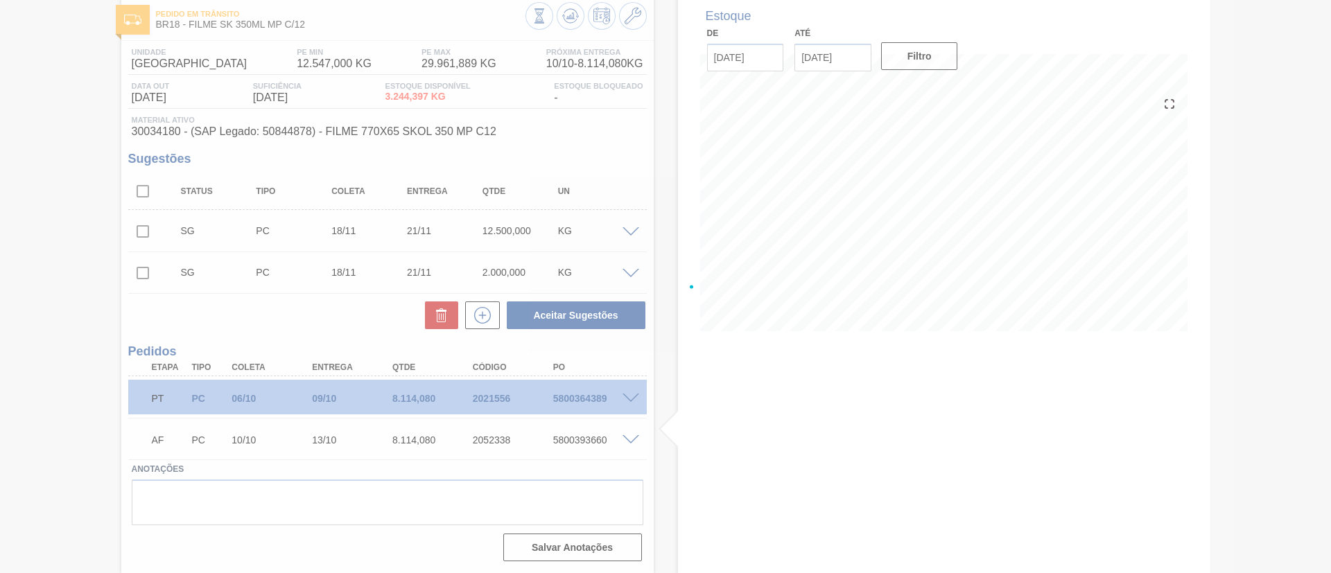
scroll to position [74, 0]
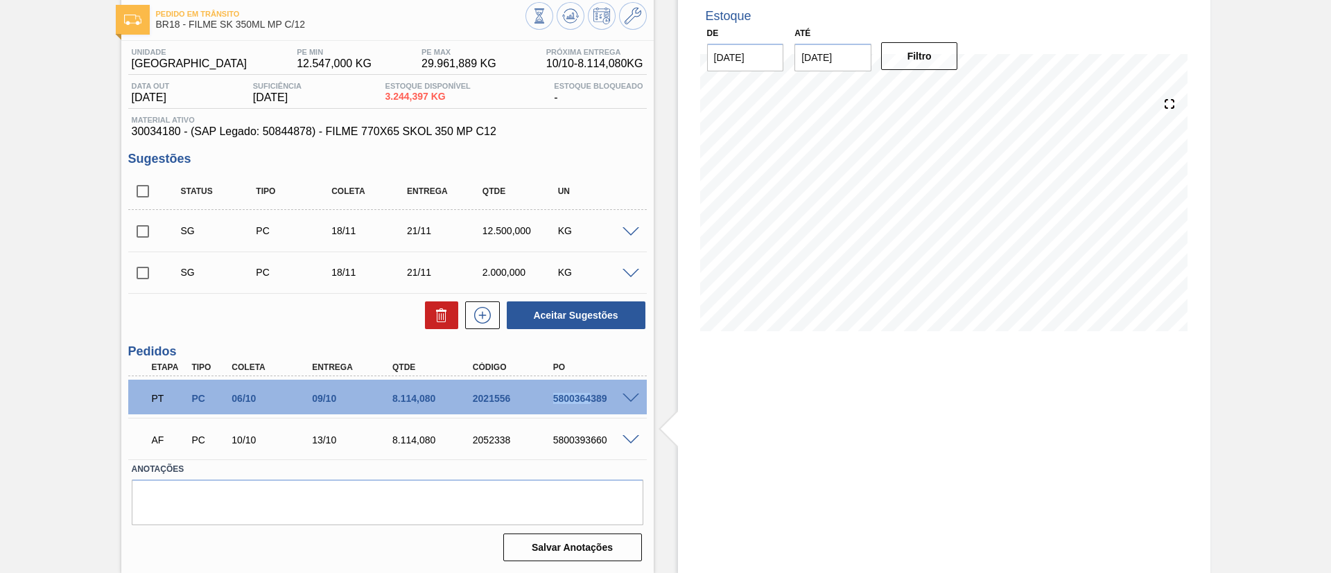
drag, startPoint x: 543, startPoint y: 400, endPoint x: 588, endPoint y: 404, distance: 45.9
click at [588, 404] on div "PT PC 06/10 09/10 8.114,080 2021556 5800364389" at bounding box center [384, 397] width 482 height 28
click at [560, 416] on div "PT PC 06/10 09/10 8.114,080 2021556 5800364389 Material 30034180 - FILME 770X65…" at bounding box center [387, 397] width 518 height 42
drag, startPoint x: 552, startPoint y: 438, endPoint x: 621, endPoint y: 450, distance: 70.3
click at [621, 450] on div "AF PC 10/10 13/10 8.114,080 2052338 5800393660" at bounding box center [384, 439] width 482 height 28
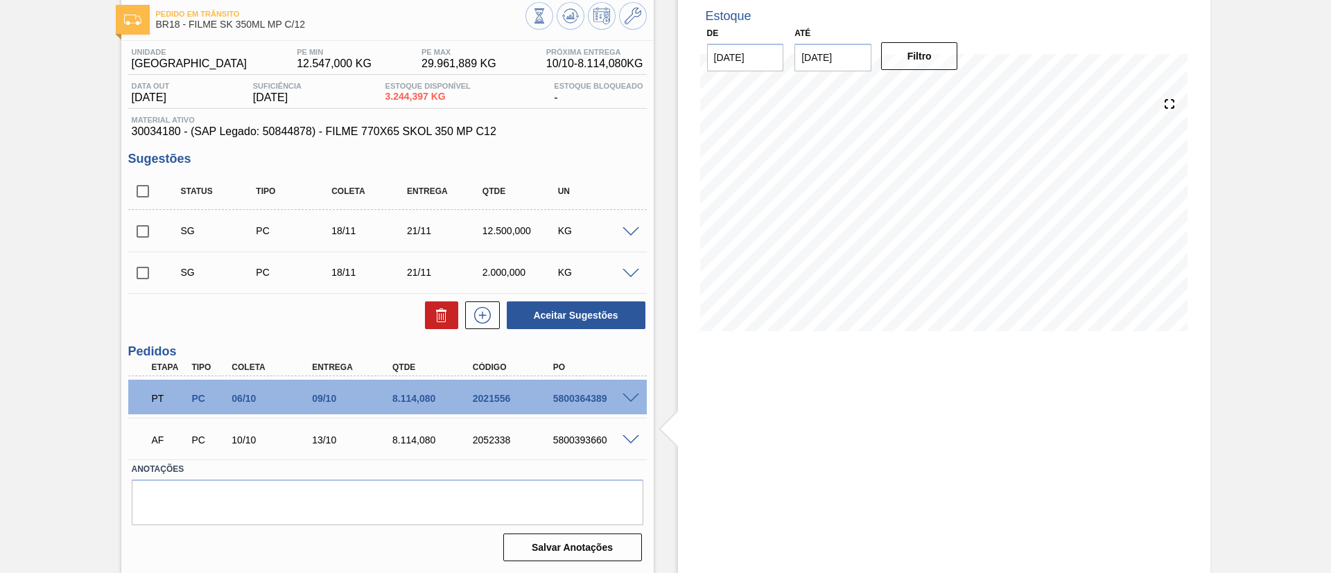
drag, startPoint x: 579, startPoint y: 439, endPoint x: 652, endPoint y: 204, distance: 245.8
click at [652, 204] on div "Unidade Pernambuco PE MIN 12.547,000 KG PE MAX 29.961,889 KG Próxima Entrega 10…" at bounding box center [387, 303] width 532 height 525
drag, startPoint x: 539, startPoint y: 441, endPoint x: 600, endPoint y: 444, distance: 60.4
click at [604, 447] on div "AF PC 10/10 13/10 8.114,080 2052338 5800393660" at bounding box center [384, 439] width 482 height 28
copy div "5800393660"
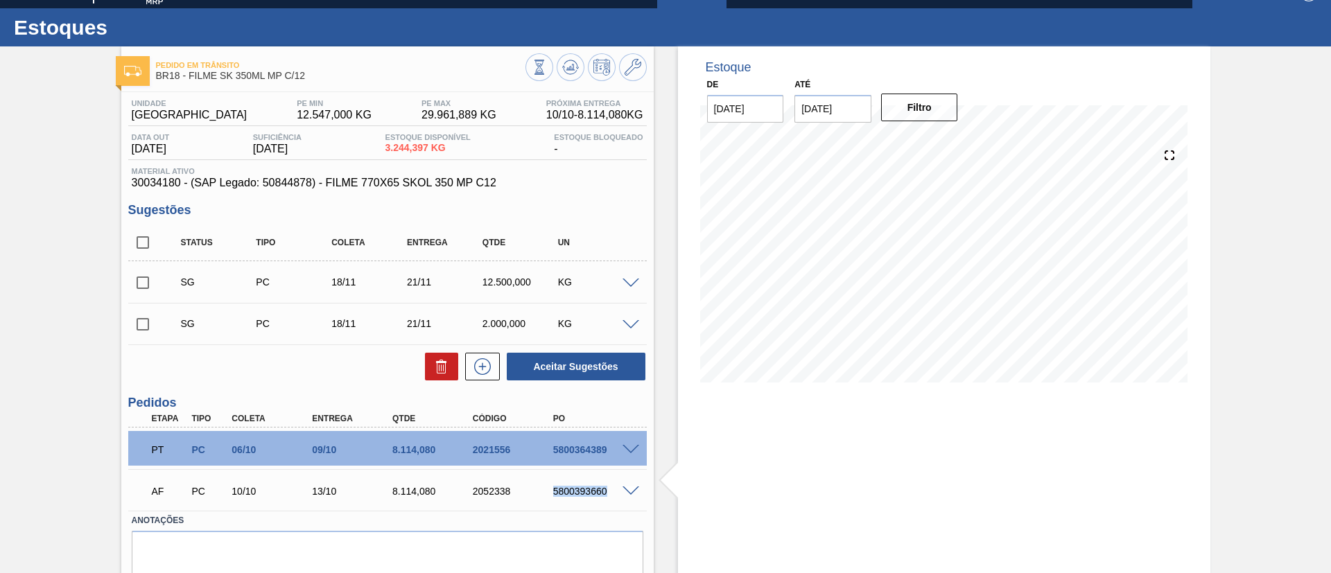
scroll to position [0, 0]
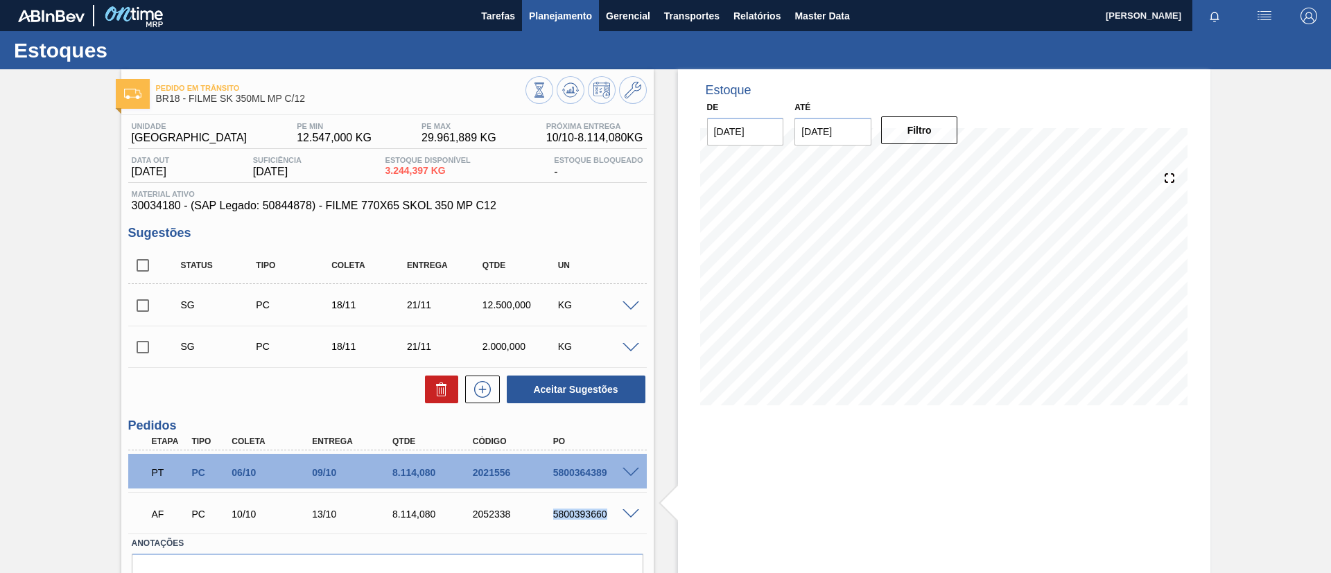
click at [553, 11] on span "Planejamento" at bounding box center [560, 16] width 63 height 17
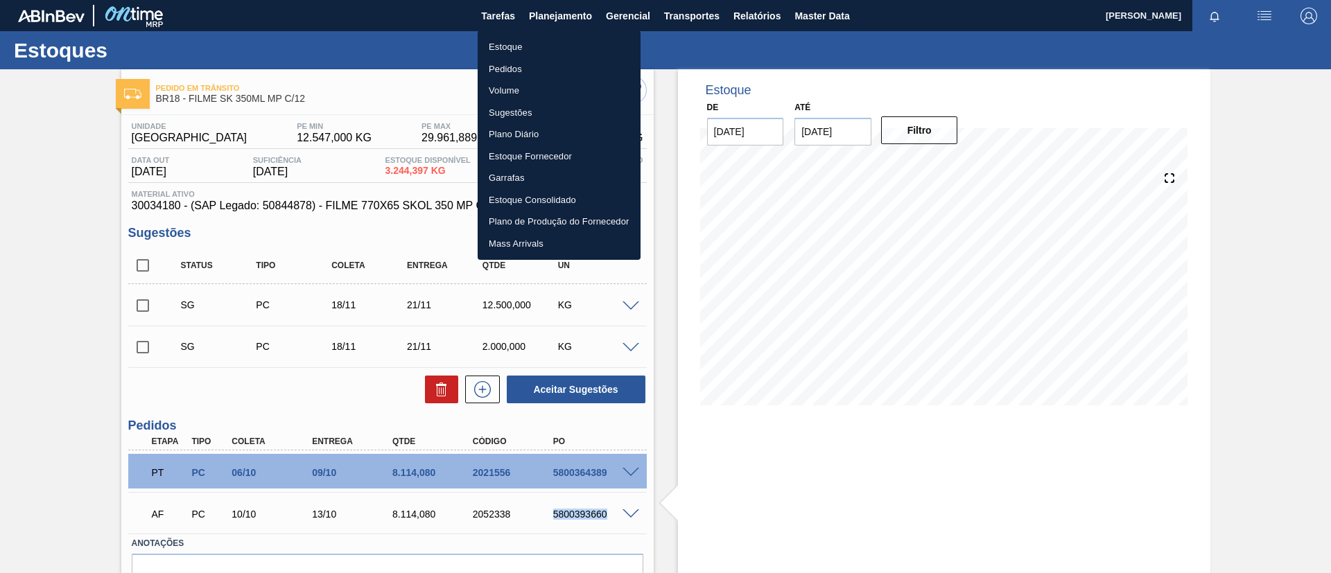
click at [555, 39] on li "Estoque" at bounding box center [559, 47] width 163 height 22
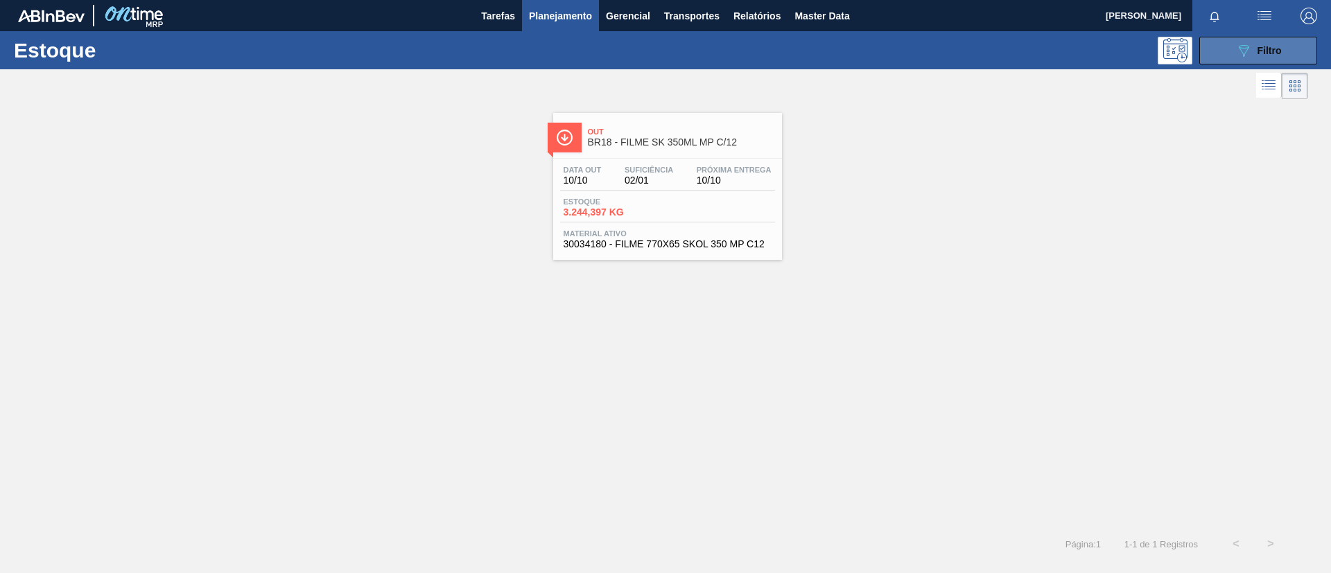
click at [1269, 42] on div "089F7B8B-B2A5-4AFE-B5C0-19BA573D28AC Filtro" at bounding box center [1258, 50] width 46 height 17
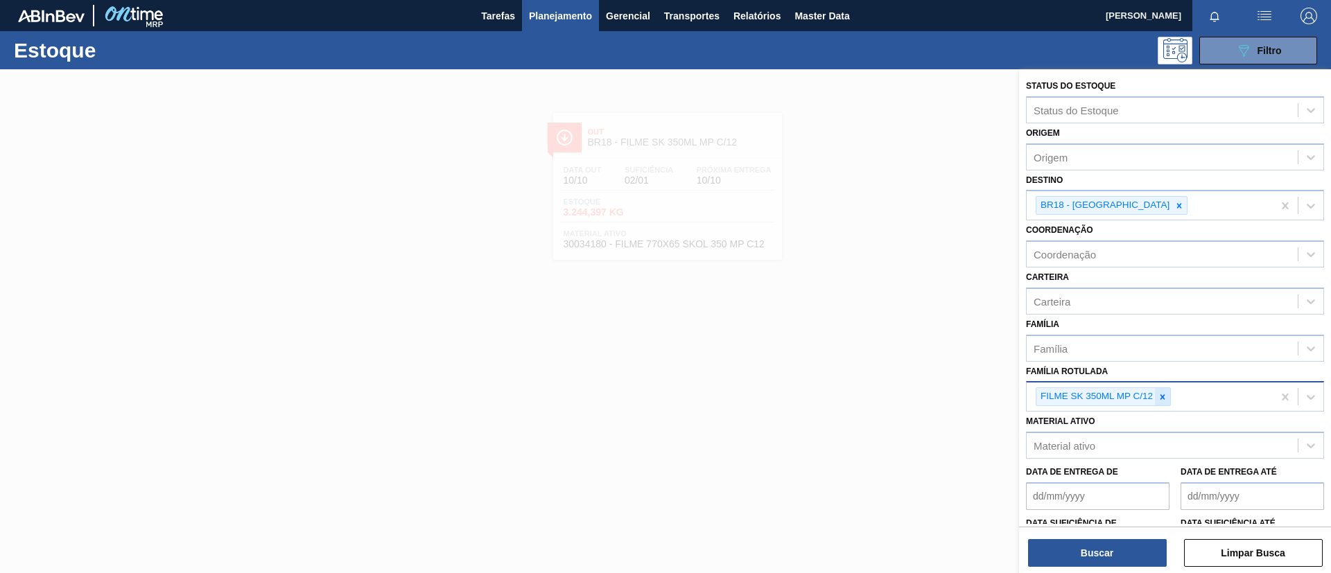
click at [1168, 389] on div at bounding box center [1162, 396] width 15 height 17
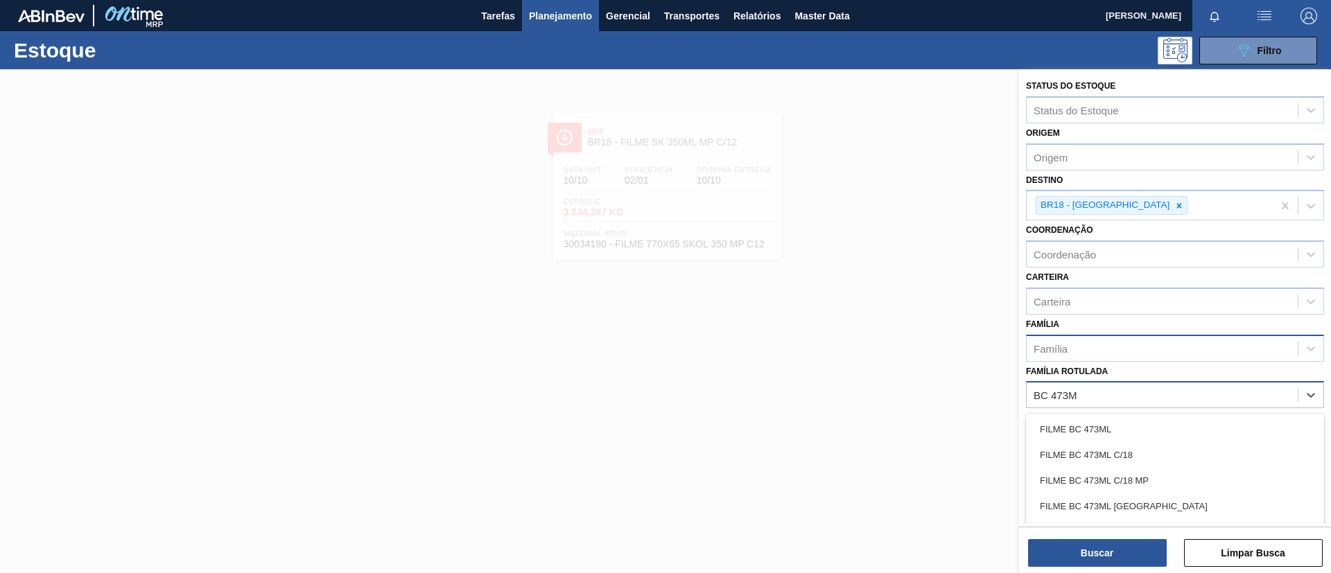
type Rotulada "BC 473ML"
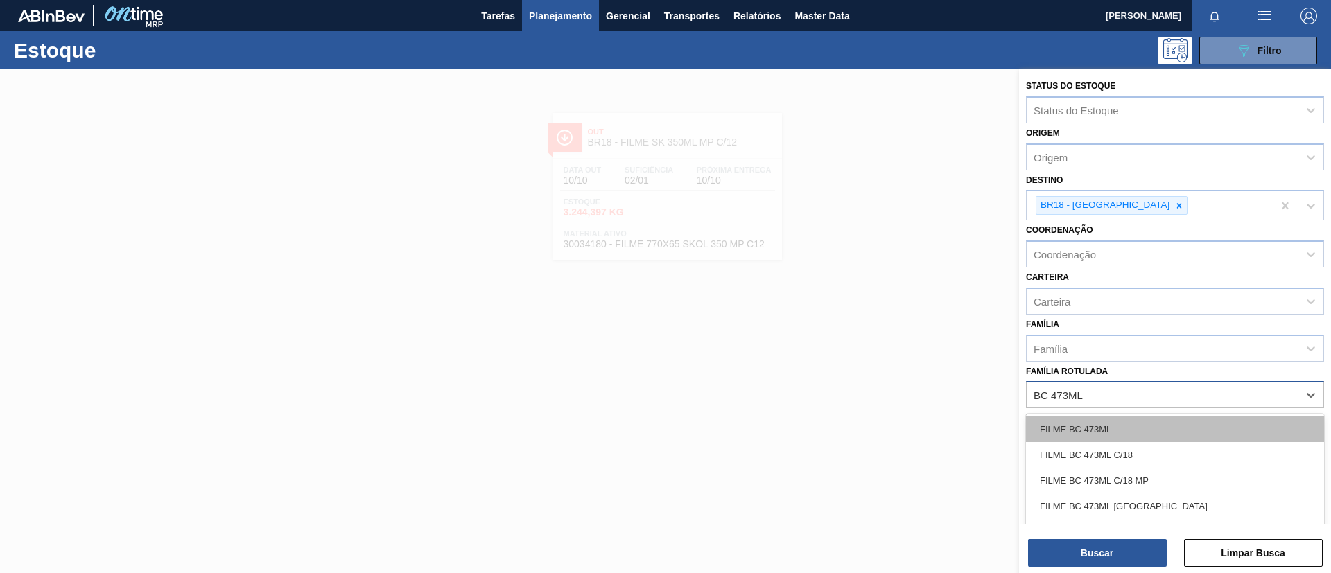
drag, startPoint x: 1148, startPoint y: 443, endPoint x: 1151, endPoint y: 431, distance: 12.1
click at [1151, 431] on div "FILME BC 473ML FILME BC 473ML C/18 FILME BC 473ML C/18 MP FILME BC 473ML CHILE …" at bounding box center [1175, 491] width 298 height 154
click at [1151, 431] on div "FILME BC 473ML" at bounding box center [1175, 430] width 298 height 26
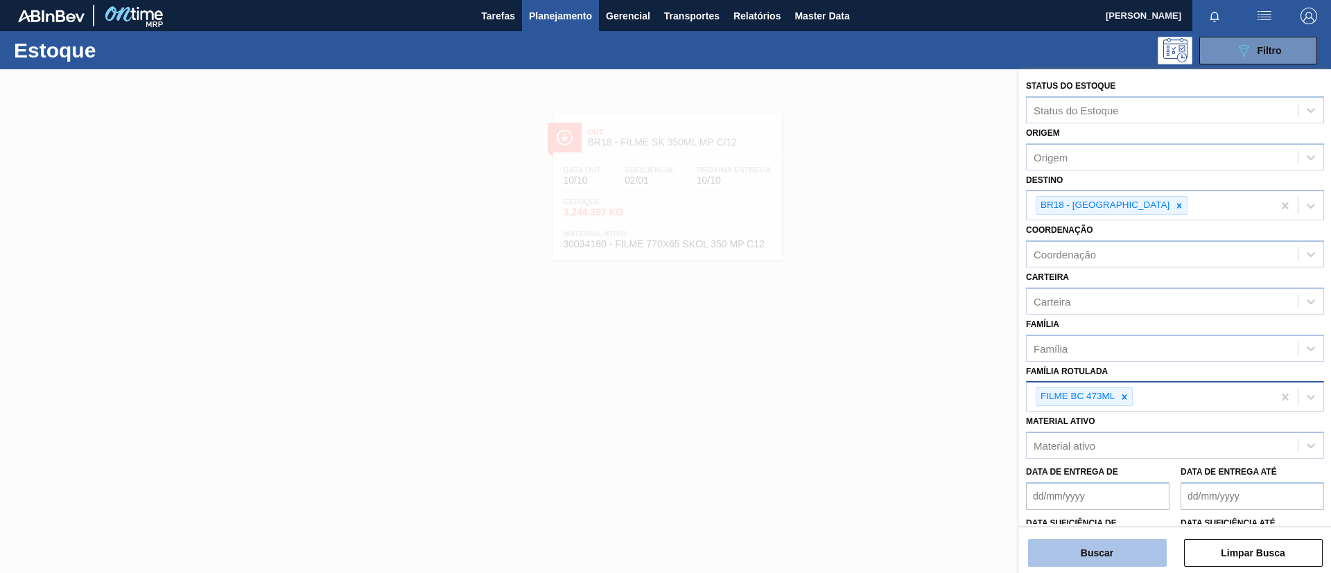
click at [1105, 546] on button "Buscar" at bounding box center [1097, 553] width 139 height 28
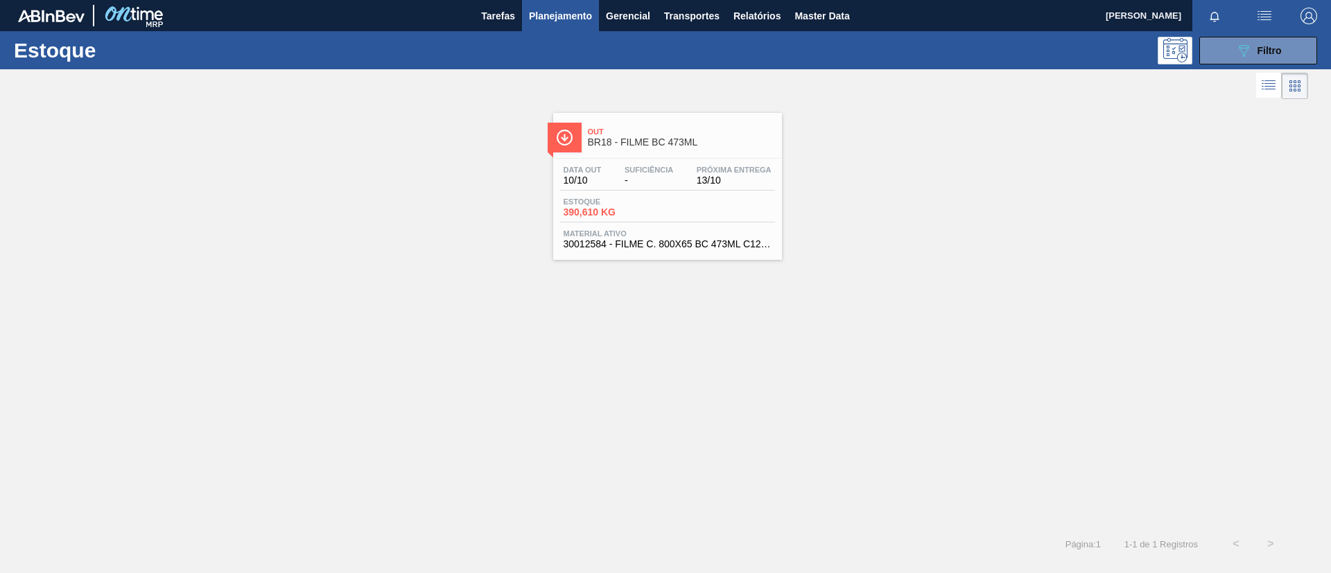
click at [686, 128] on span "Out" at bounding box center [681, 132] width 187 height 8
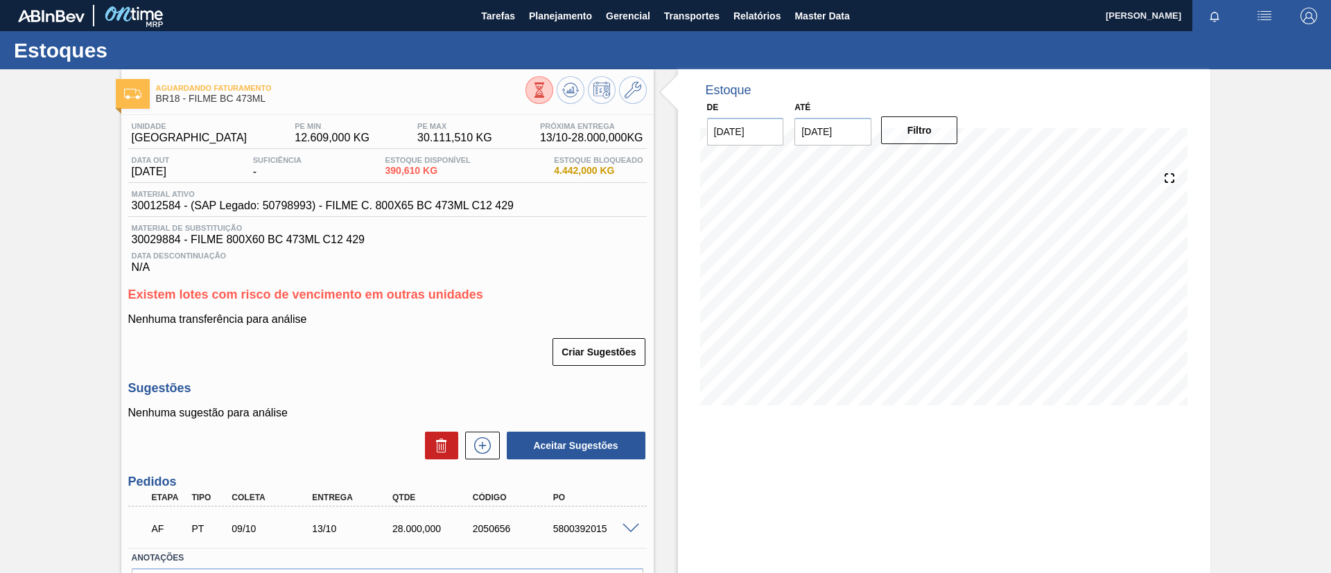
drag, startPoint x: 28, startPoint y: 258, endPoint x: 33, endPoint y: 279, distance: 22.0
click at [28, 259] on div "Aguardando Faturamento BR18 - FILME BC 473ML Unidade Pernambuco PE MIN 12.609,0…" at bounding box center [665, 365] width 1331 height 593
